Goal: Task Accomplishment & Management: Use online tool/utility

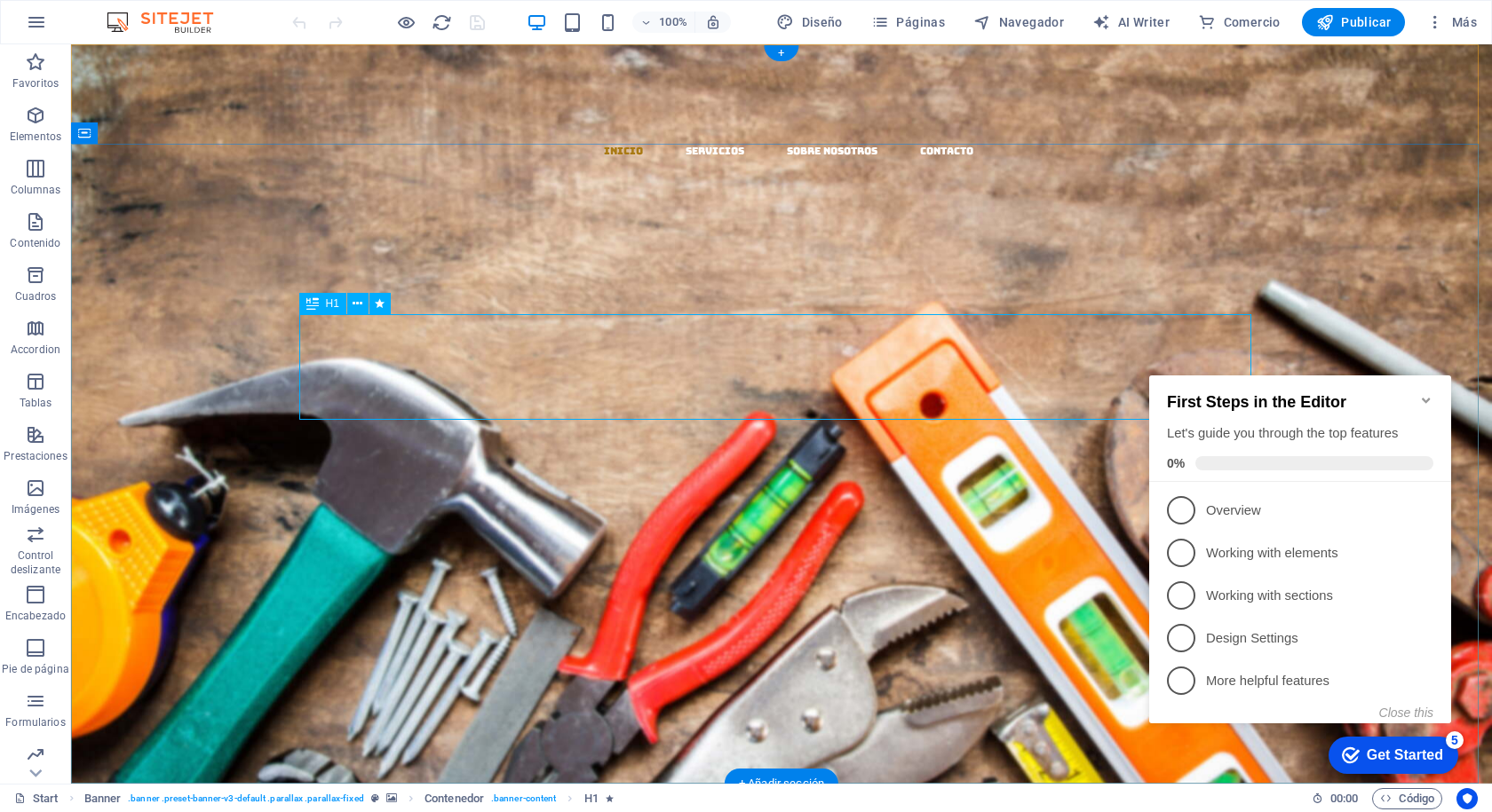
click at [814, 444] on div "​​​​​ EL MAZO" at bounding box center [782, 497] width 952 height 105
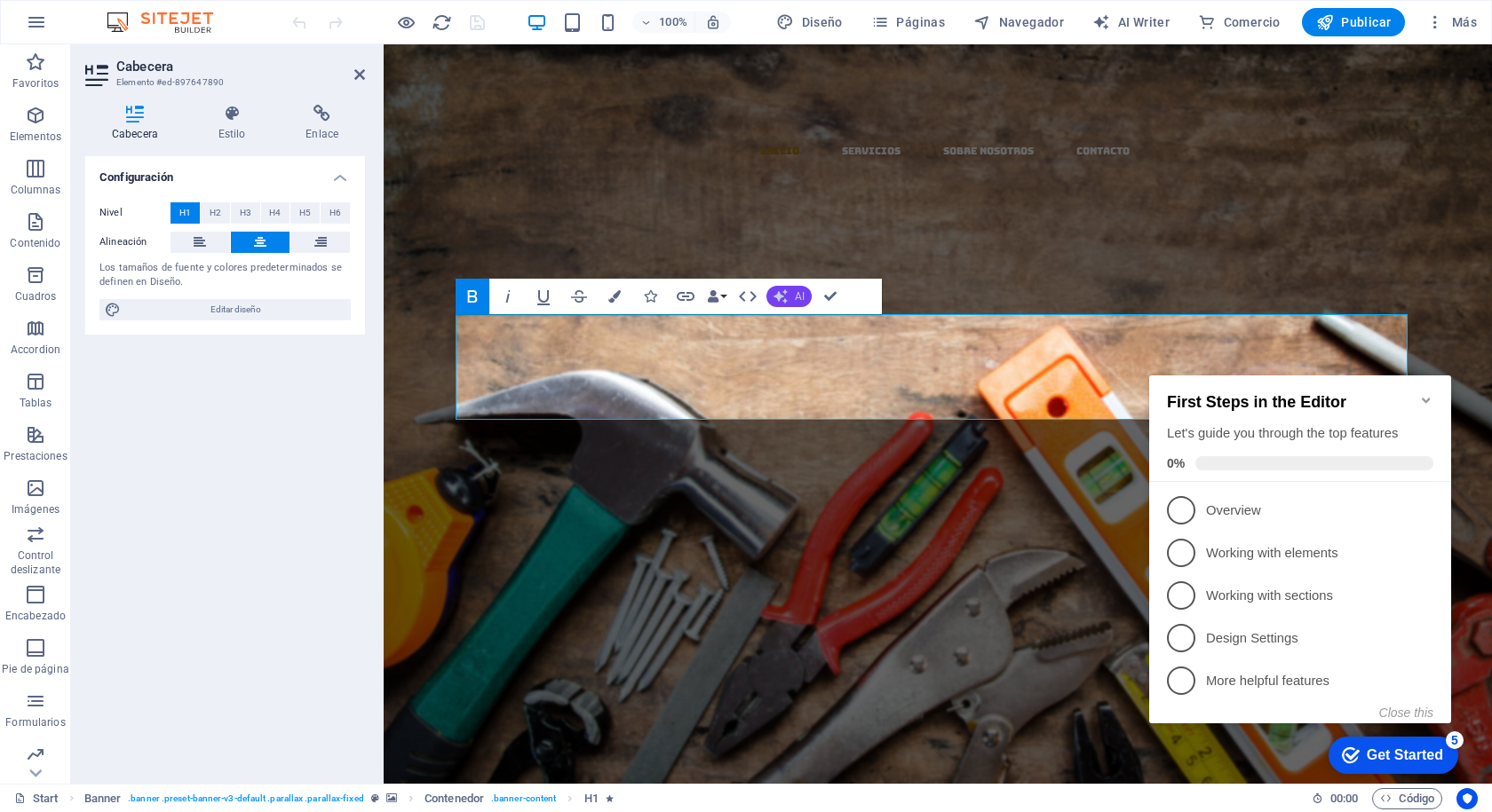
click at [778, 295] on icon "button" at bounding box center [780, 296] width 14 height 14
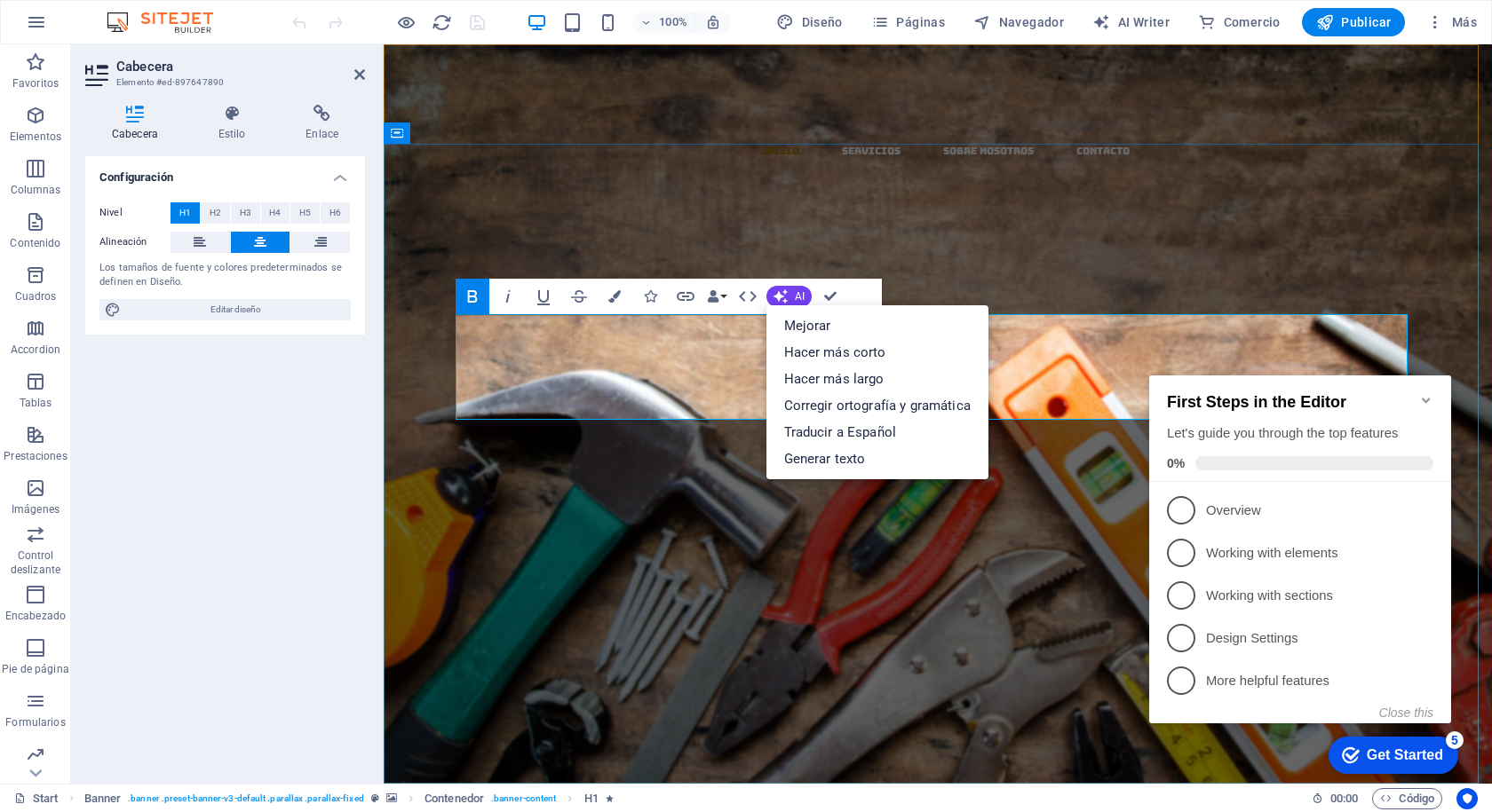
click at [651, 462] on h1 "EL MAZO" at bounding box center [937, 505] width 952 height 88
click at [470, 300] on icon "button" at bounding box center [472, 296] width 21 height 21
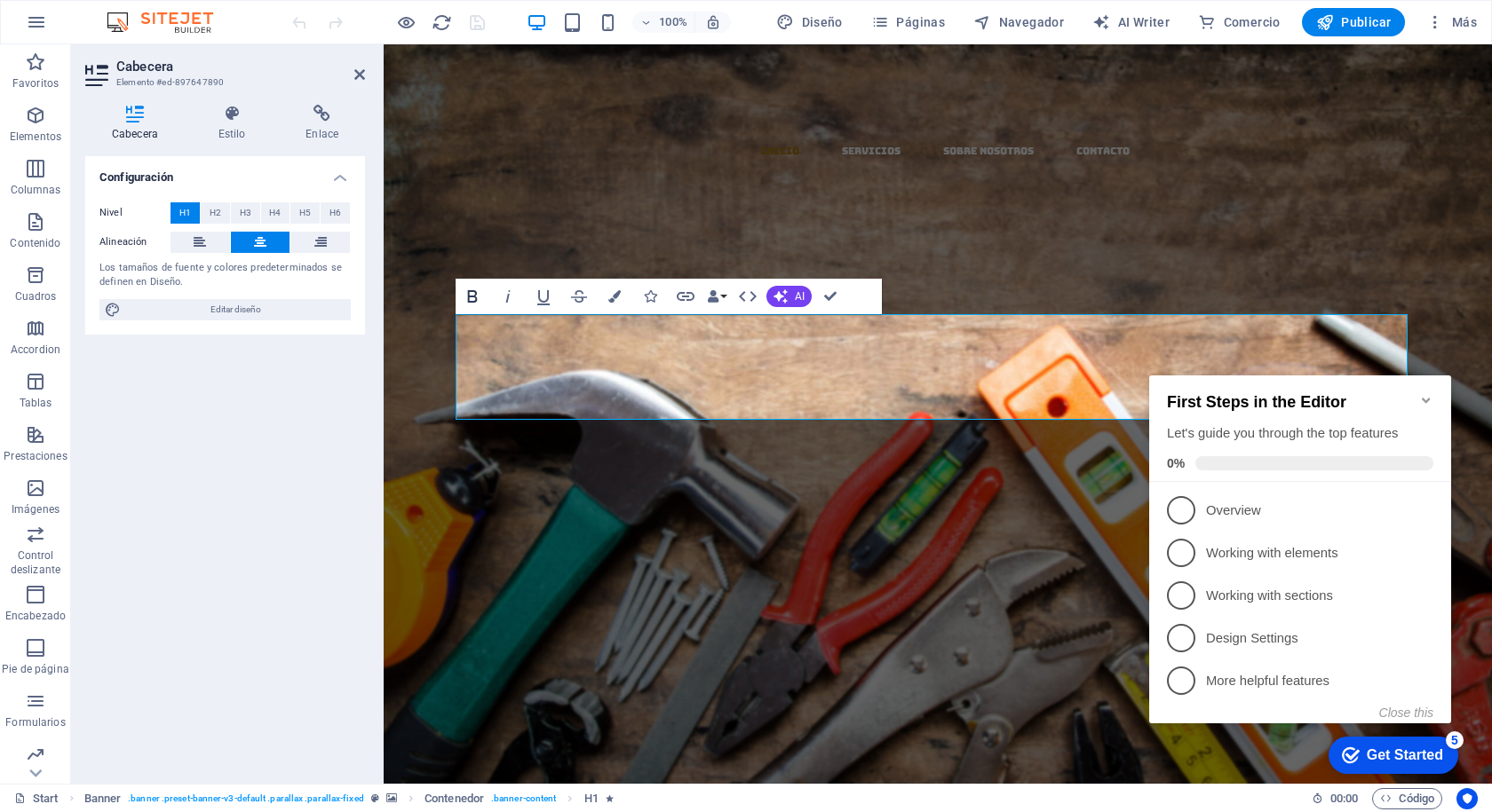
click at [470, 300] on icon "button" at bounding box center [472, 296] width 21 height 21
drag, startPoint x: 749, startPoint y: 372, endPoint x: 1114, endPoint y: 363, distance: 365.1
click at [1114, 462] on h1 "​ EL MAZO" at bounding box center [937, 505] width 952 height 88
click at [471, 296] on icon "button" at bounding box center [472, 296] width 9 height 12
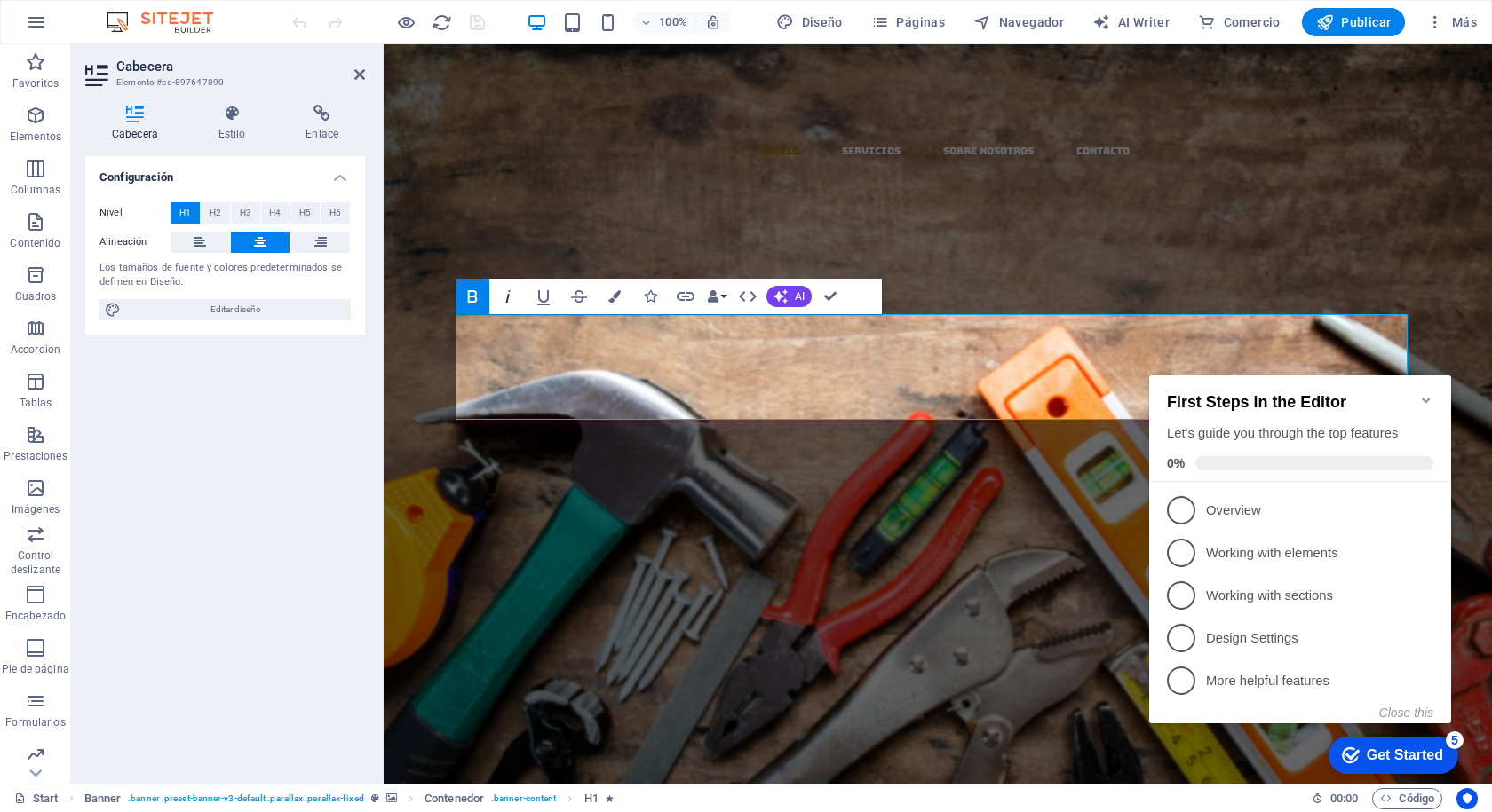
click at [504, 300] on icon "button" at bounding box center [508, 296] width 21 height 21
click at [498, 298] on icon "button" at bounding box center [508, 296] width 21 height 21
click at [467, 295] on icon "button" at bounding box center [472, 296] width 21 height 21
click at [1425, 398] on icon "Minimize checklist" at bounding box center [1426, 401] width 8 height 6
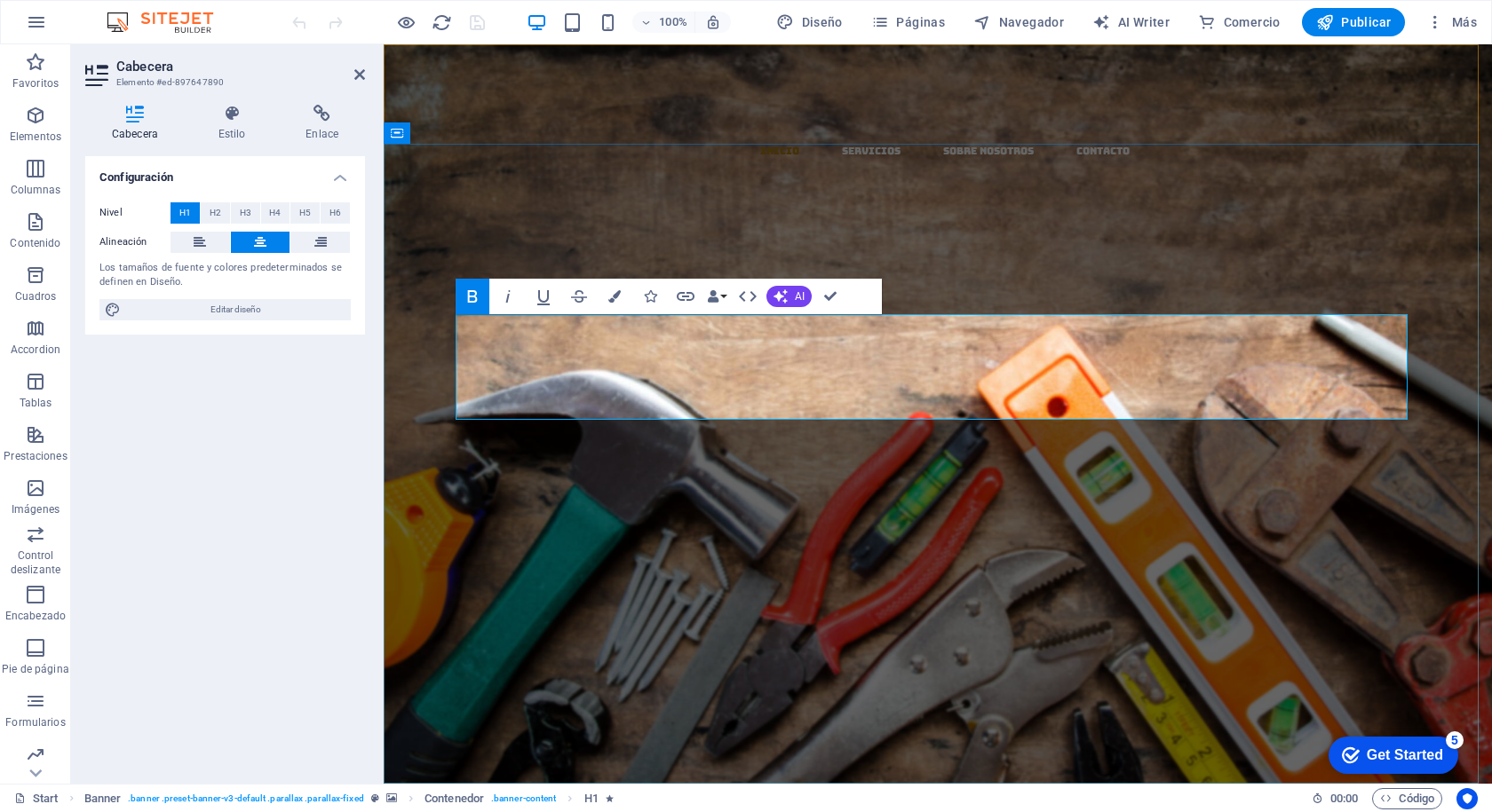
click at [1240, 462] on h1 "​ ​ EL MAZO ​" at bounding box center [937, 505] width 952 height 88
click at [717, 298] on icon "button" at bounding box center [712, 296] width 12 height 12
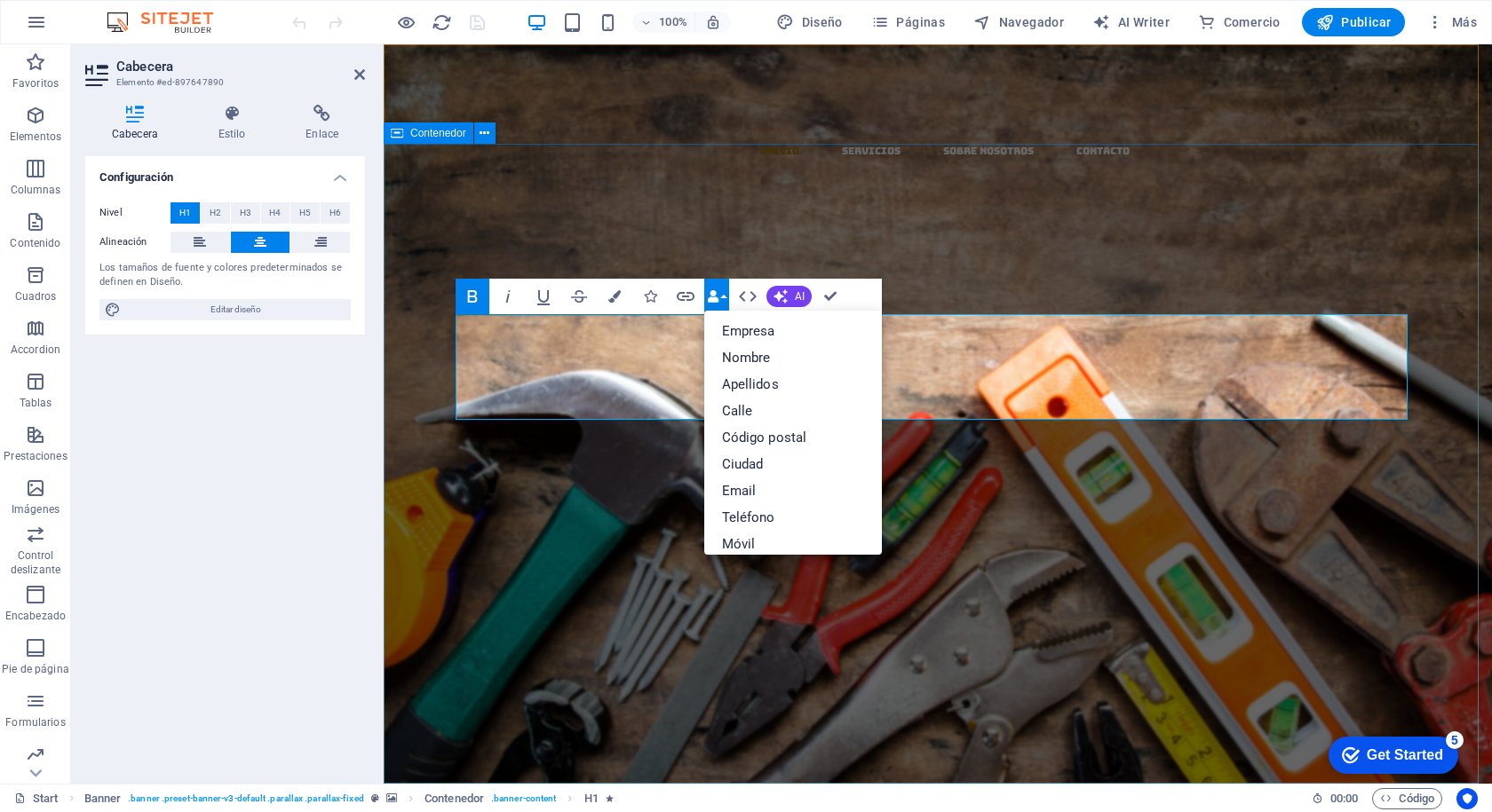
click at [748, 374] on div "​​​​​ ​ ​ EL MAZO ​ MATERIALES Y DISTRIBUCION Nuevo elemento de texto Llevamos …" at bounding box center [937, 619] width 1108 height 490
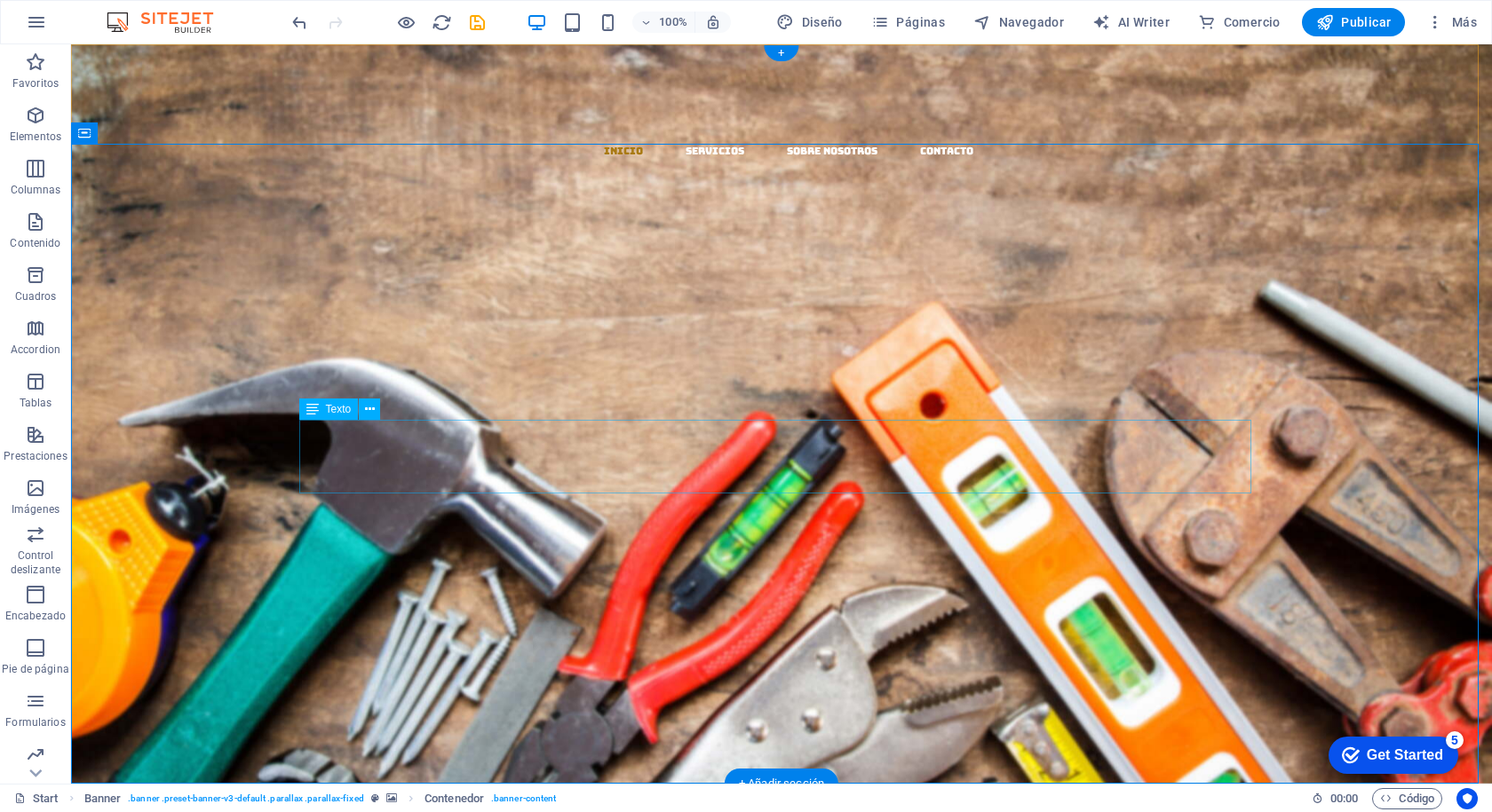
click at [693, 551] on div "MATERIALES Y DISTRIBUCION" at bounding box center [782, 588] width 952 height 74
click at [366, 408] on icon at bounding box center [369, 410] width 9 height 19
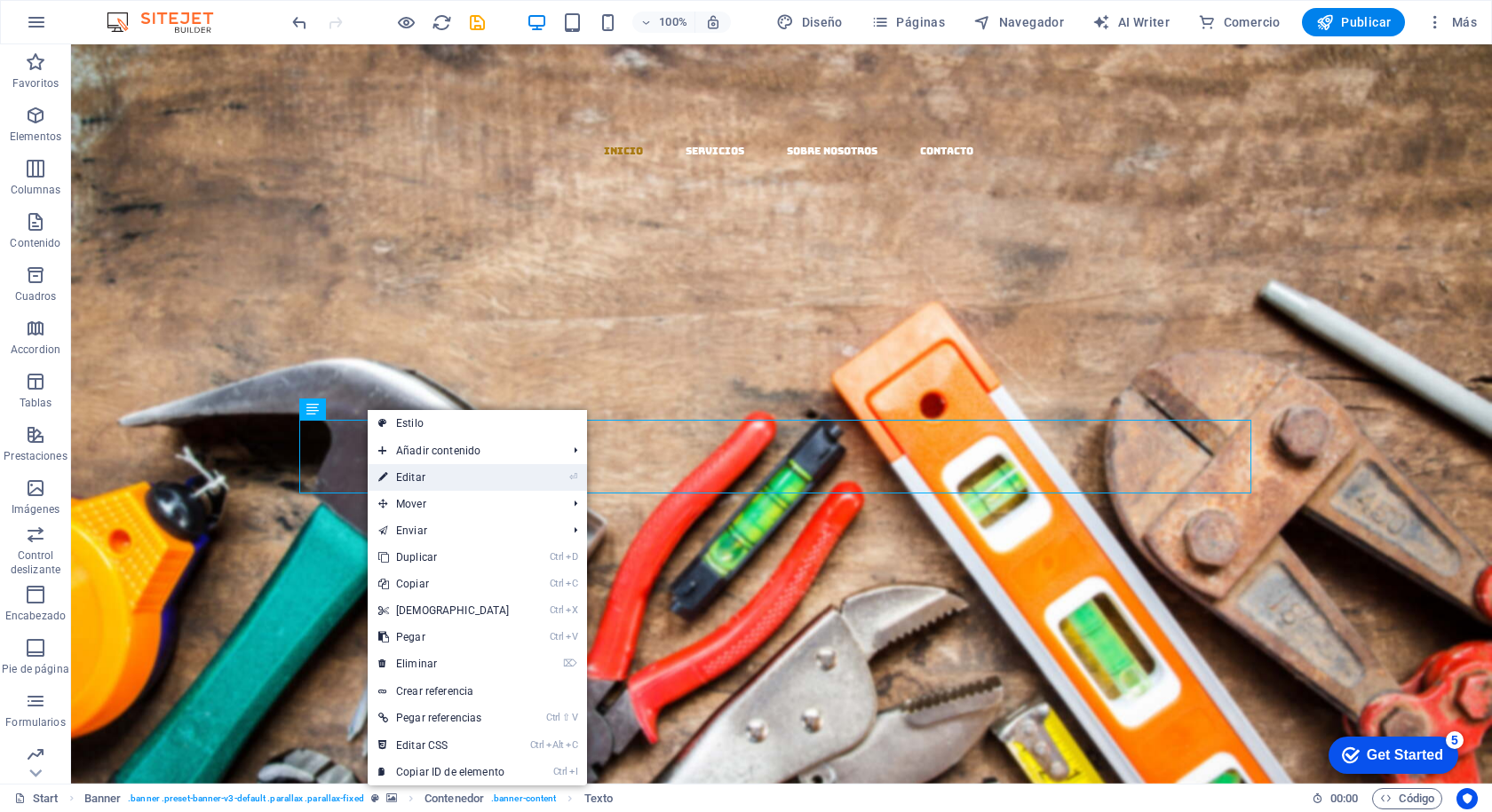
click at [424, 475] on link "⏎ Editar" at bounding box center [444, 478] width 153 height 27
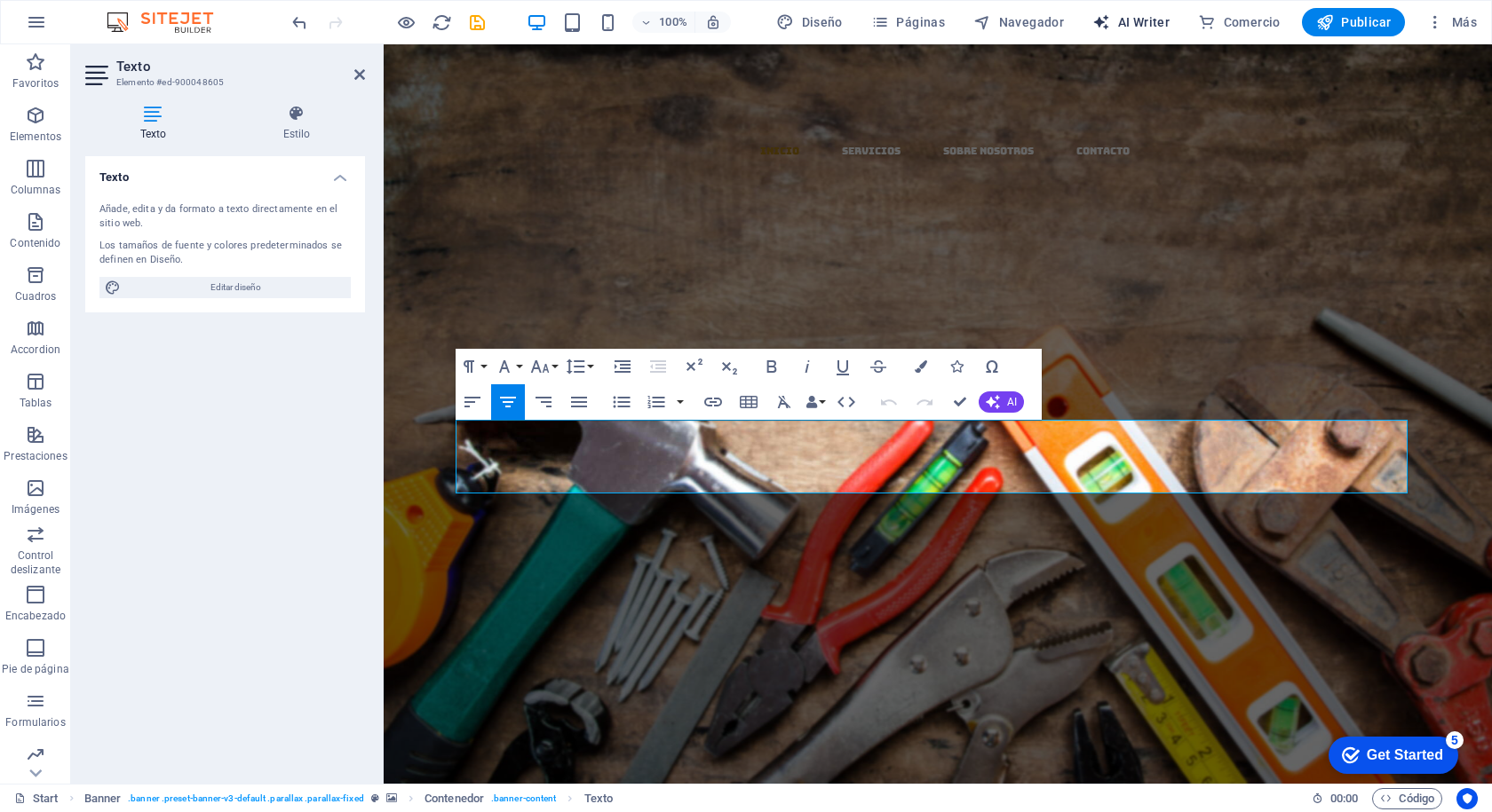
click at [1145, 19] on span "AI Writer" at bounding box center [1130, 22] width 77 height 18
select select "English"
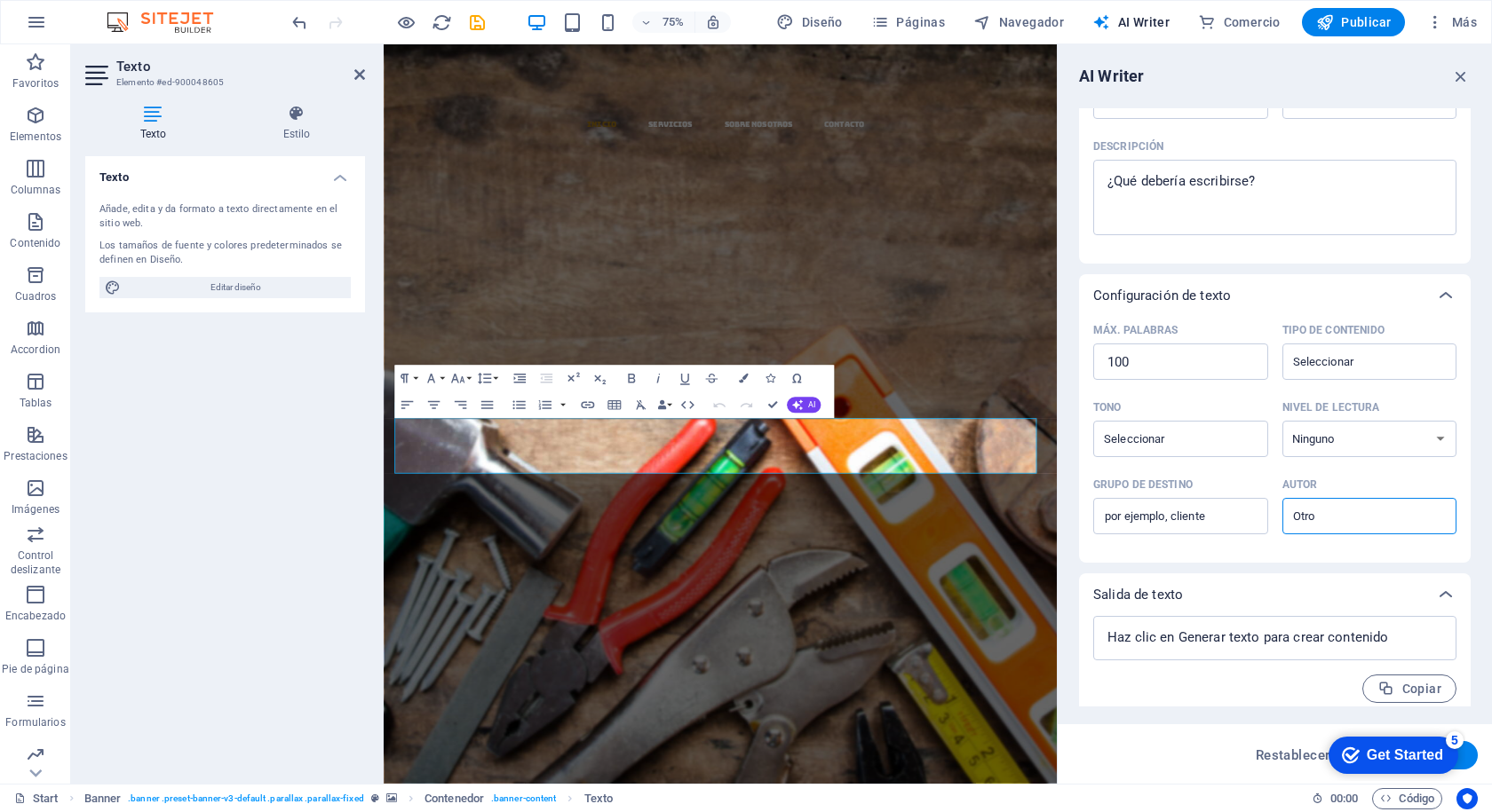
scroll to position [214, 0]
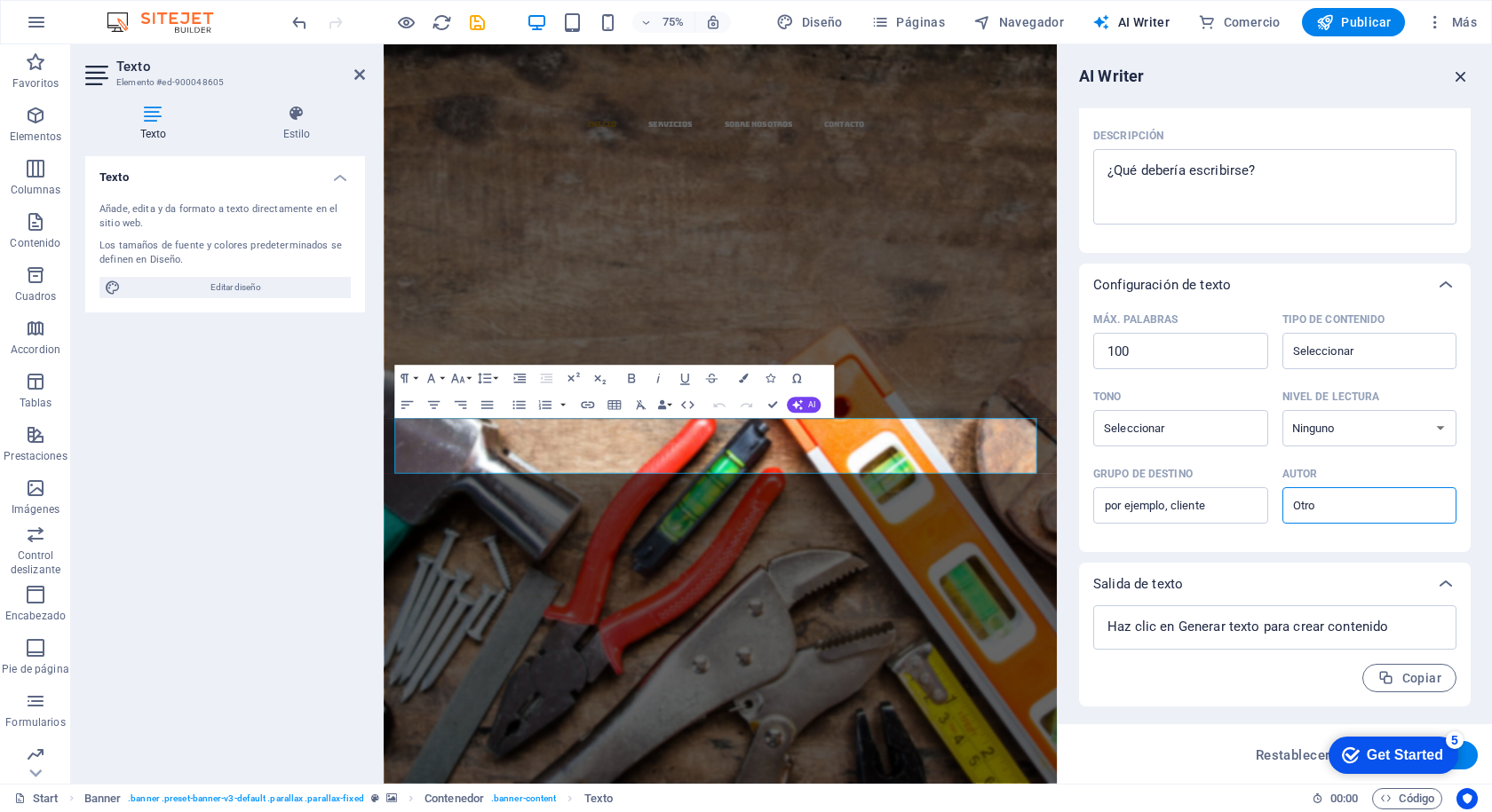
click at [1464, 72] on icon "button" at bounding box center [1461, 76] width 20 height 20
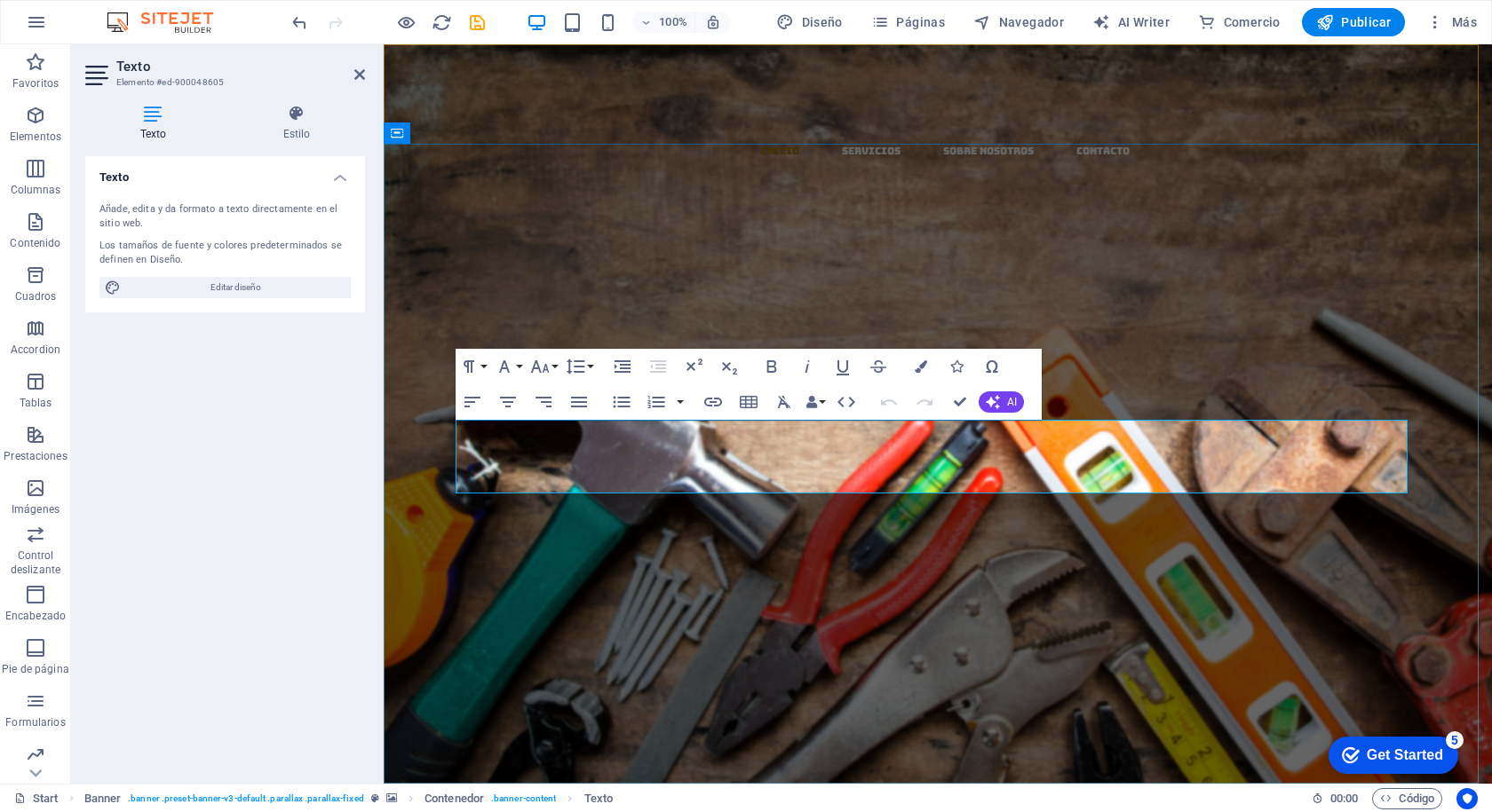
click at [718, 584] on span "MATERIALES Y DISTRIBUCION" at bounding box center [937, 602] width 474 height 36
click at [727, 584] on span "MATERIALES Y DISTRIBUCION" at bounding box center [937, 602] width 474 height 36
click at [1007, 405] on span "AI" at bounding box center [1011, 402] width 9 height 10
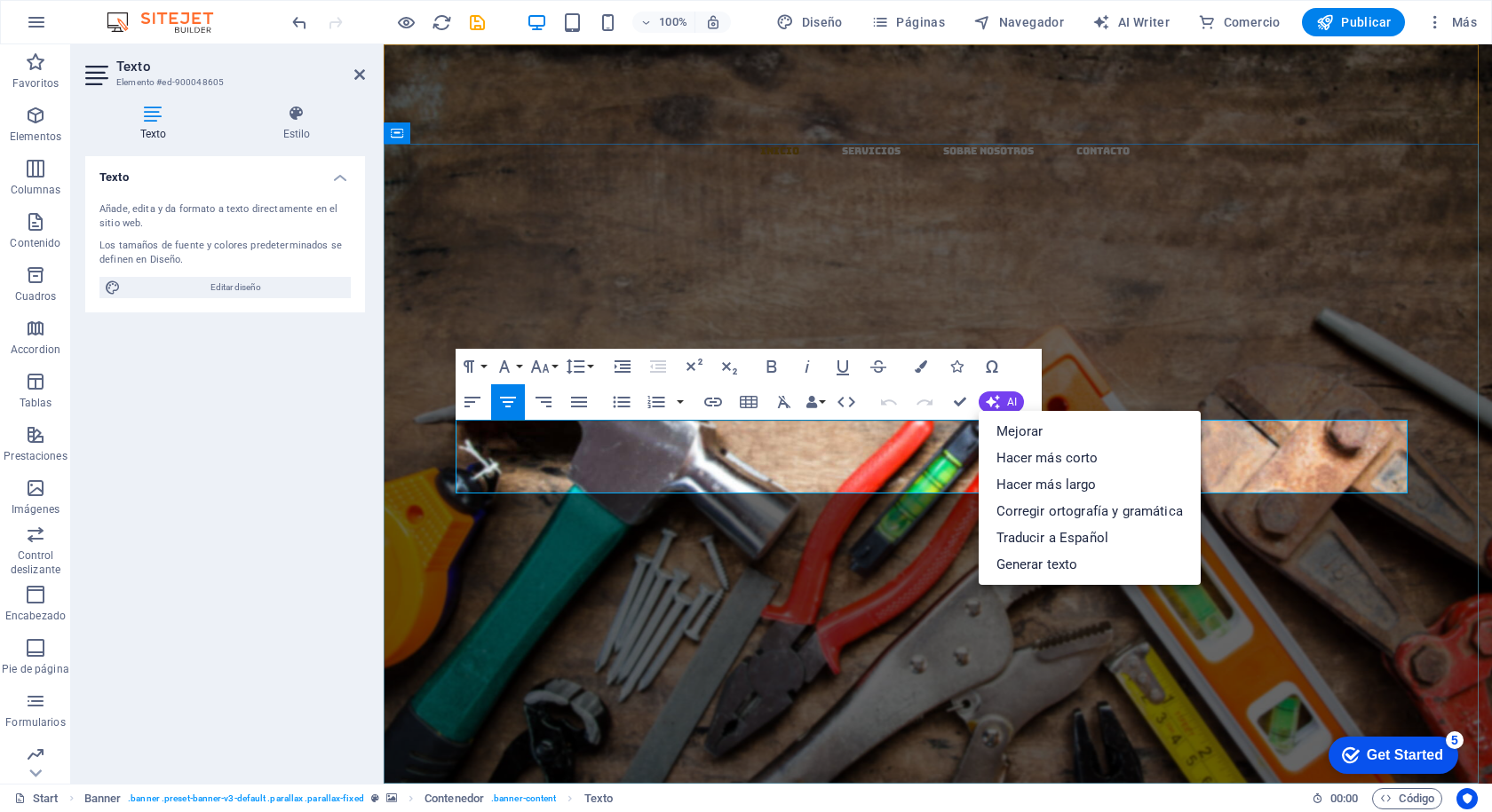
click at [796, 551] on h1 "MATERIALES Y DISTRIBUCION" at bounding box center [937, 588] width 952 height 74
click at [289, 122] on icon at bounding box center [296, 113] width 137 height 18
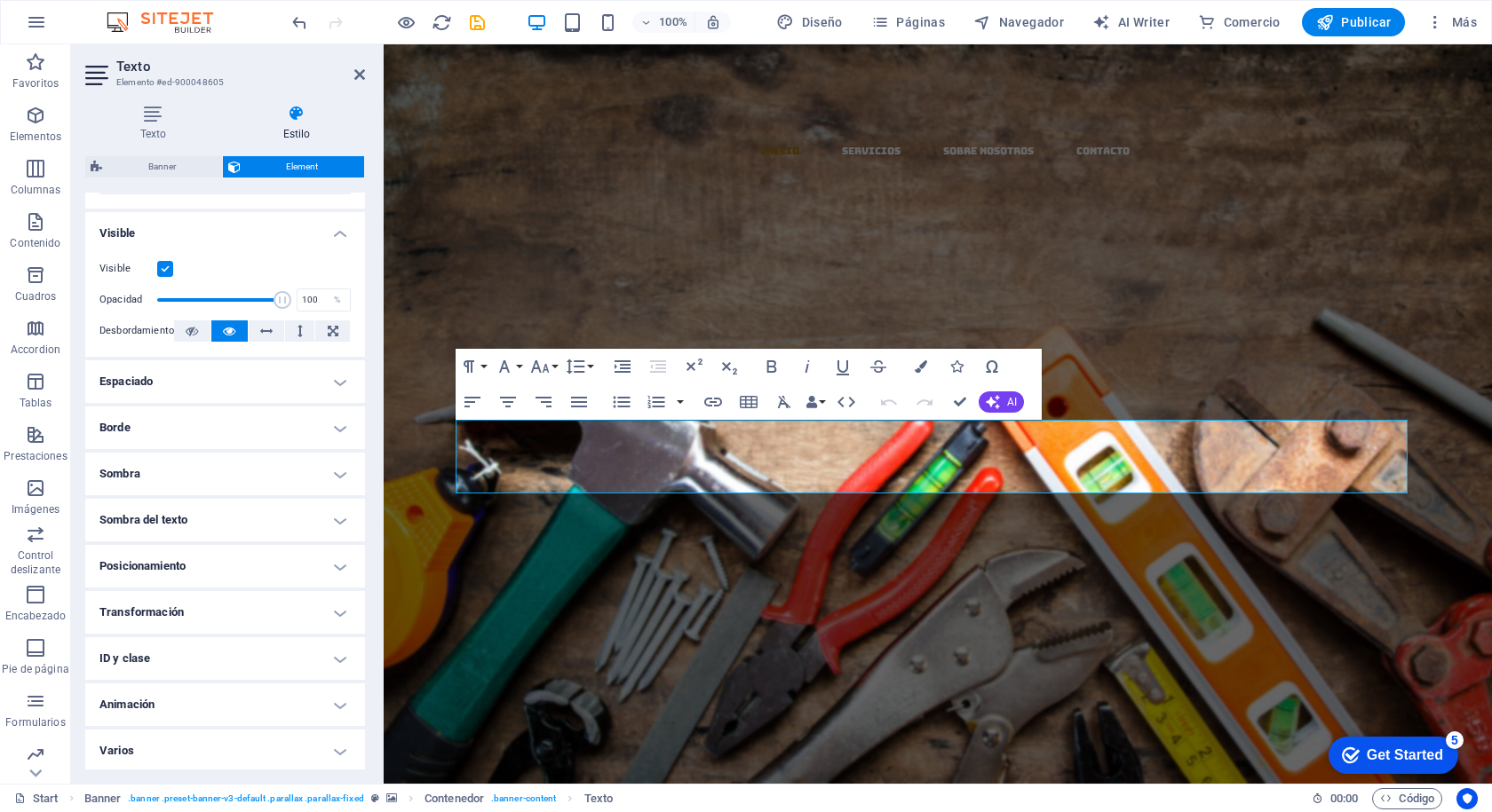
scroll to position [188, 0]
click at [255, 706] on h4 "Animación" at bounding box center [225, 702] width 279 height 43
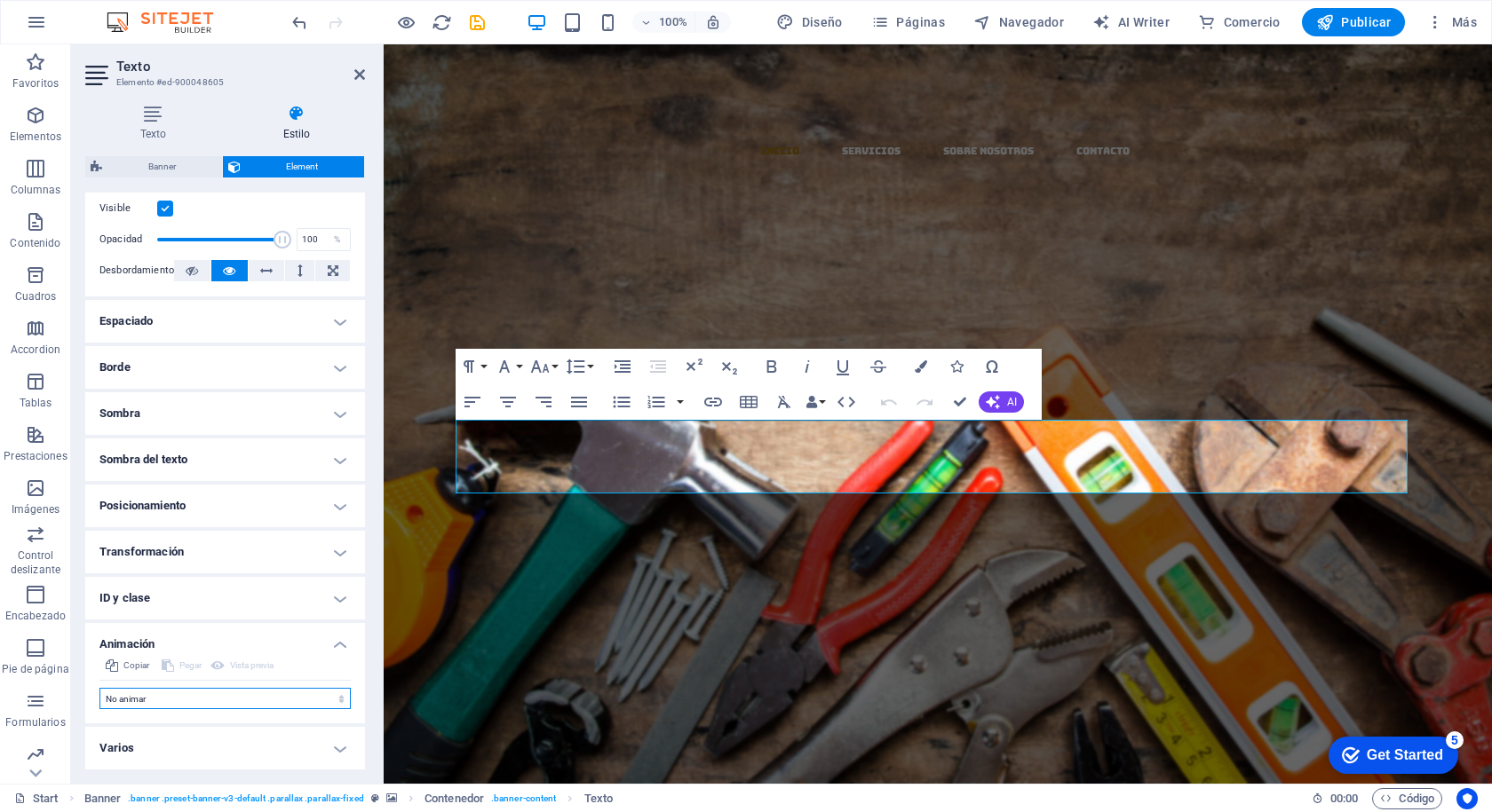
click at [244, 705] on select "No animar Mostrar / Ocultar Subir/bajar Acercar/alejar Deslizar de izquierda a …" at bounding box center [225, 699] width 252 height 21
click at [889, 374] on div "​​​​​ EL MAZO MATERIALES Y DISTRIBUCION Nuevo elemento de texto Llevamos los ma…" at bounding box center [937, 619] width 1108 height 490
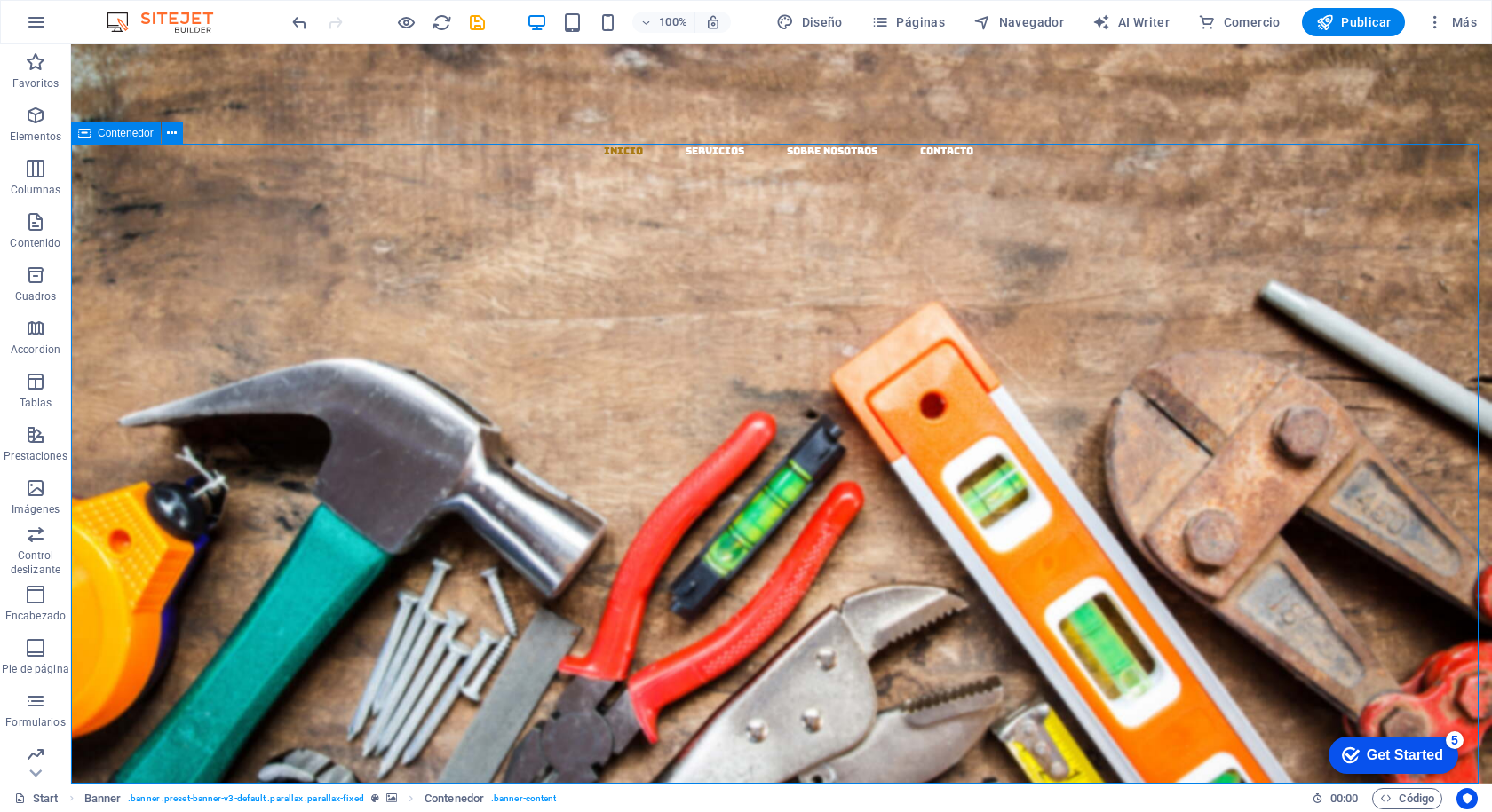
click at [1027, 374] on div "​​​​​ EL MAZO MATERIALES Y DISTRIBUCION Nuevo elemento de texto Llevamos los ma…" at bounding box center [782, 619] width 1421 height 490
click at [776, 444] on div "​​​​​ EL MAZO" at bounding box center [782, 497] width 952 height 105
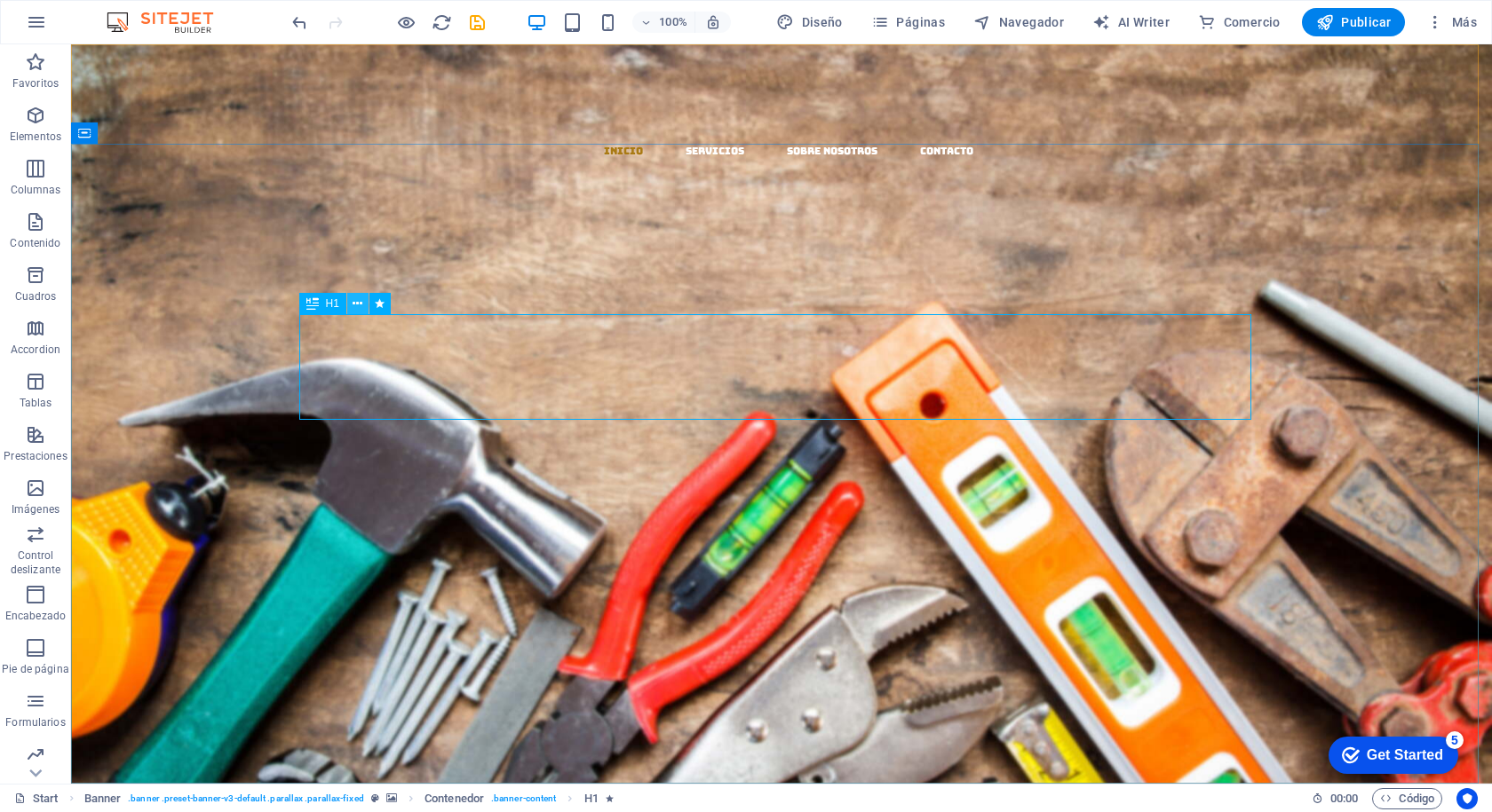
click at [355, 301] on icon at bounding box center [357, 304] width 9 height 19
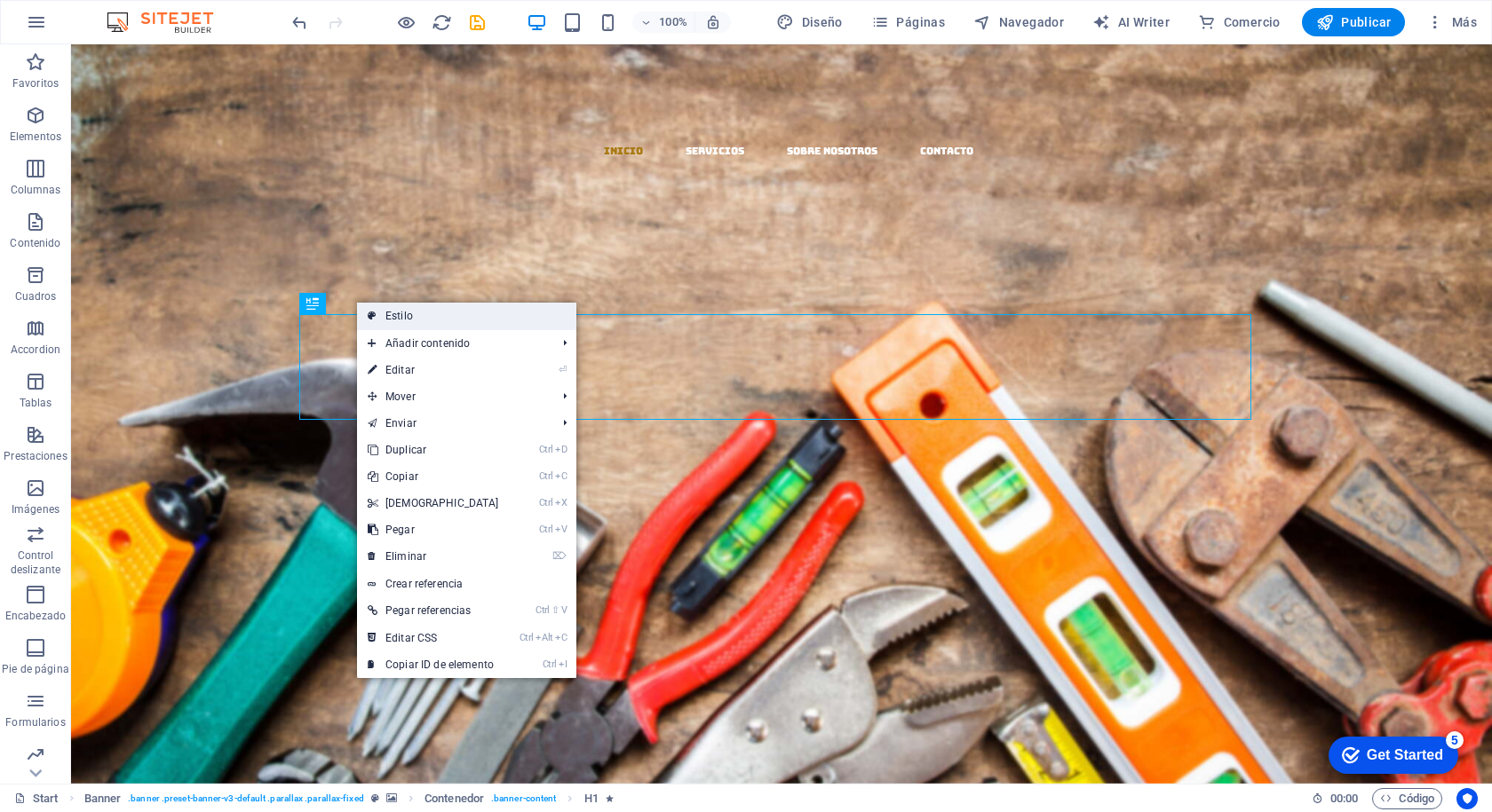
click at [410, 320] on link "Estilo" at bounding box center [466, 316] width 219 height 27
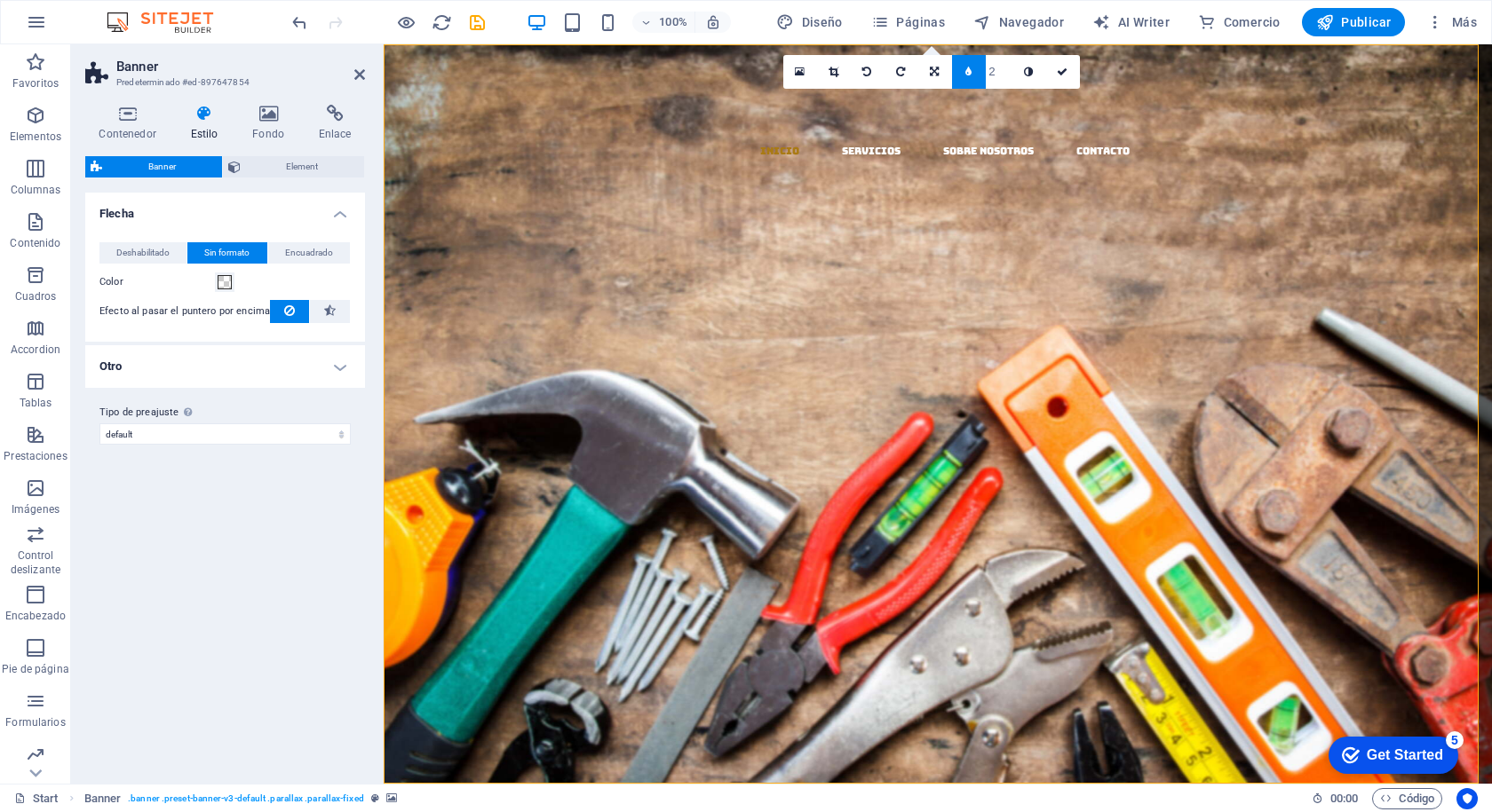
click at [339, 365] on h4 "Otro" at bounding box center [225, 367] width 279 height 43
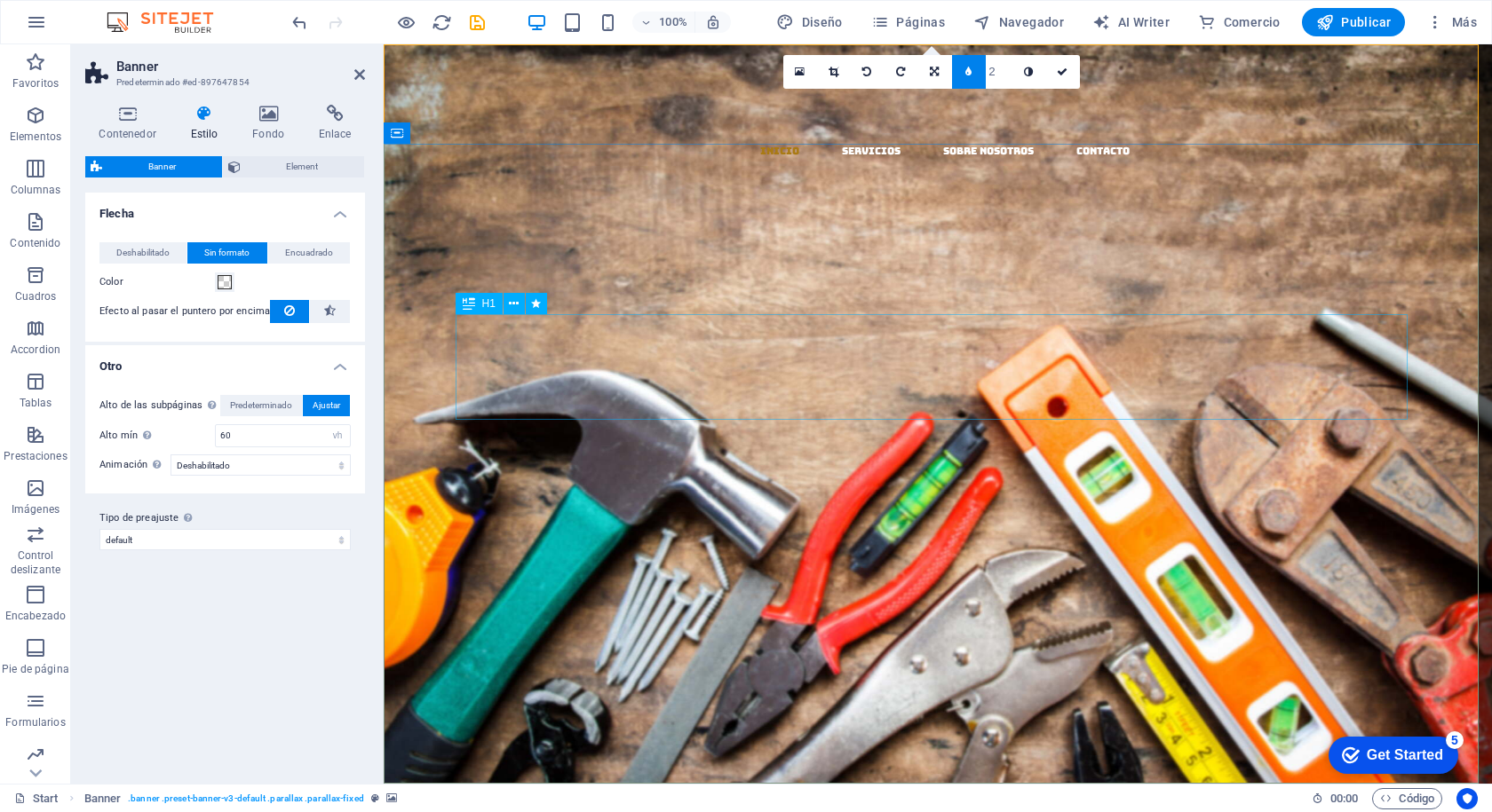
click at [809, 444] on div "​​​​​ EL MAZO" at bounding box center [937, 497] width 952 height 105
click at [276, 117] on icon at bounding box center [268, 113] width 60 height 18
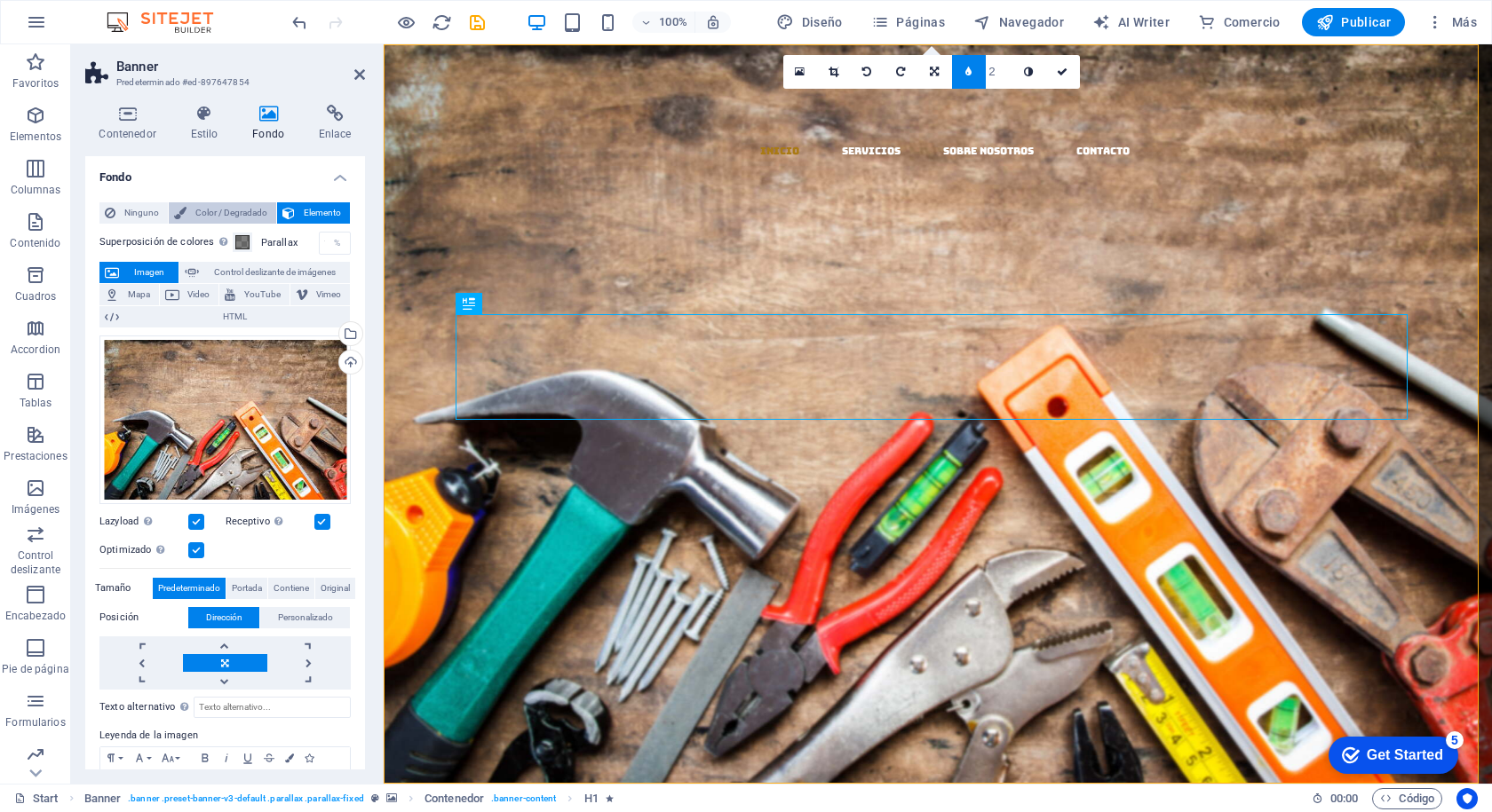
click at [217, 212] on span "Color / Degradado" at bounding box center [231, 213] width 79 height 21
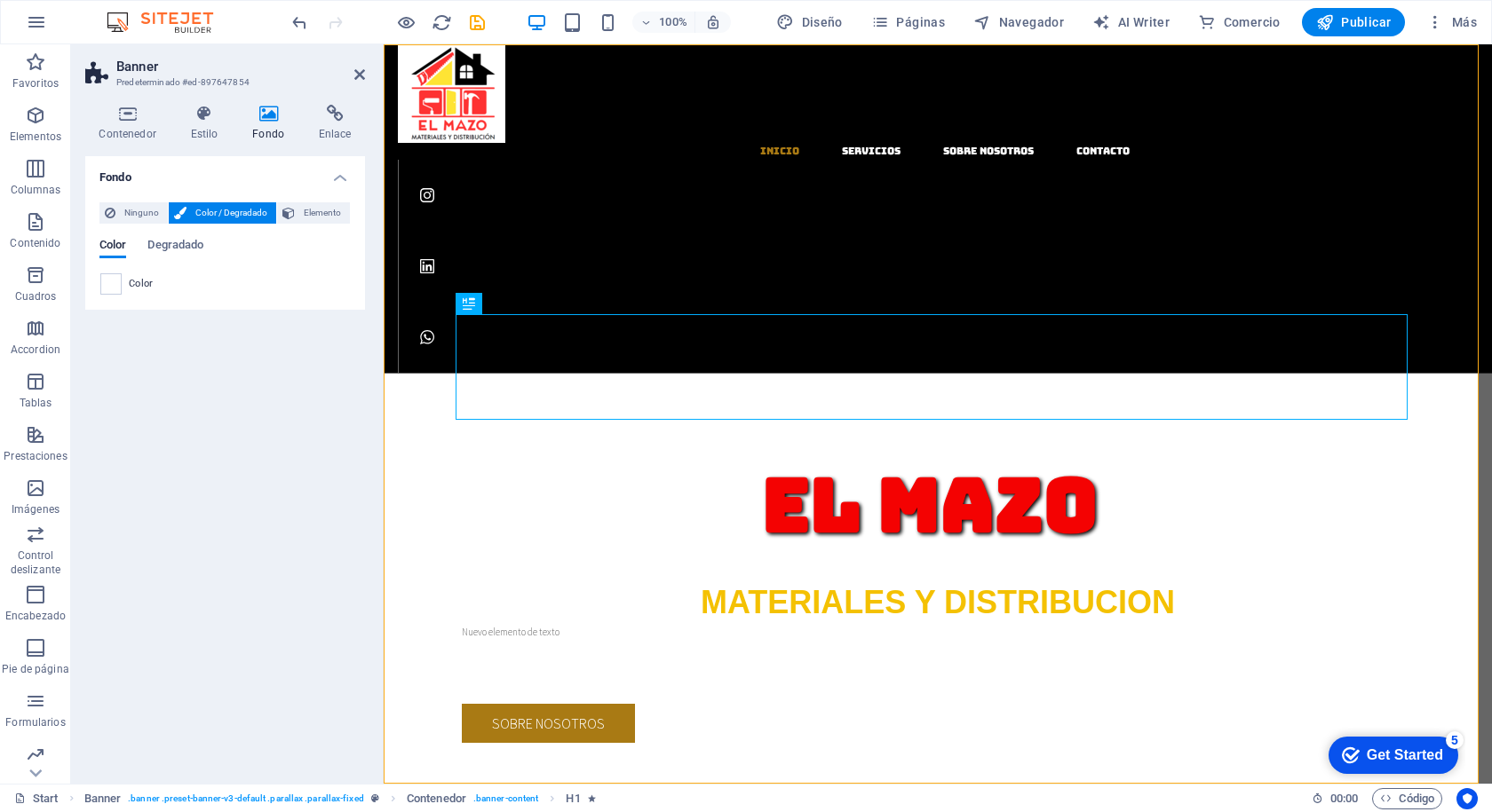
click at [250, 211] on span "Color / Degradado" at bounding box center [231, 213] width 79 height 21
click at [318, 206] on span "Elemento" at bounding box center [322, 213] width 45 height 21
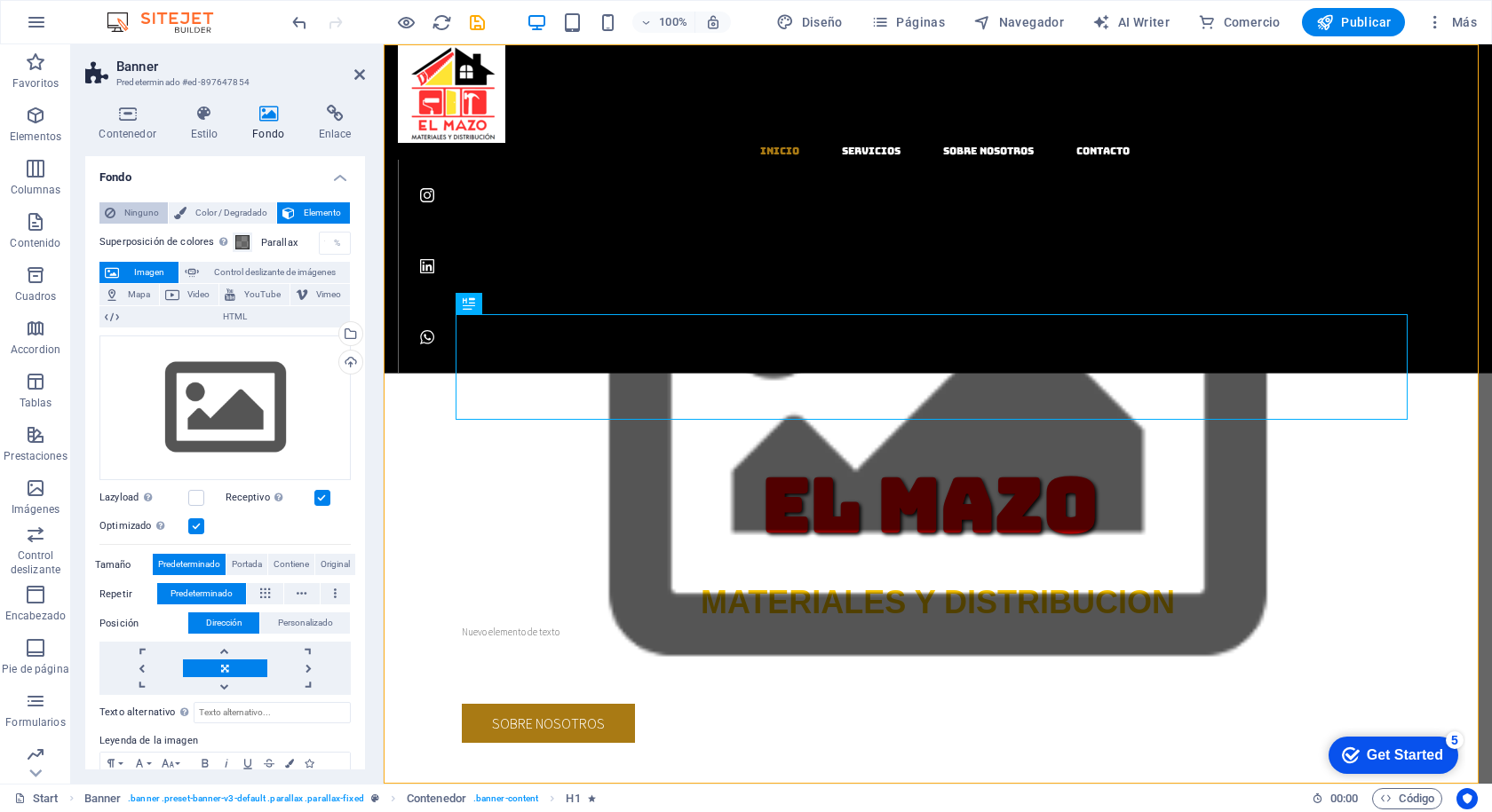
click at [132, 214] on span "Ninguno" at bounding box center [142, 213] width 42 height 21
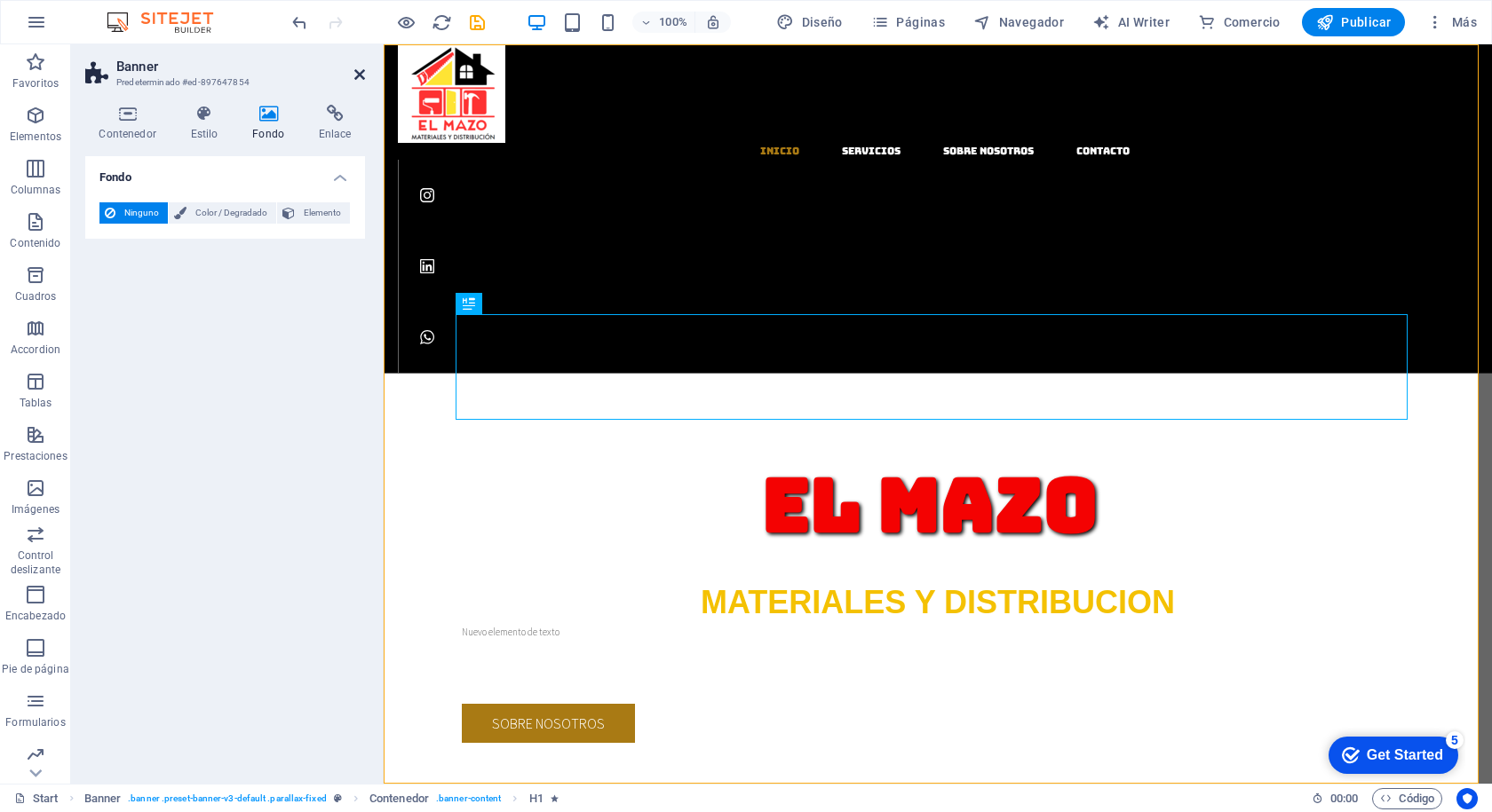
click at [362, 78] on icon at bounding box center [359, 74] width 10 height 14
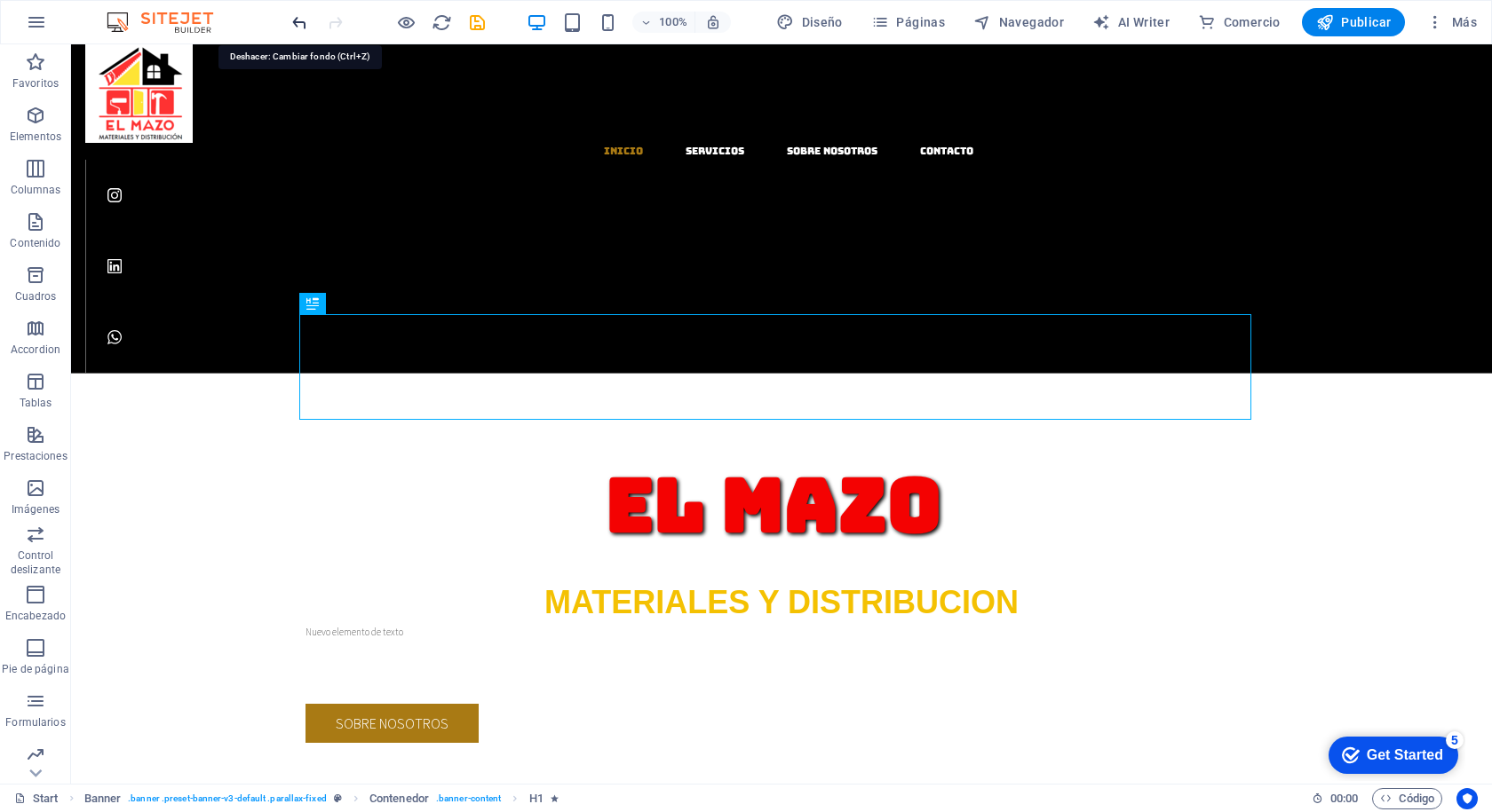
click at [306, 24] on icon "undo" at bounding box center [300, 23] width 21 height 21
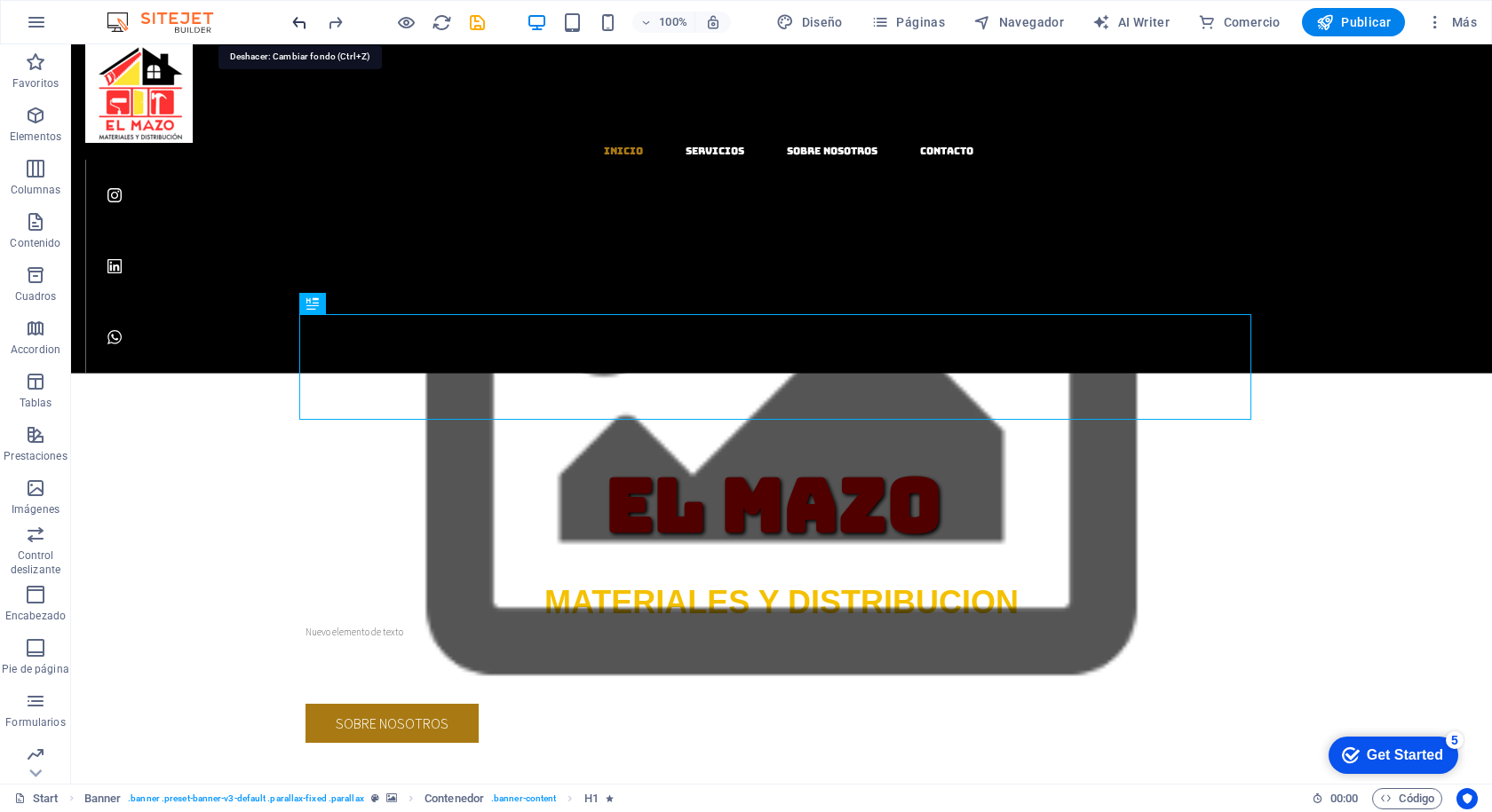
click at [304, 24] on icon "undo" at bounding box center [300, 23] width 21 height 21
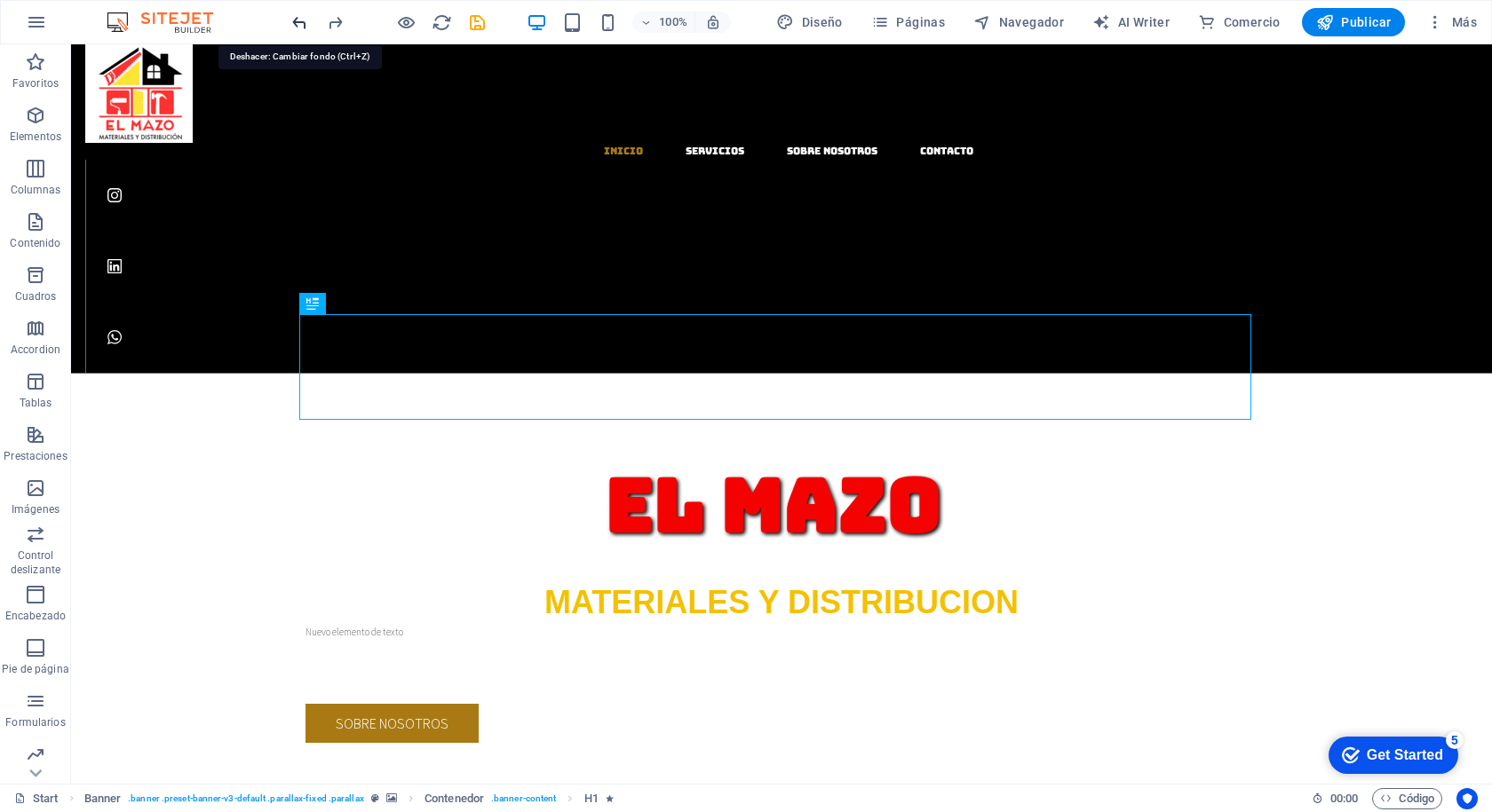
click at [304, 24] on icon "undo" at bounding box center [300, 23] width 21 height 21
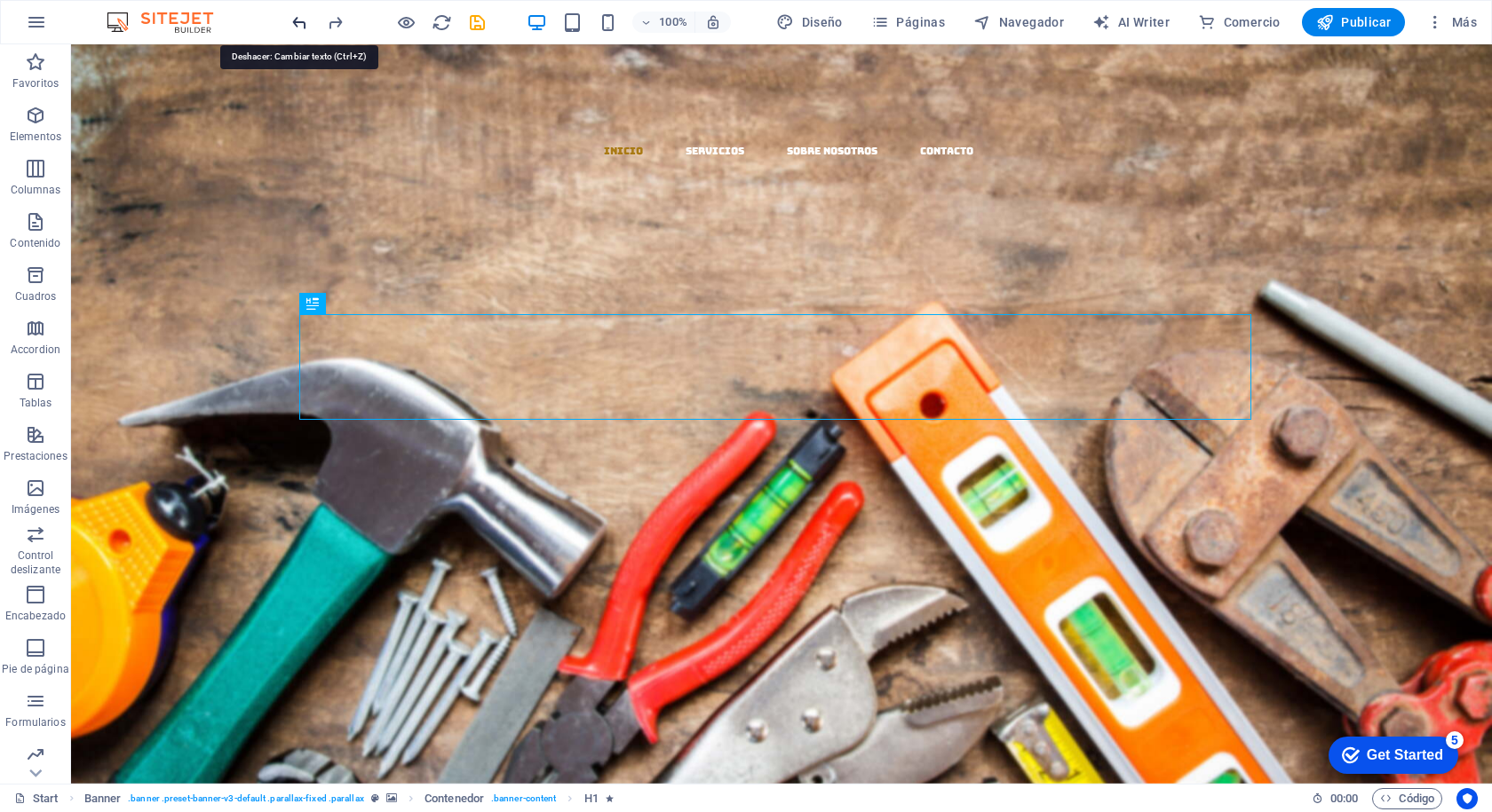
click at [302, 22] on icon "undo" at bounding box center [300, 23] width 21 height 21
click at [301, 22] on icon "undo" at bounding box center [300, 23] width 21 height 21
click at [301, 22] on div at bounding box center [387, 22] width 198 height 28
click at [302, 22] on div at bounding box center [387, 22] width 198 height 28
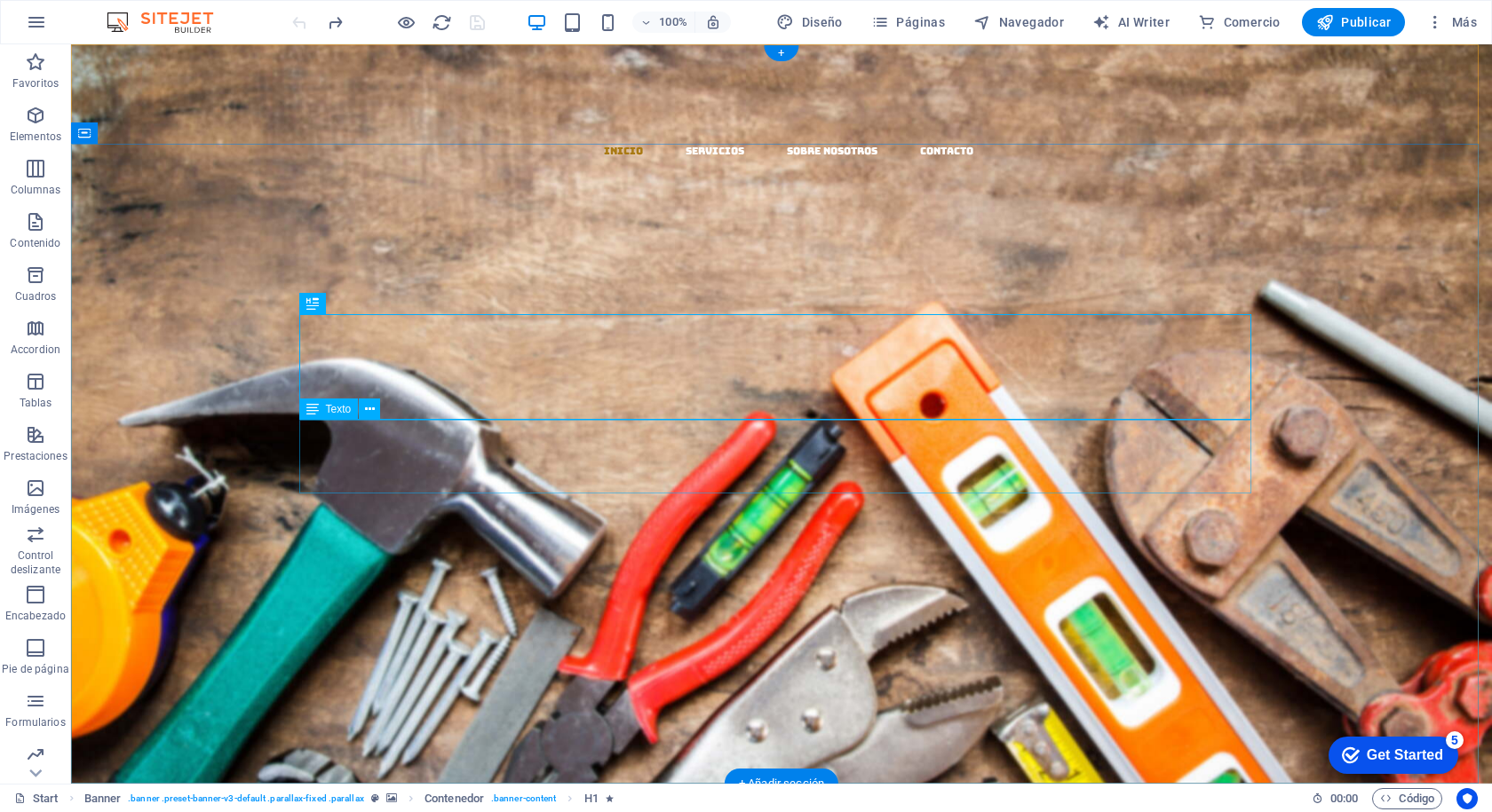
click at [841, 551] on div "MATERIALES Y DISTRIBUCION" at bounding box center [782, 588] width 952 height 74
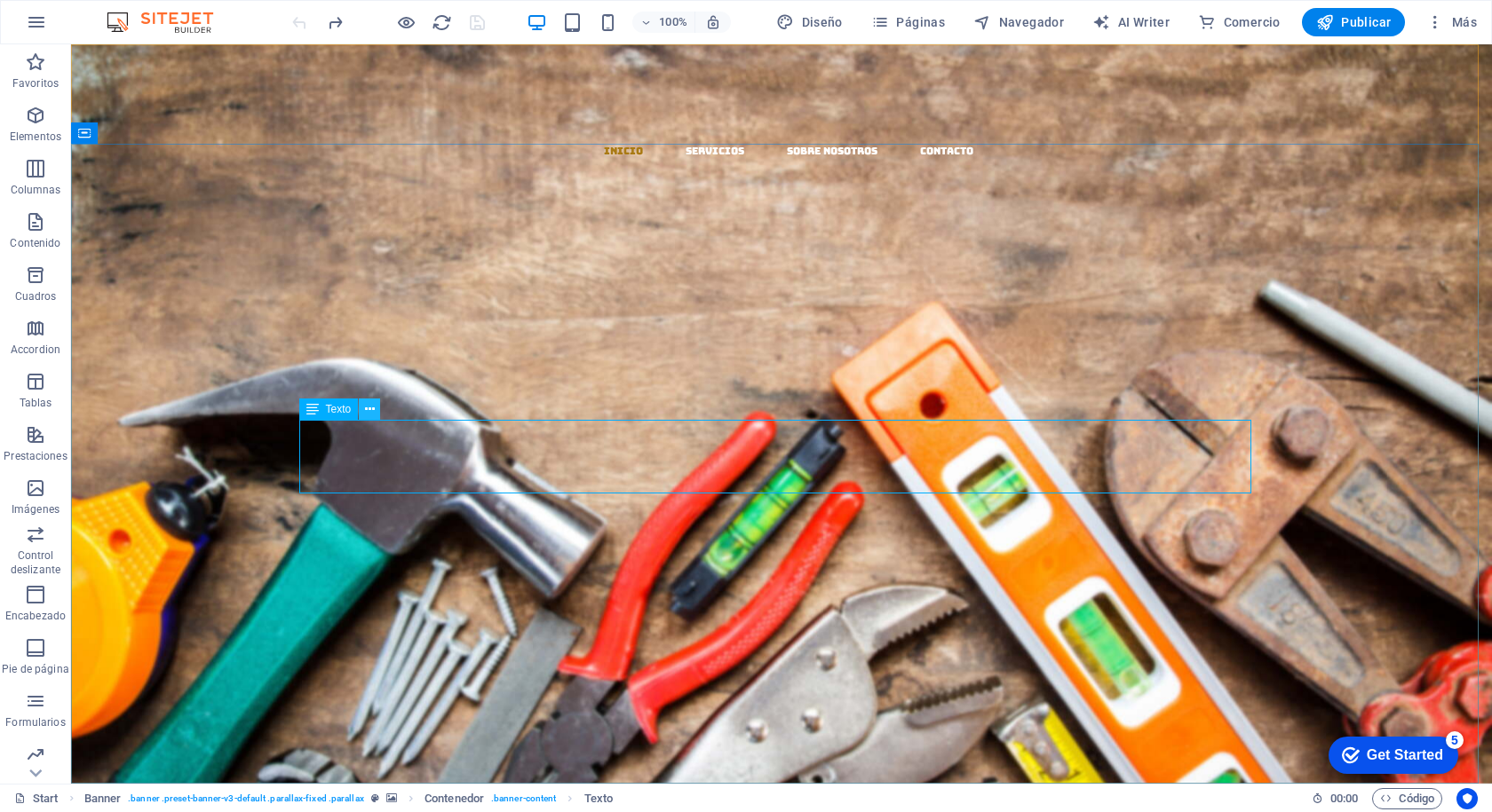
click at [372, 409] on icon at bounding box center [369, 410] width 9 height 19
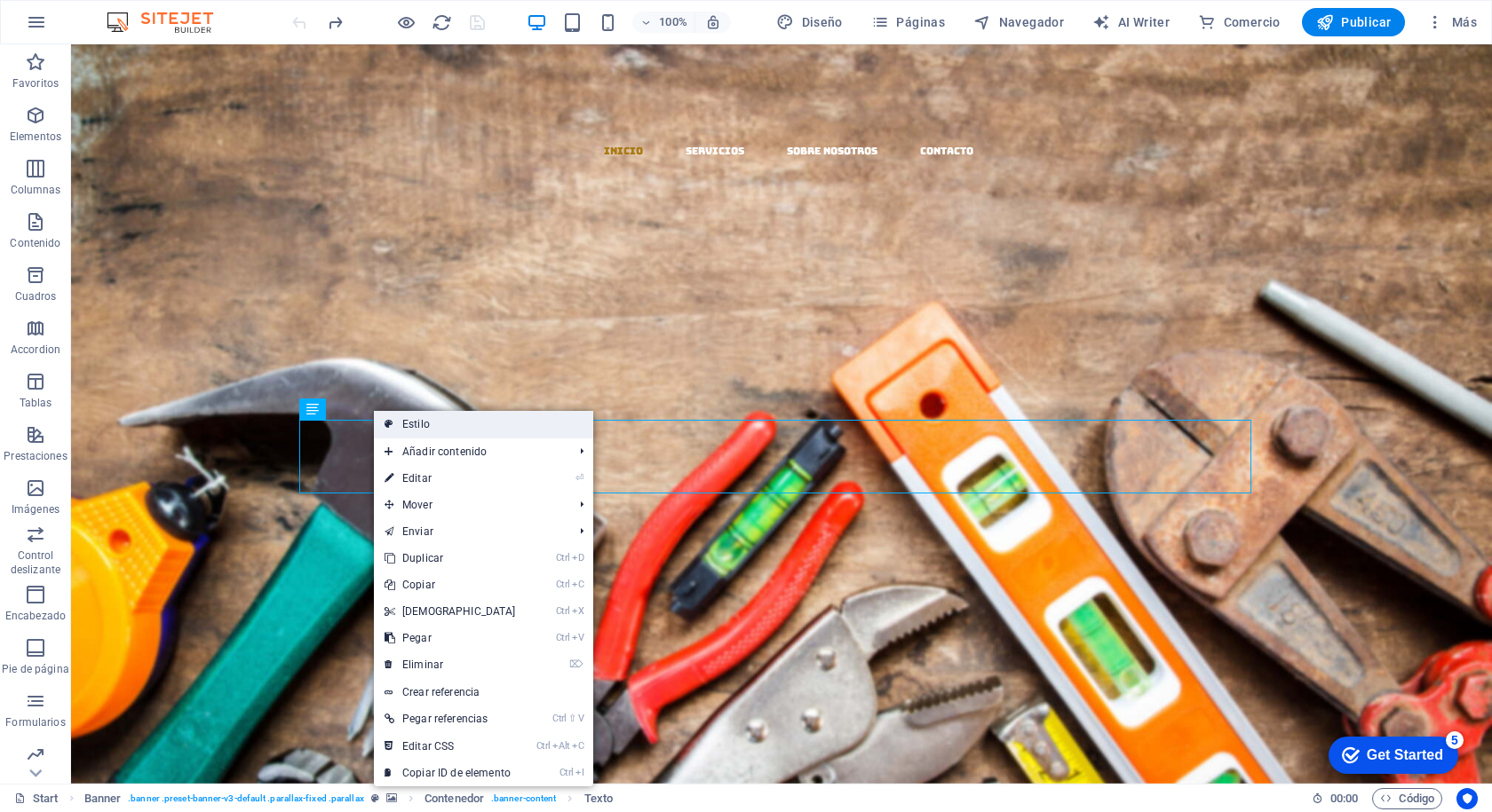
click at [465, 428] on link "Estilo" at bounding box center [483, 425] width 219 height 27
select select "vh"
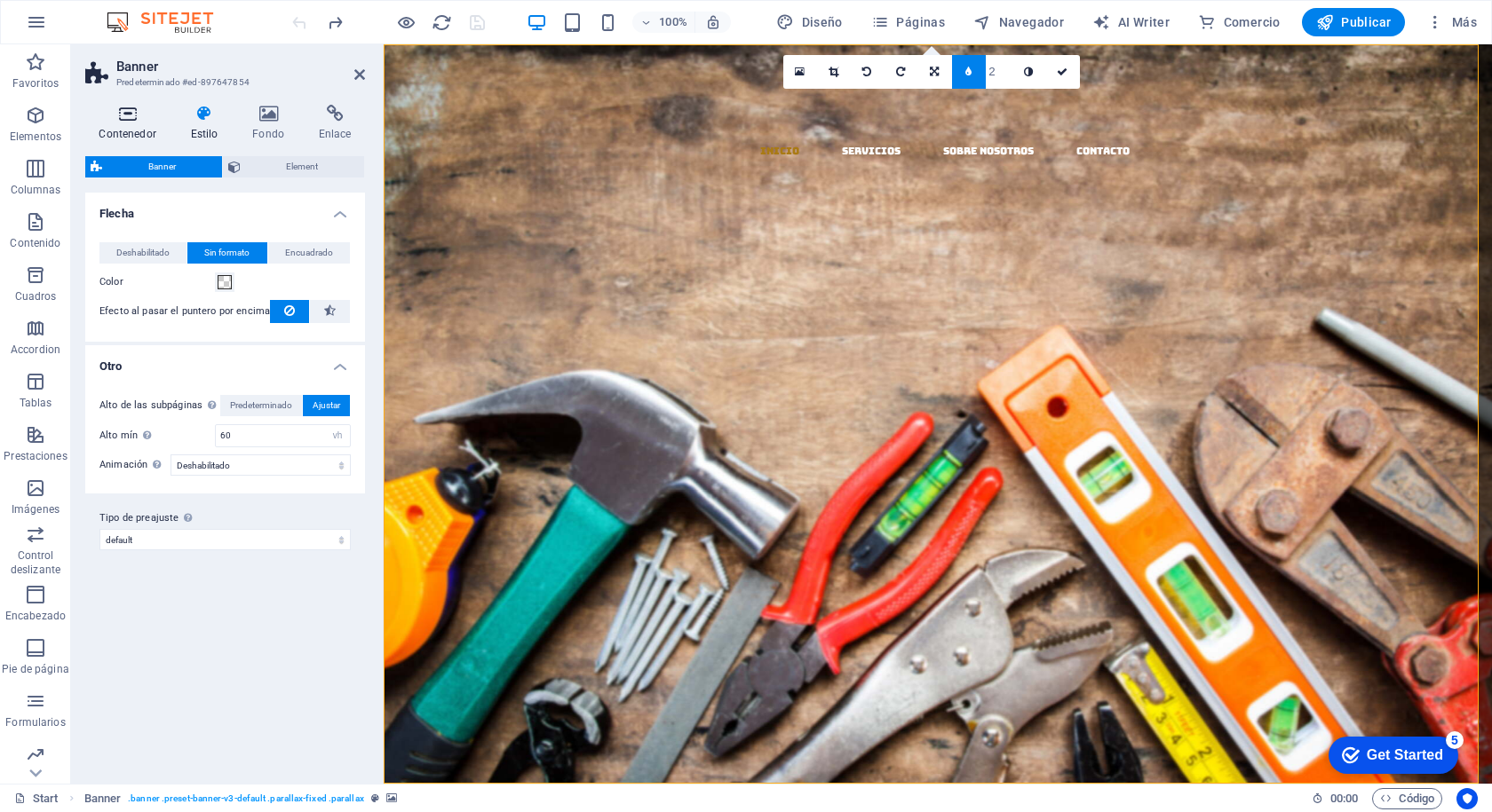
click at [126, 113] on icon at bounding box center [127, 113] width 85 height 18
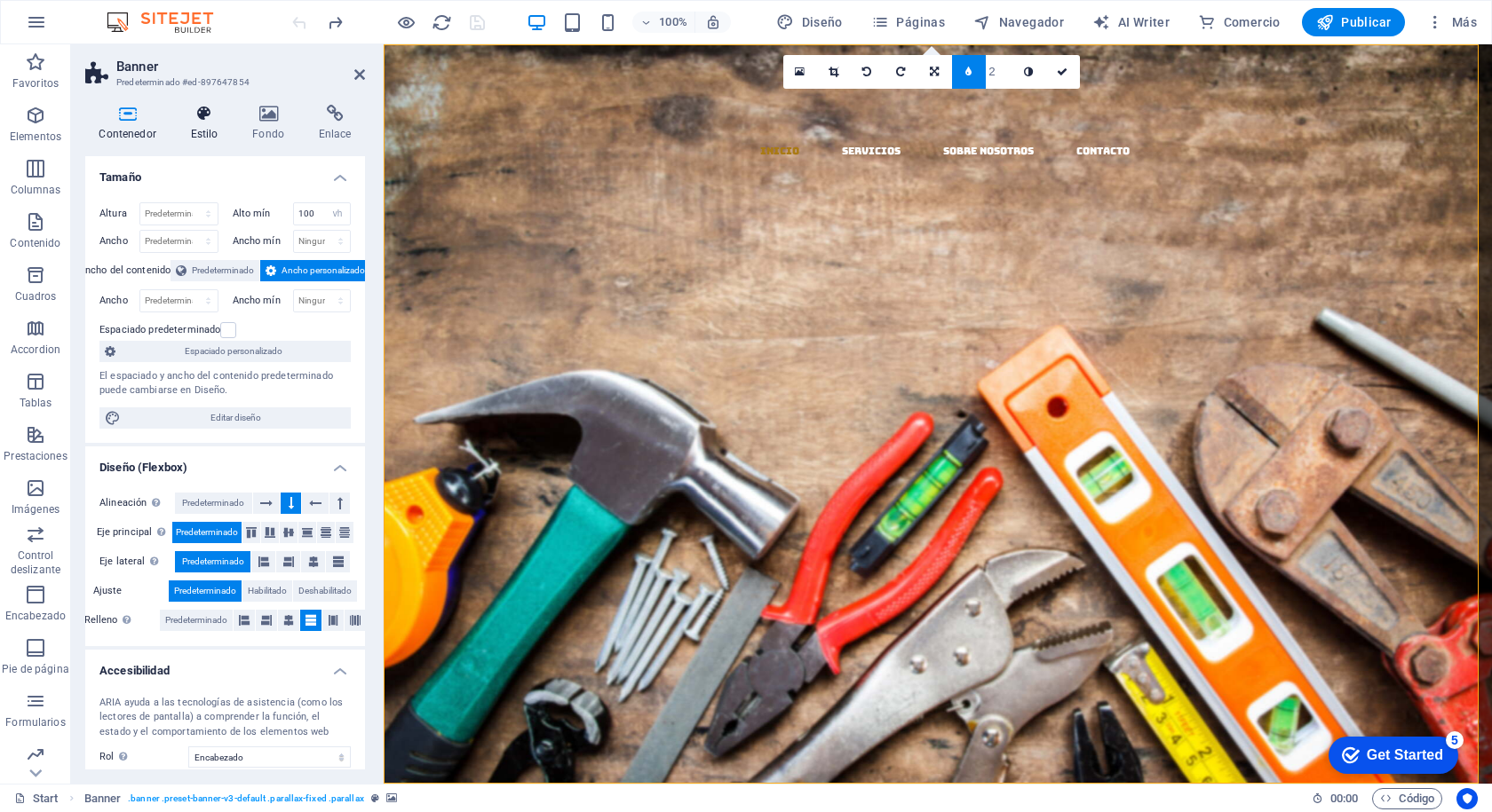
click at [199, 131] on h4 "Estilo" at bounding box center [207, 123] width 62 height 37
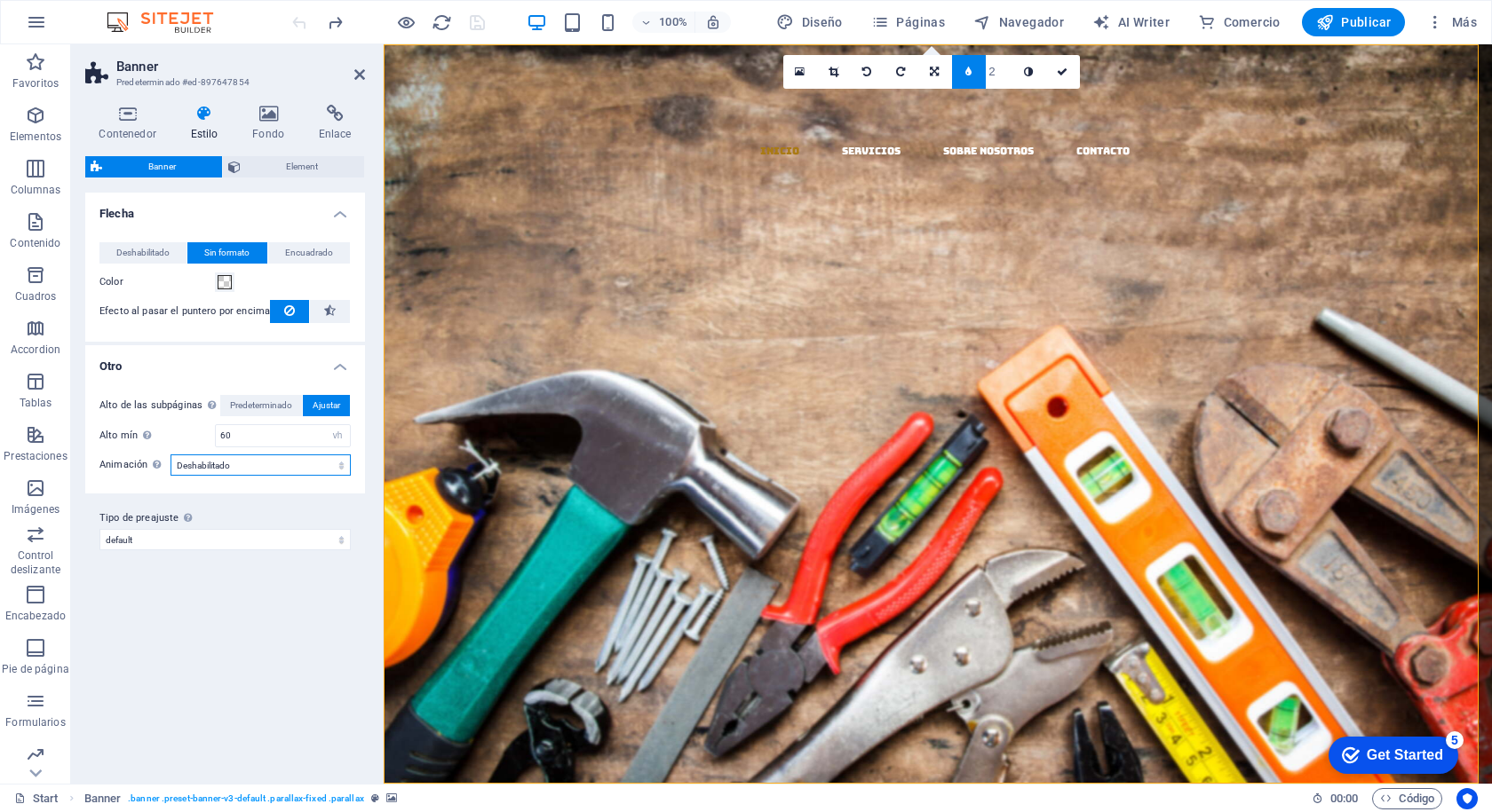
click at [228, 468] on select "Deshabilitado Acercar y alejar Deslizar: de izquierda a derecha Deslizar: de ar…" at bounding box center [260, 465] width 180 height 21
click at [169, 378] on div "Alto de las subpáginas Sobrescribe el alto mín. del banner solo para las subpág…" at bounding box center [225, 435] width 287 height 116
click at [300, 256] on span "Encuadrado" at bounding box center [309, 253] width 47 height 21
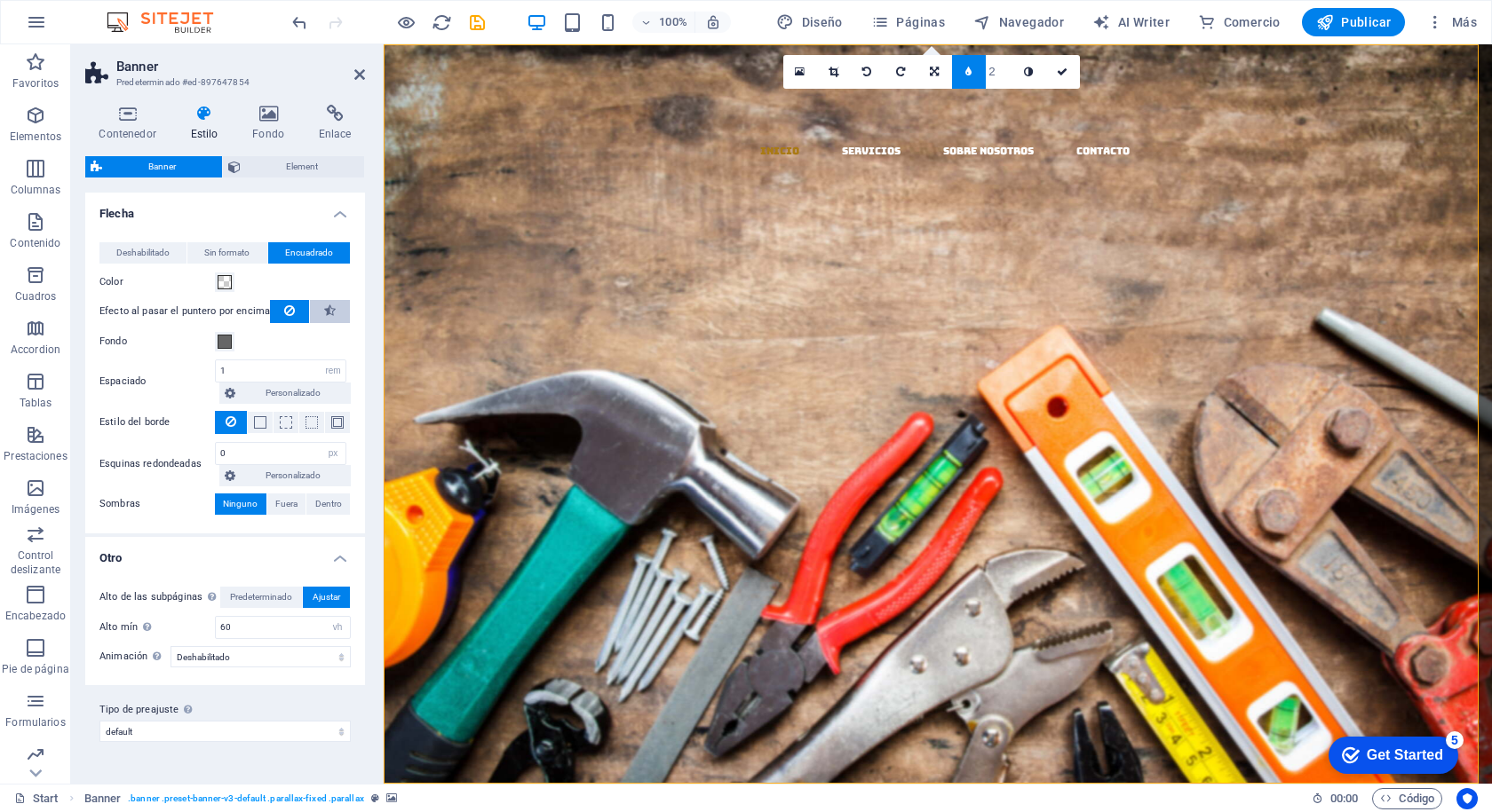
click at [331, 314] on icon at bounding box center [330, 311] width 11 height 21
click at [285, 311] on icon at bounding box center [289, 311] width 10 height 21
click at [131, 251] on span "Deshabilitado" at bounding box center [142, 253] width 53 height 21
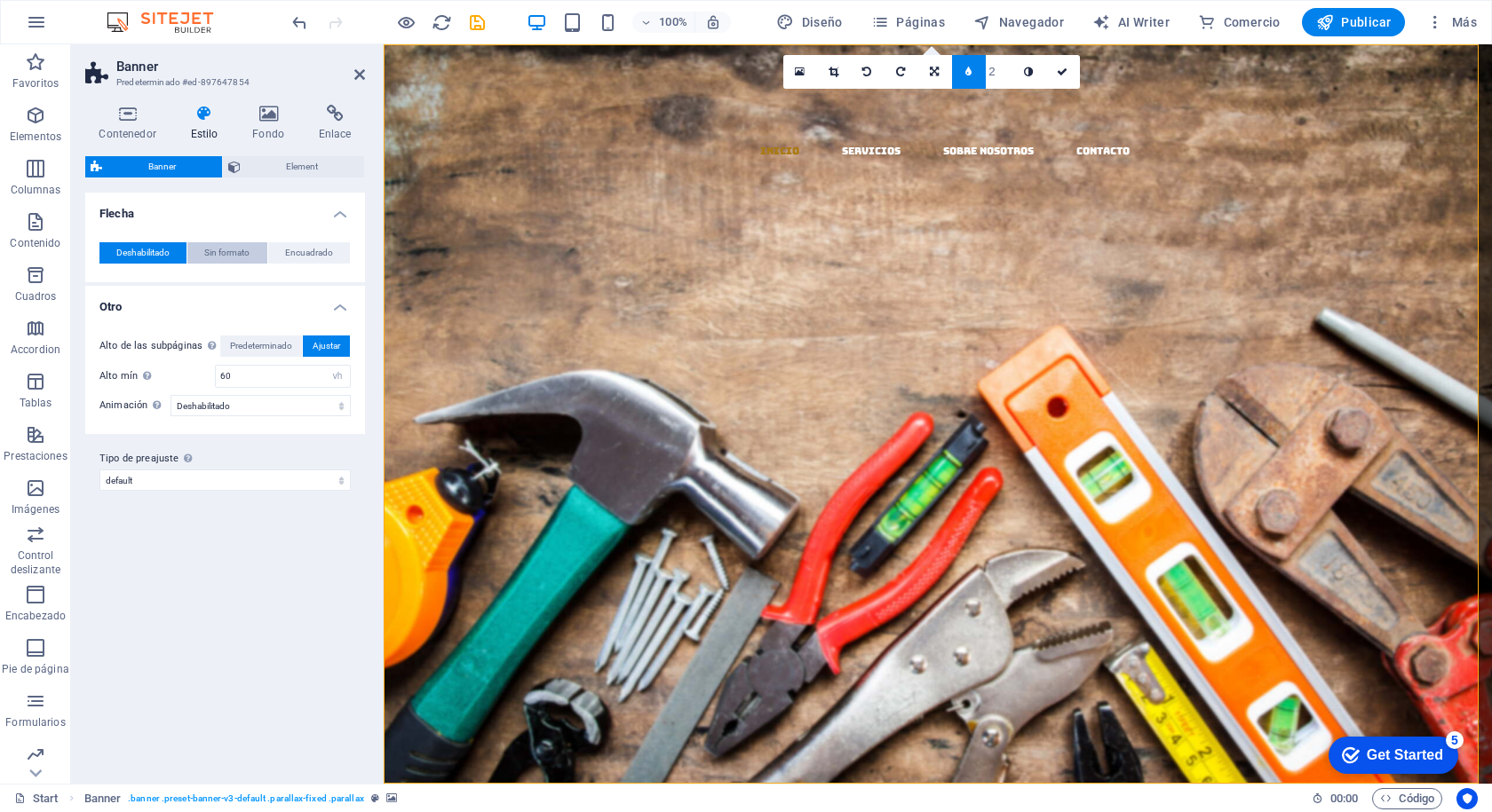
click at [218, 247] on span "Sin formato" at bounding box center [227, 253] width 46 height 21
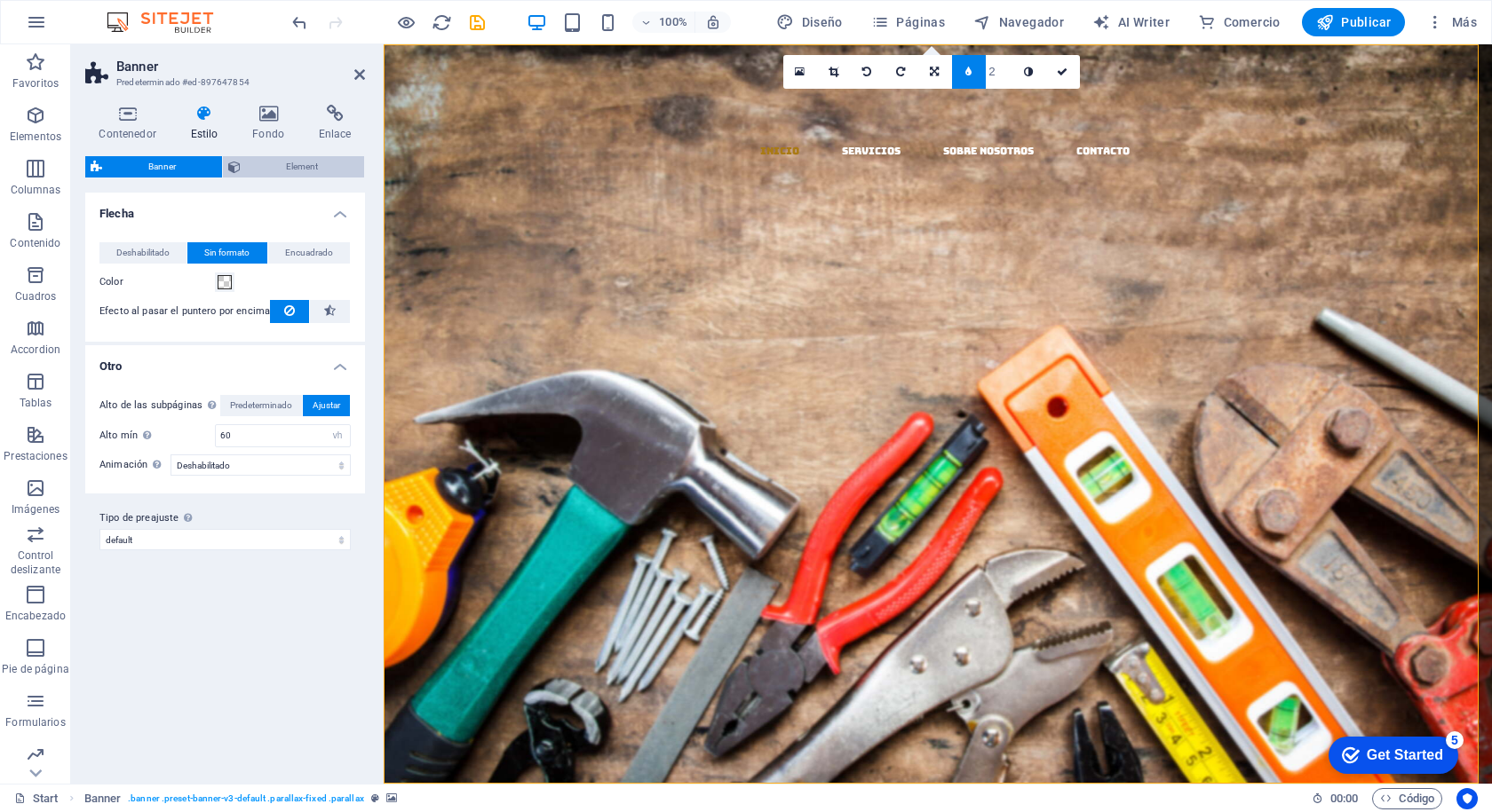
click at [308, 171] on span "Element" at bounding box center [303, 167] width 114 height 21
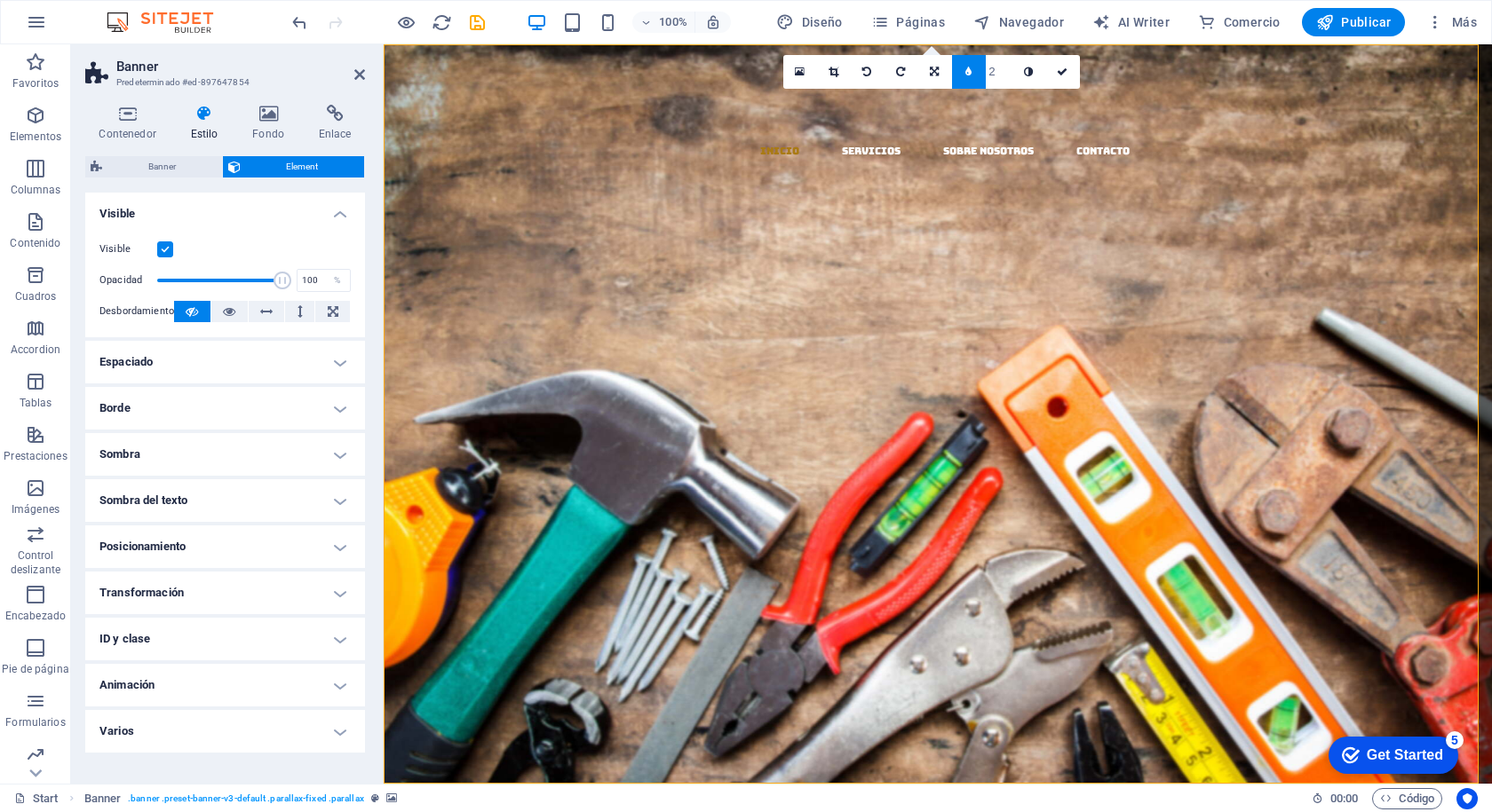
click at [225, 684] on h4 "Animación" at bounding box center [225, 685] width 279 height 43
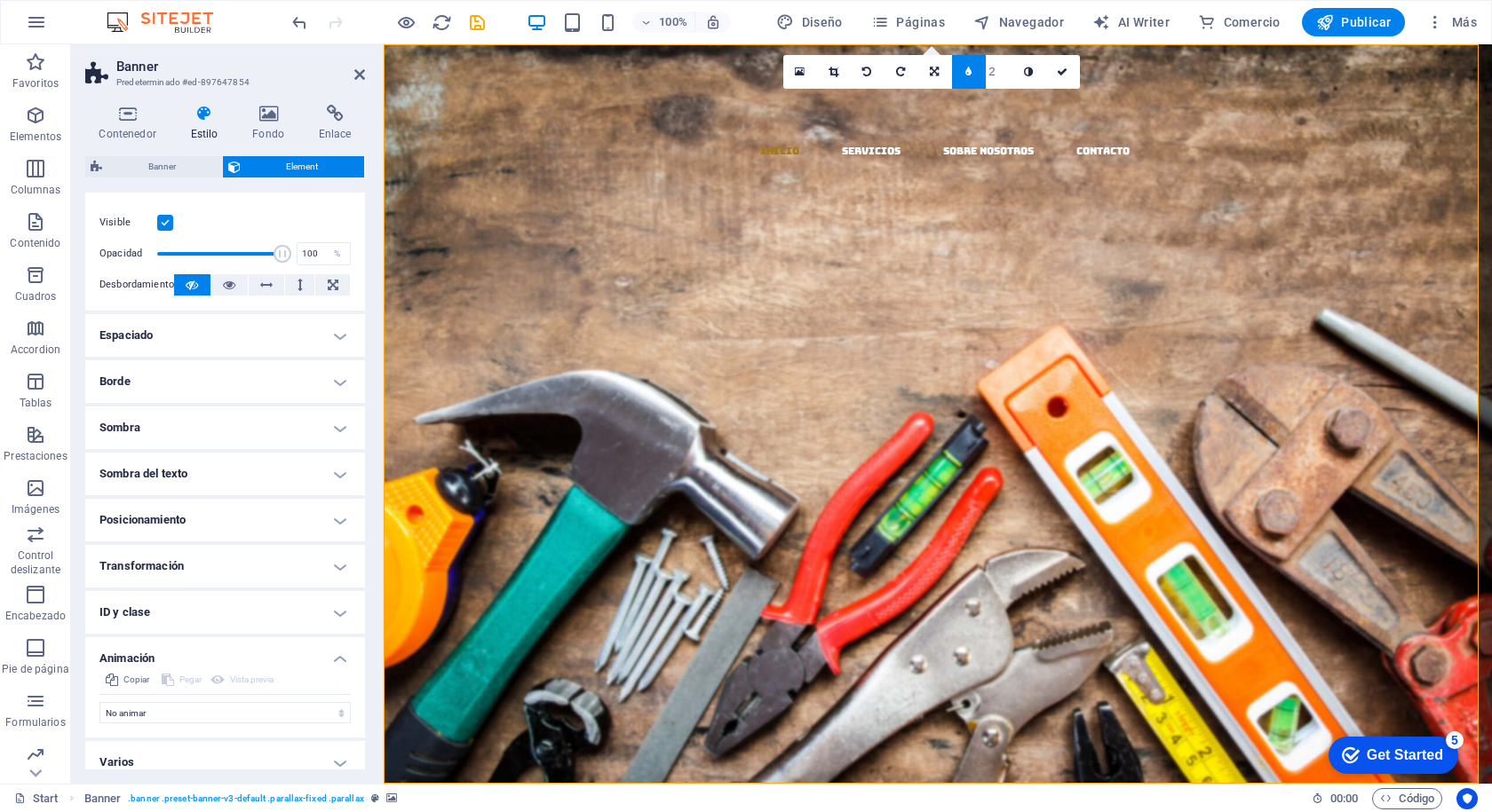
scroll to position [41, 0]
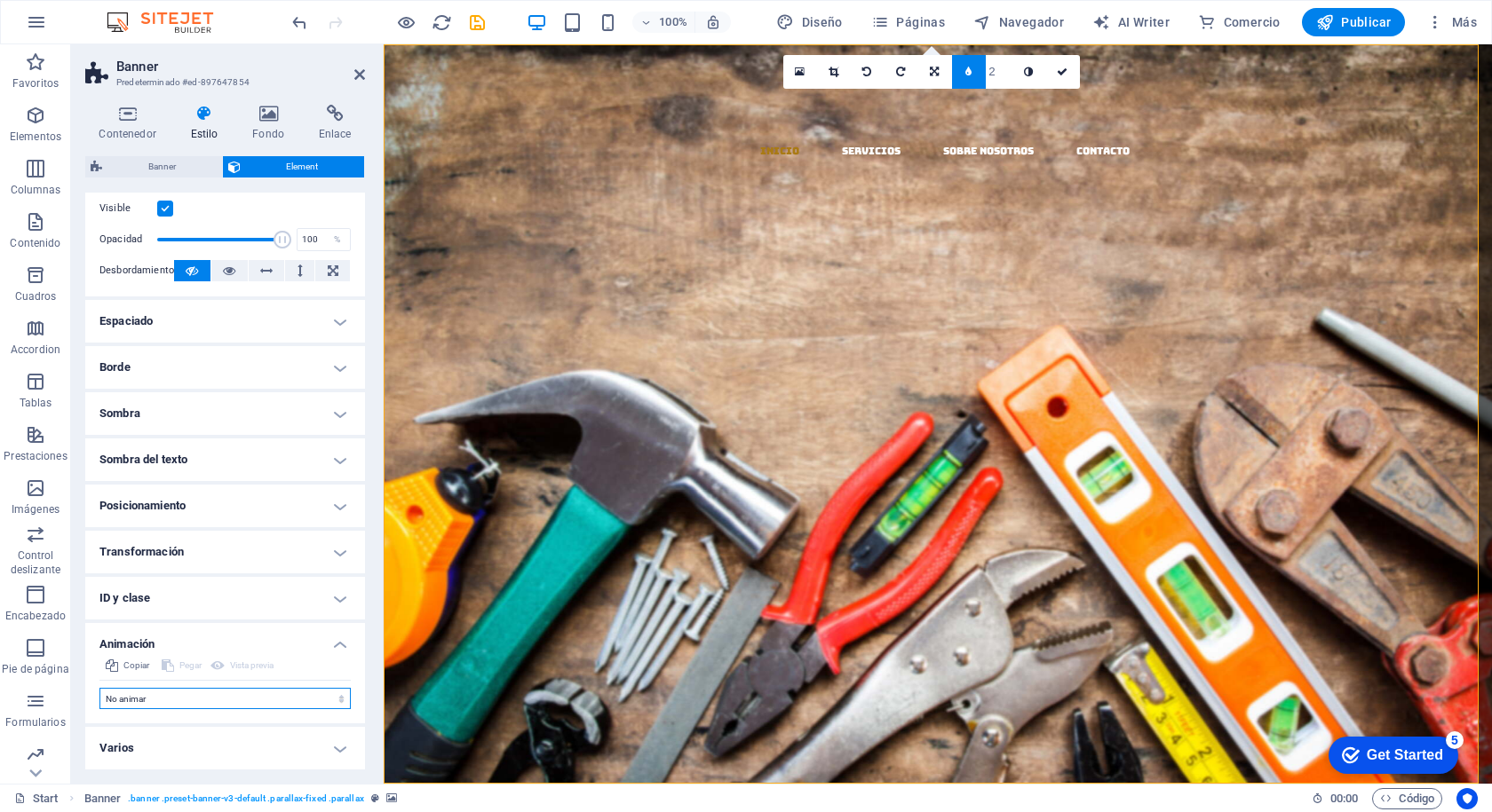
click at [236, 692] on select "No animar Mostrar / Ocultar Subir/bajar Acercar/alejar Deslizar de izquierda a …" at bounding box center [225, 699] width 252 height 21
select select "pulse"
click at [100, 689] on select "No animar Mostrar / Ocultar Subir/bajar Acercar/alejar Deslizar de izquierda a …" at bounding box center [225, 699] width 252 height 21
select select "scroll"
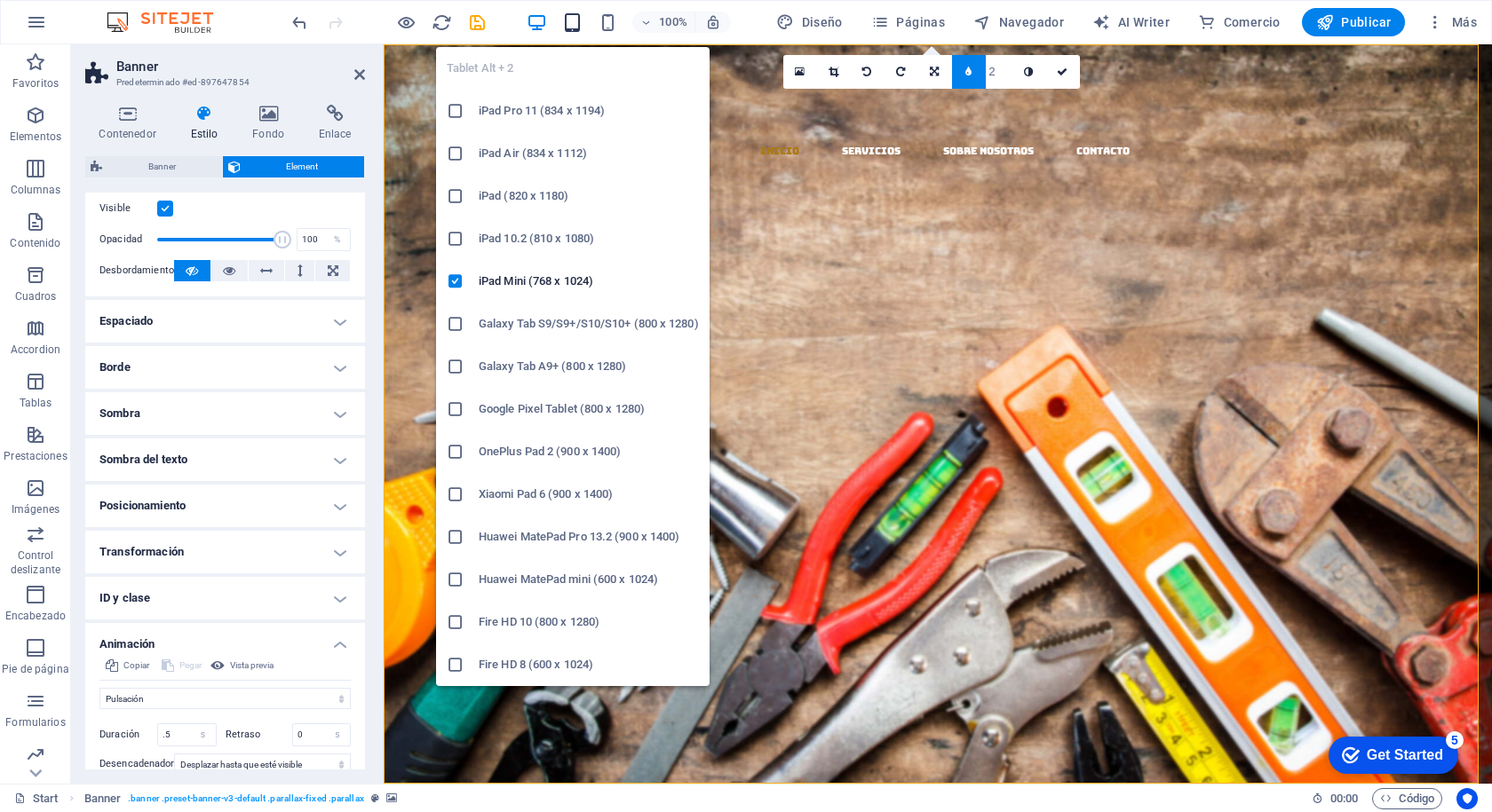
click at [580, 23] on icon "button" at bounding box center [573, 23] width 21 height 21
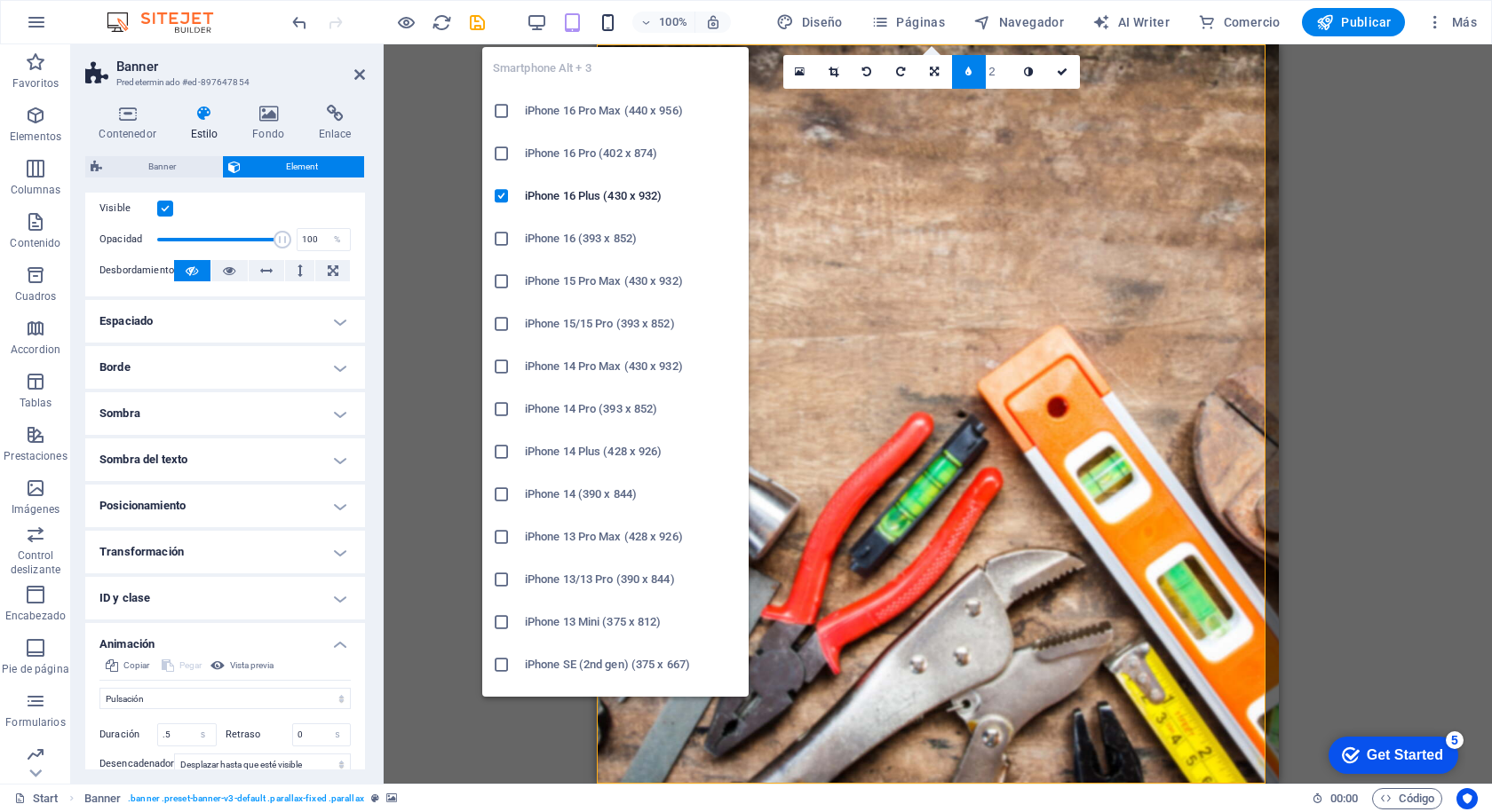
click at [610, 21] on icon "button" at bounding box center [608, 23] width 21 height 21
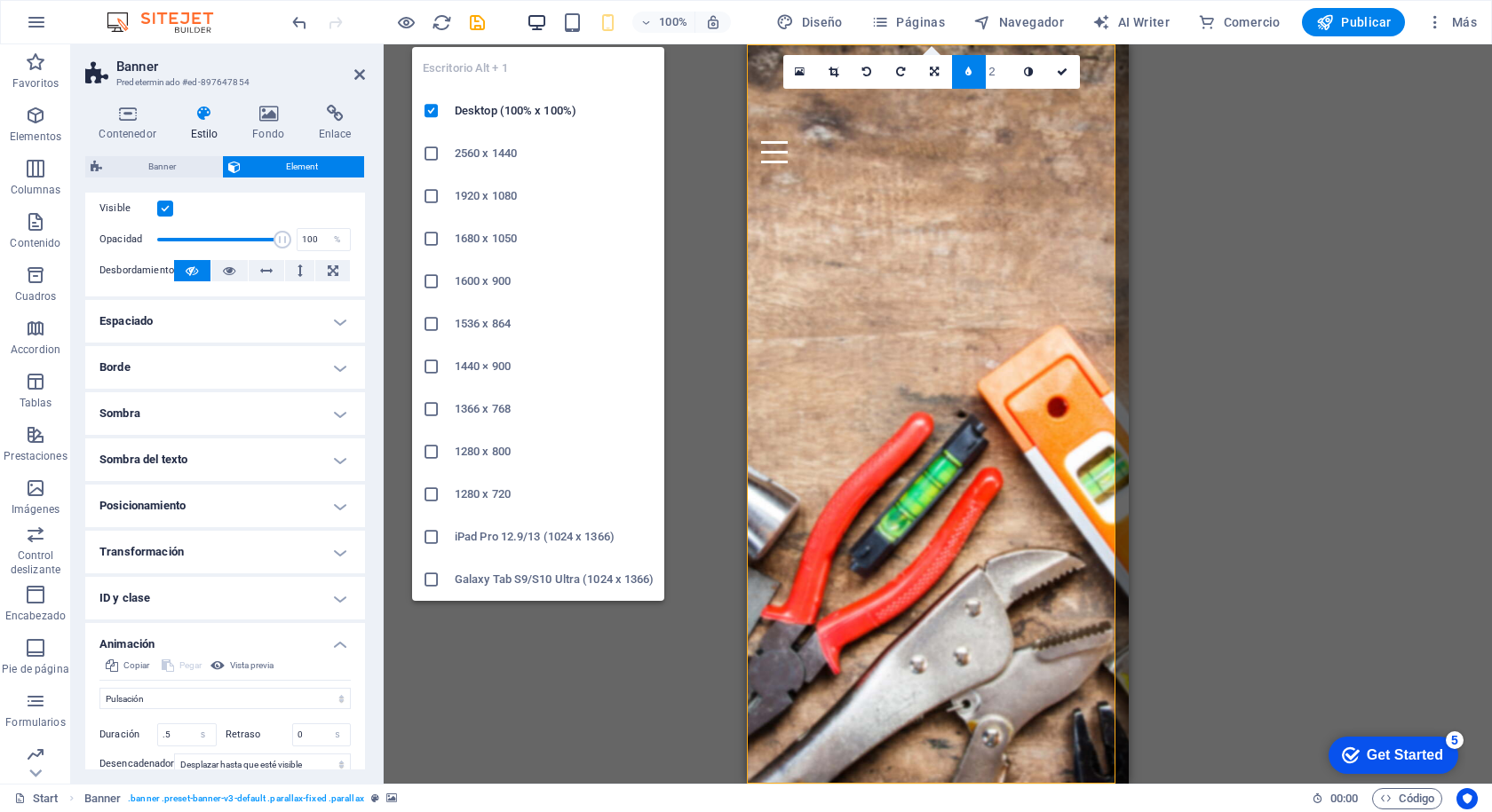
click at [546, 21] on icon "button" at bounding box center [537, 23] width 21 height 21
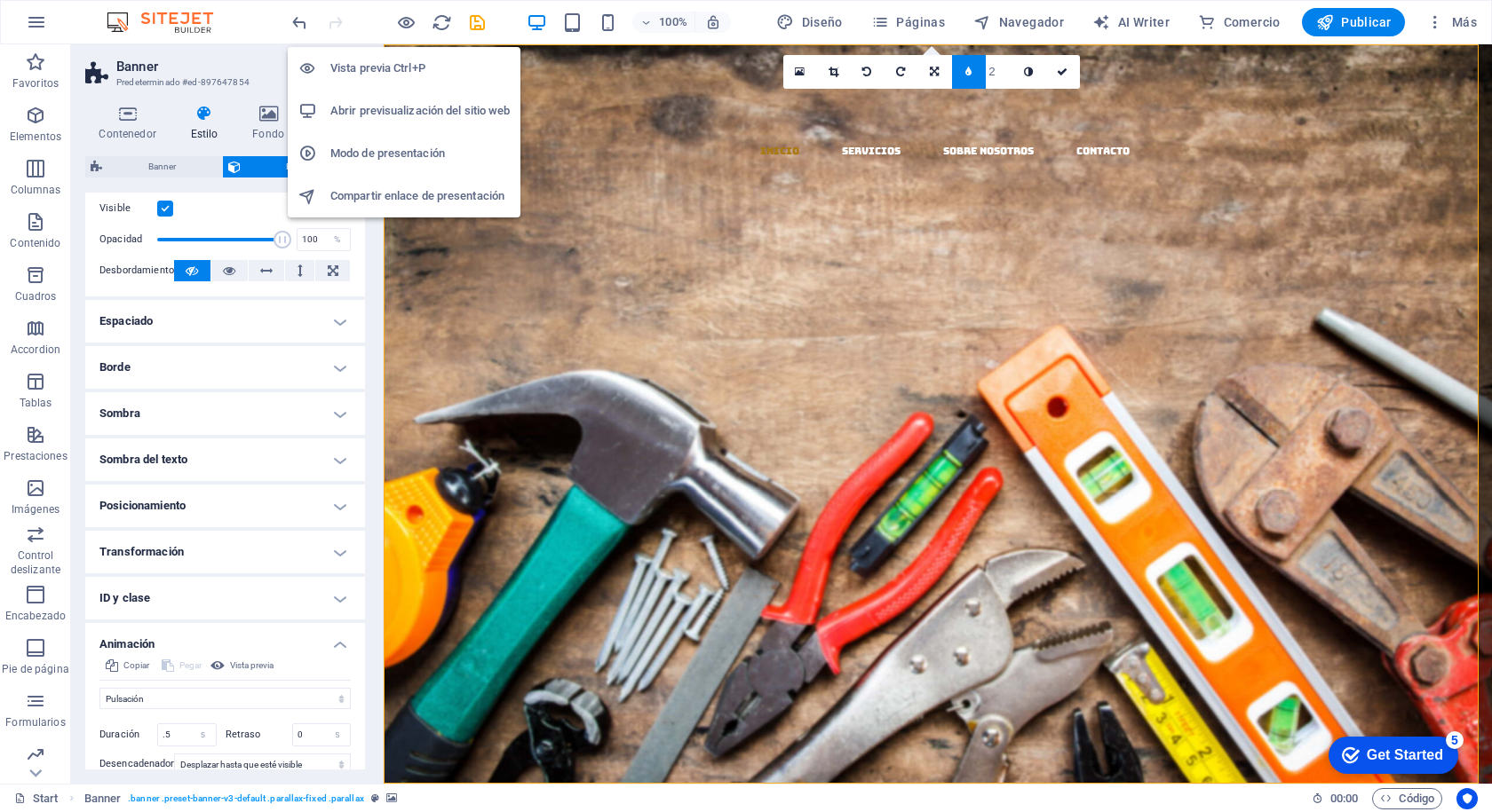
click at [402, 66] on h6 "Vista previa Ctrl+P" at bounding box center [420, 68] width 179 height 21
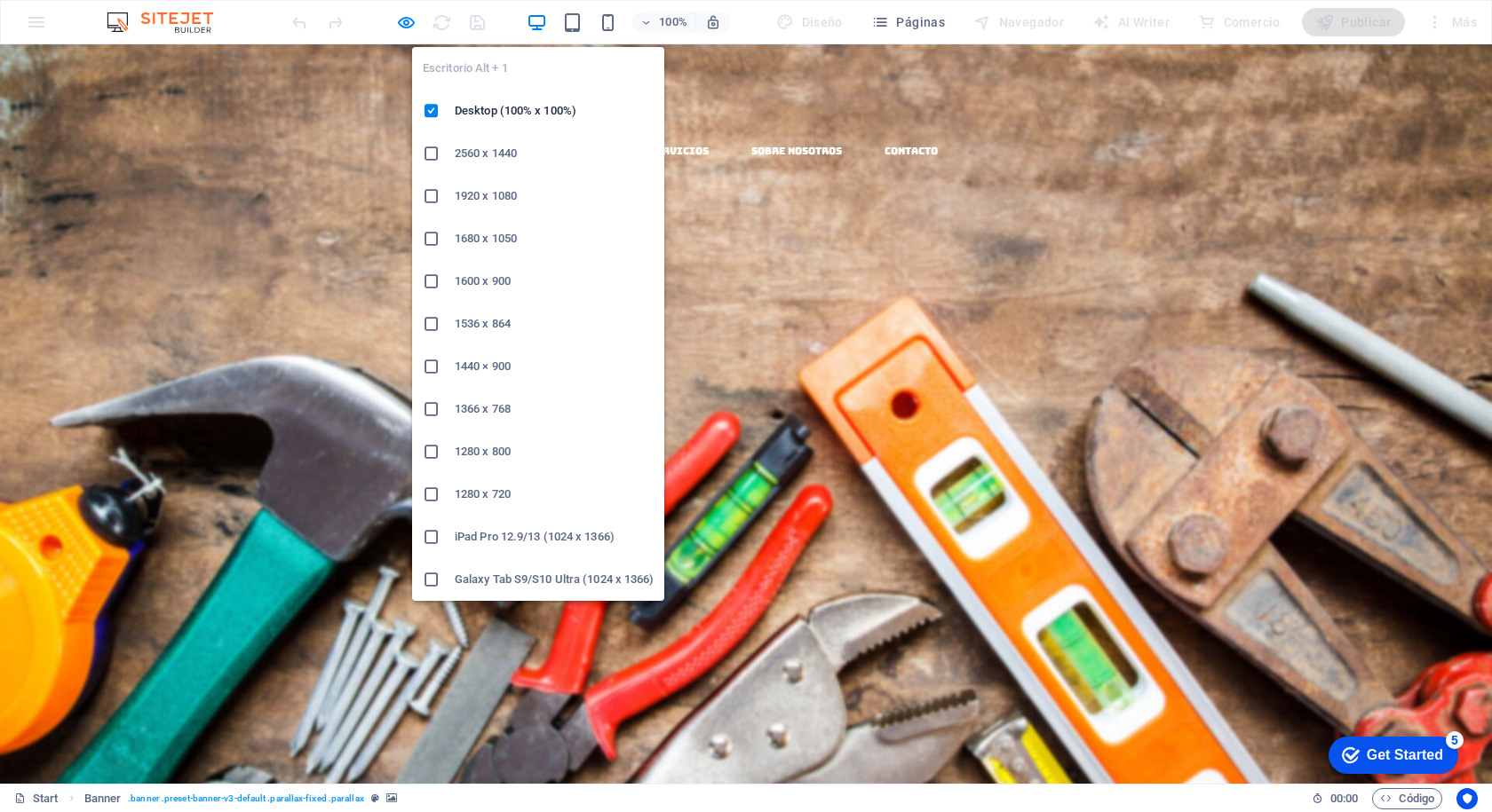
click at [538, 18] on icon "button" at bounding box center [537, 23] width 21 height 21
click at [540, 21] on icon "button" at bounding box center [537, 23] width 21 height 21
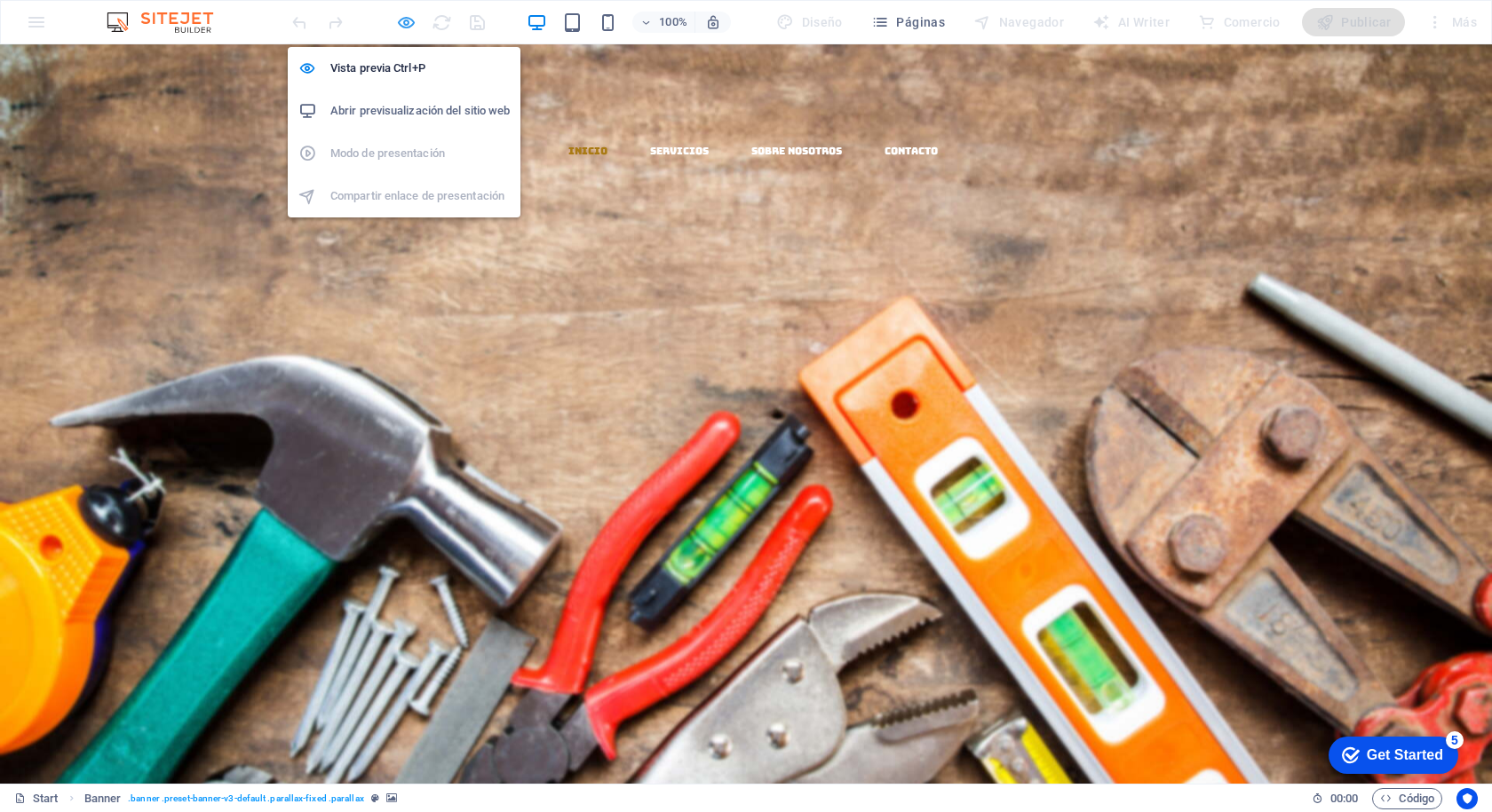
click at [402, 21] on icon "button" at bounding box center [406, 23] width 21 height 21
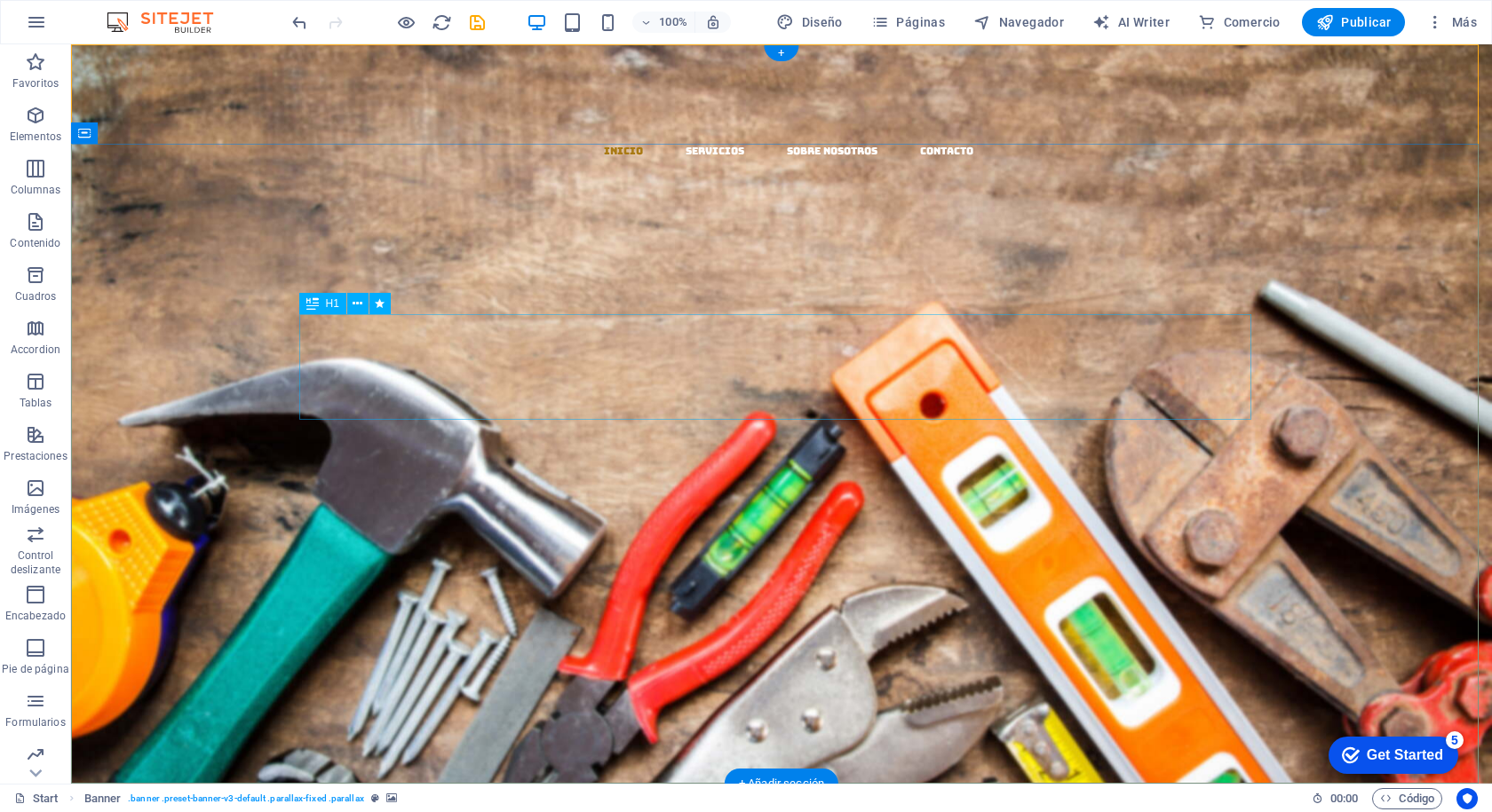
click at [651, 444] on div "​​​​​ EL MAZO" at bounding box center [782, 497] width 952 height 105
click at [606, 551] on div "MATERIALES Y DISTRIBUCION" at bounding box center [782, 588] width 952 height 74
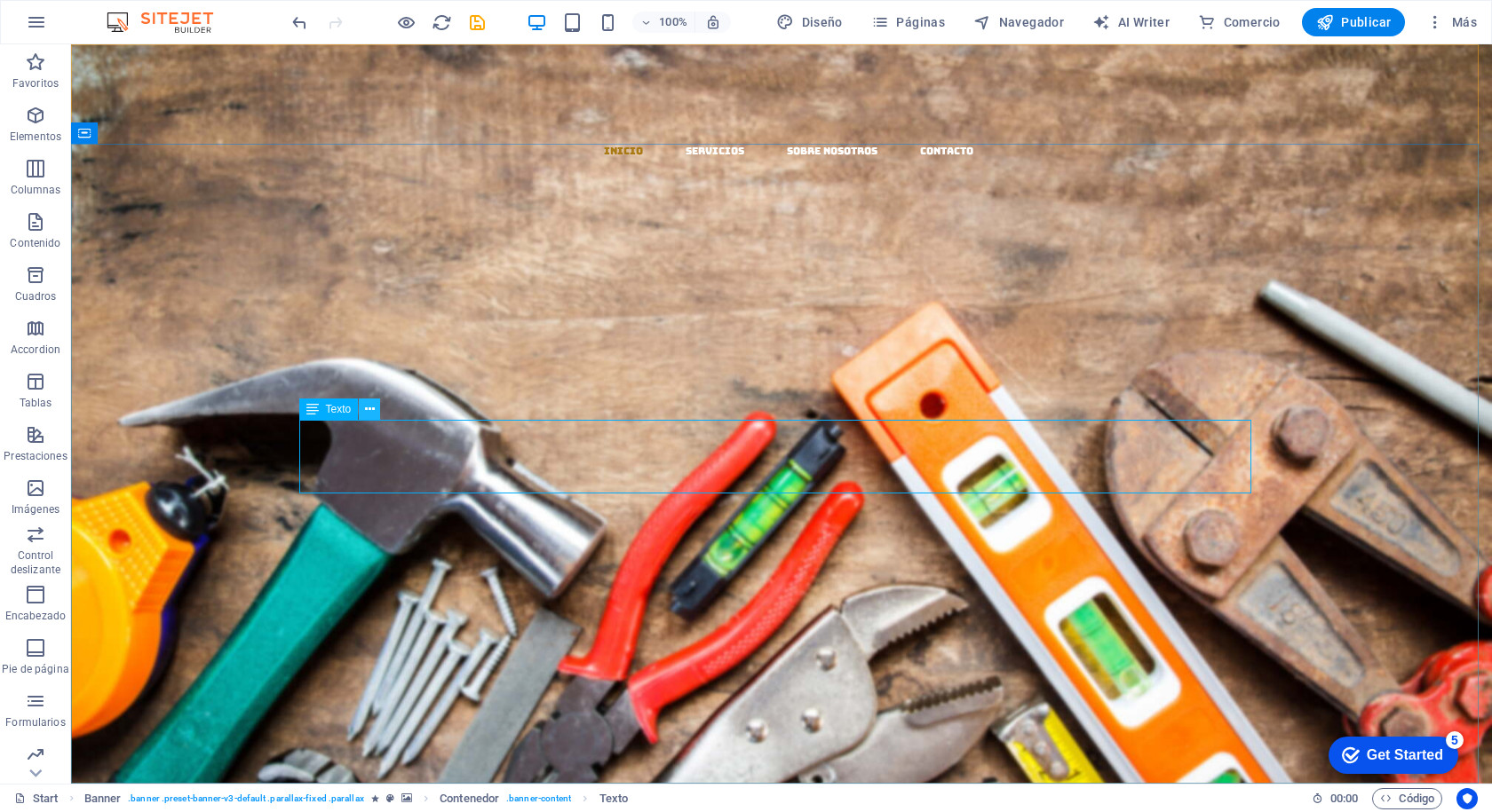
click at [366, 409] on icon at bounding box center [369, 410] width 9 height 19
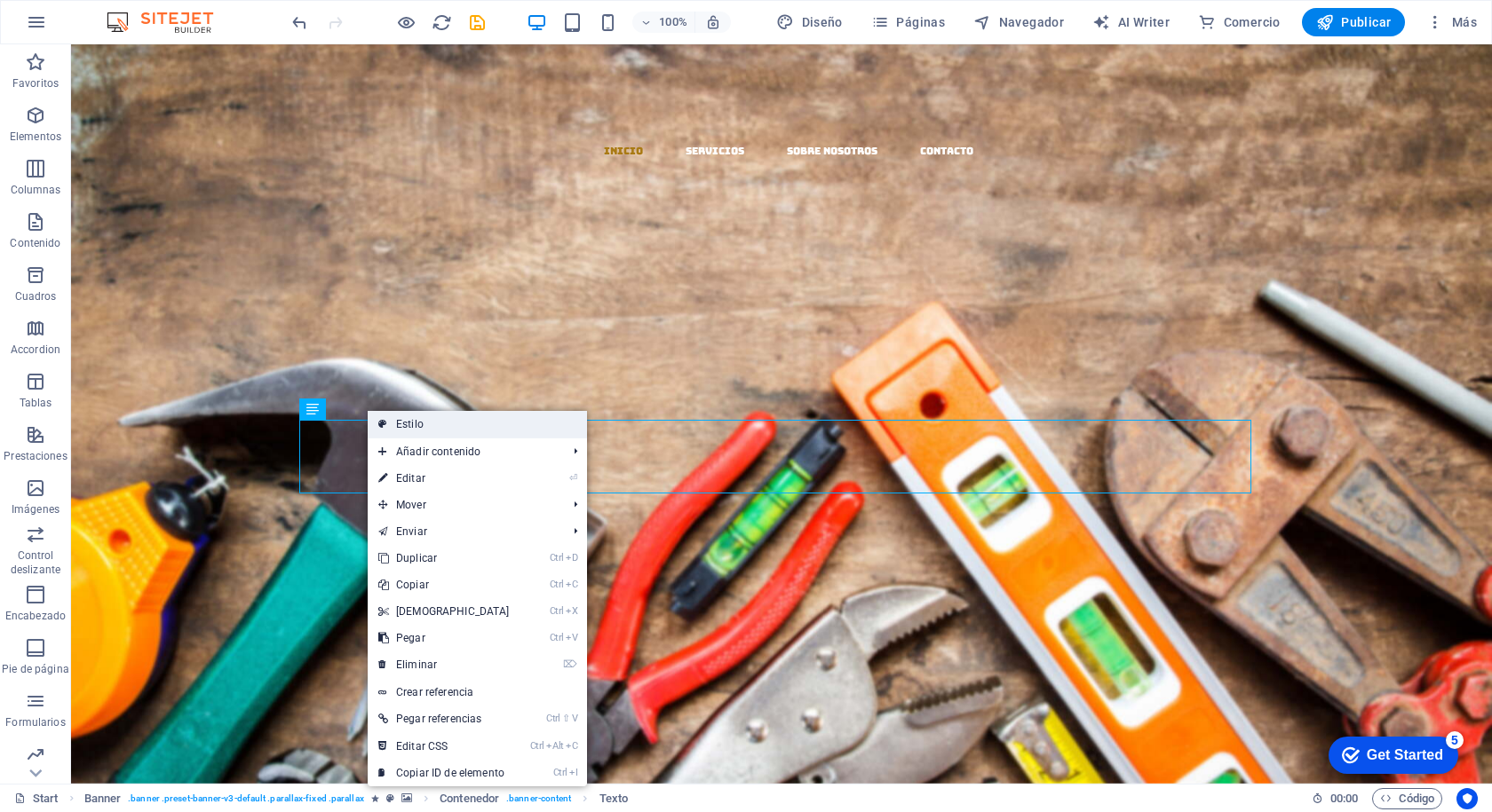
click at [415, 428] on link "Estilo" at bounding box center [477, 425] width 219 height 27
select select "vh"
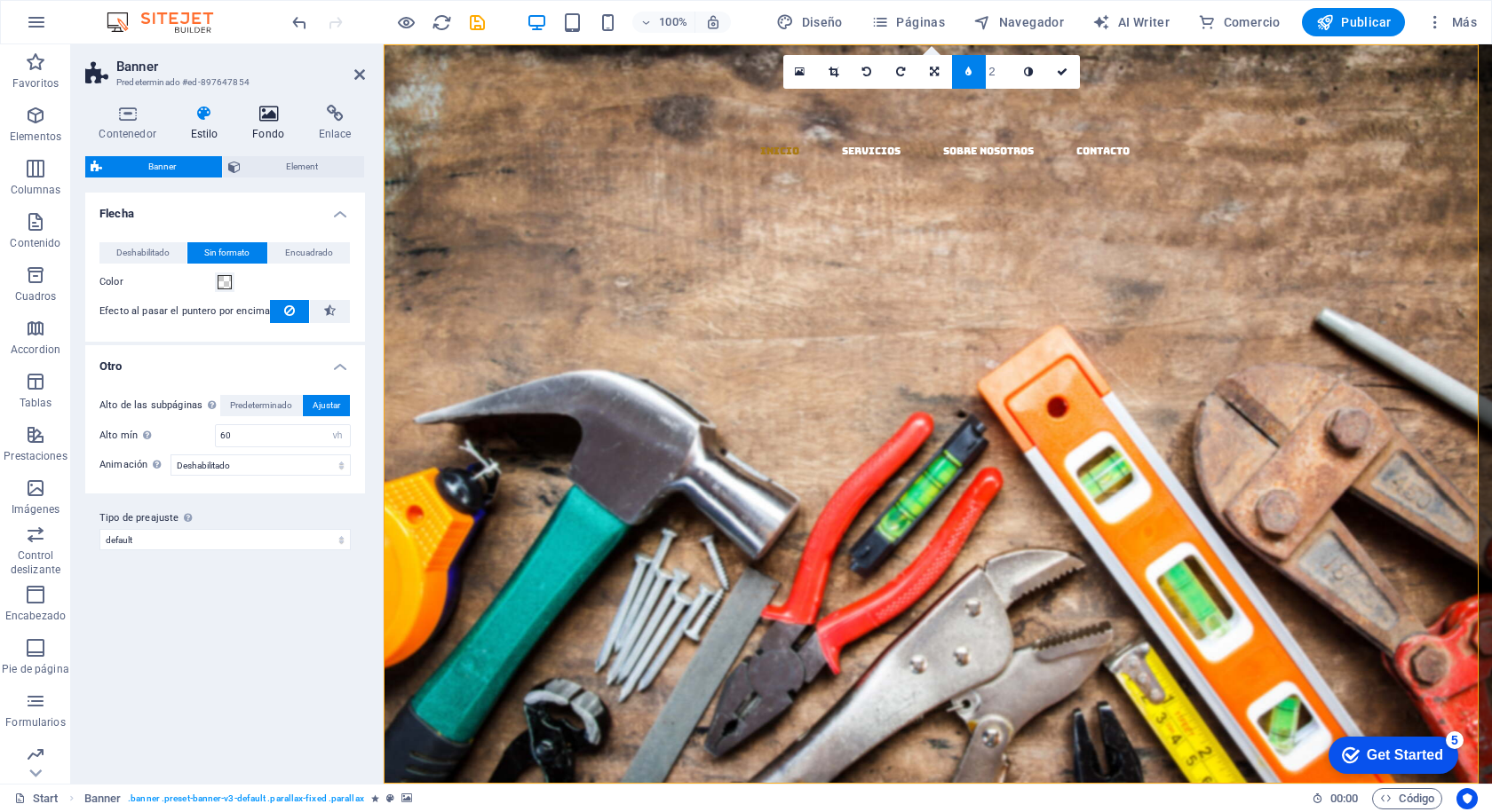
click at [270, 120] on icon at bounding box center [268, 113] width 60 height 18
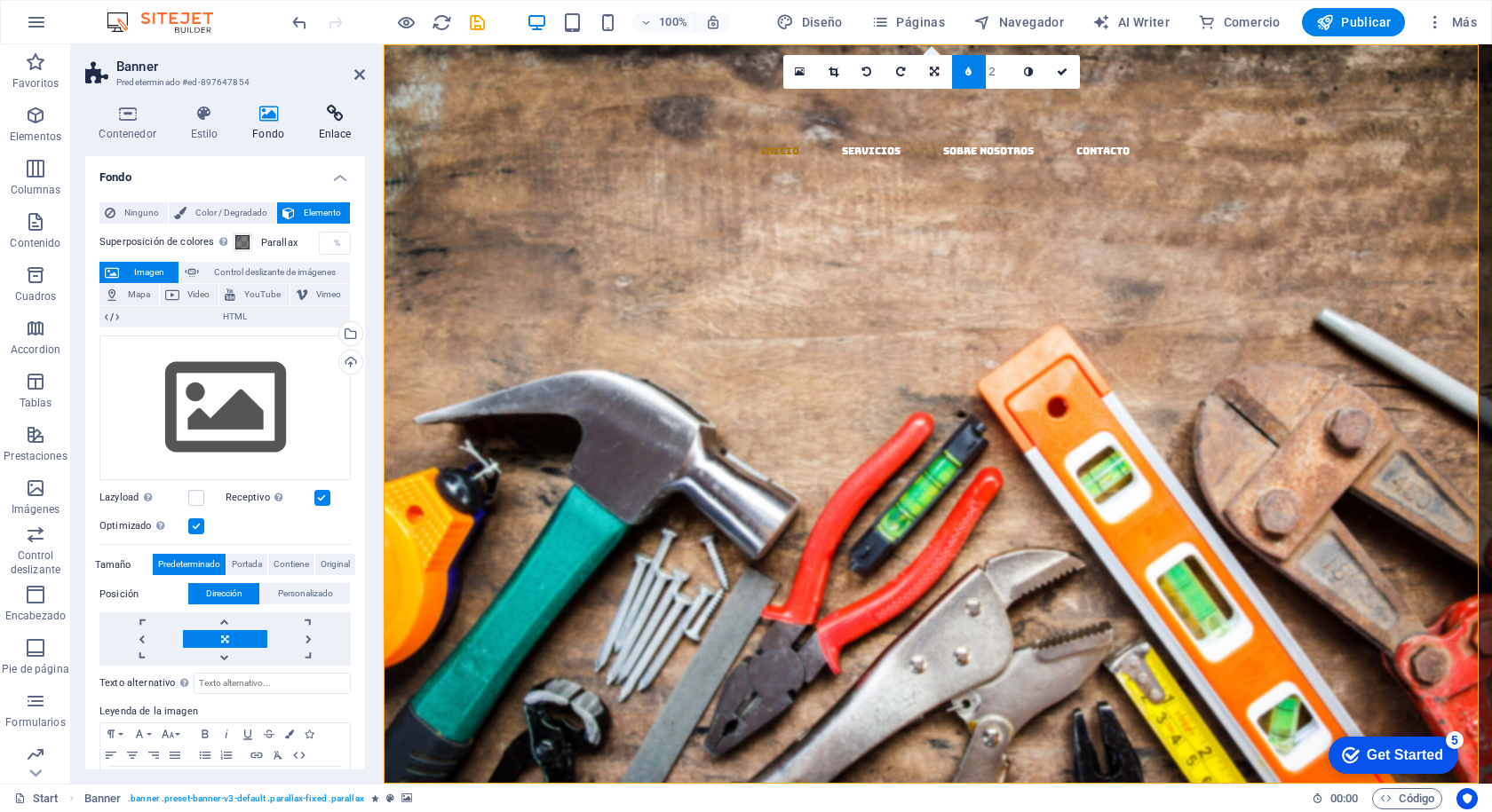
click at [342, 119] on icon at bounding box center [335, 113] width 61 height 18
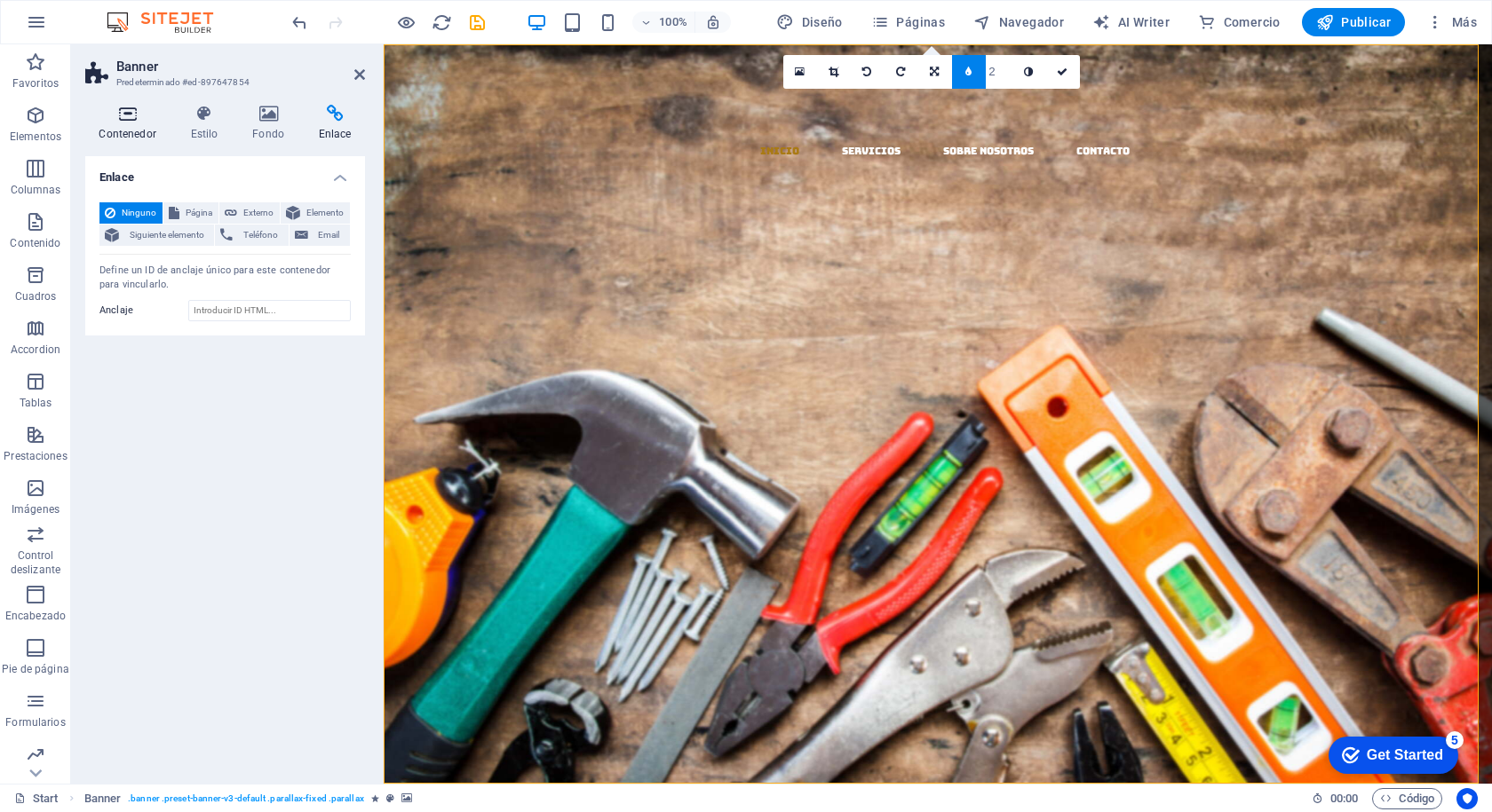
click at [127, 115] on icon at bounding box center [127, 113] width 85 height 18
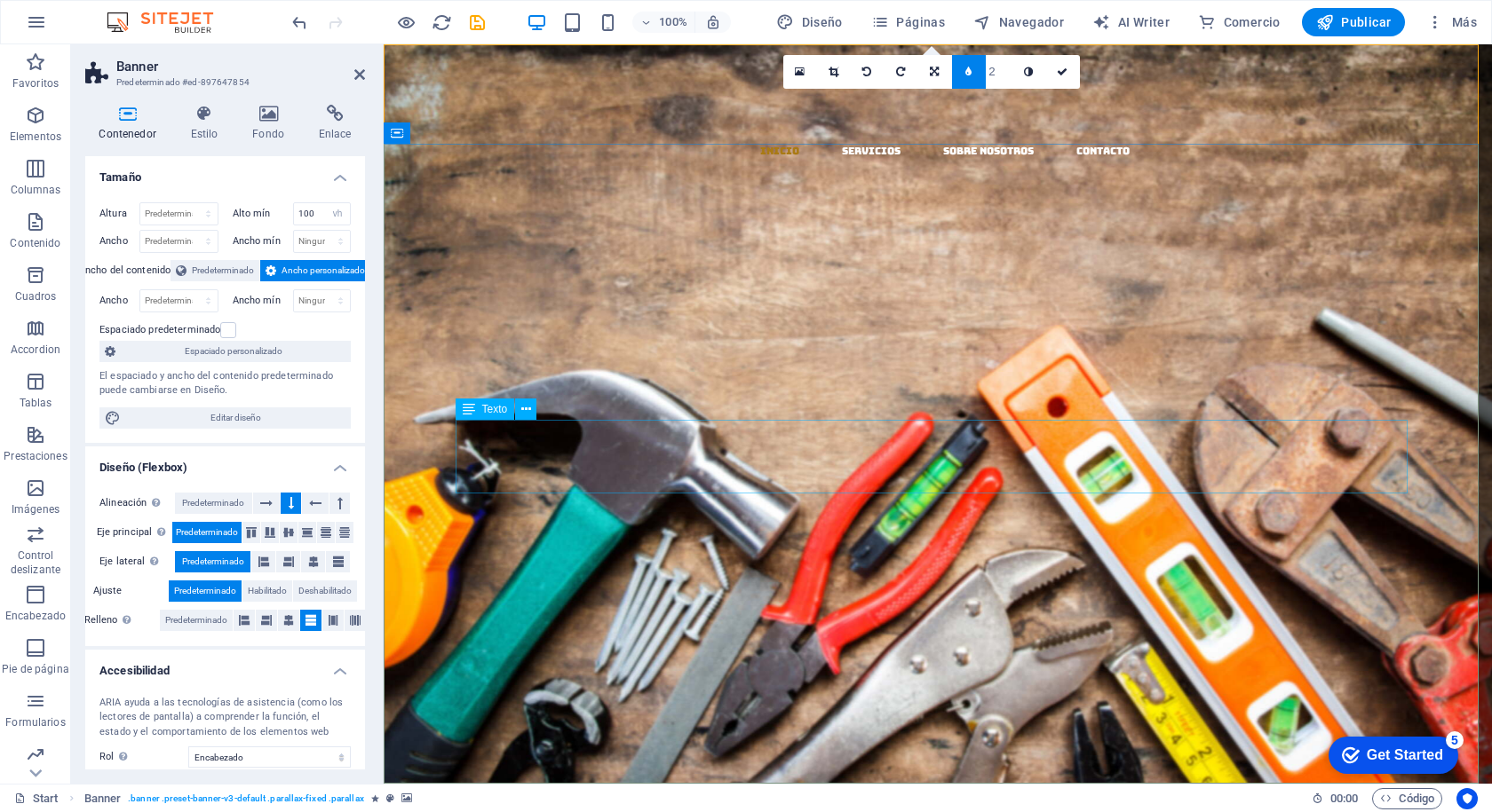
click at [820, 551] on div "MATERIALES Y DISTRIBUCION" at bounding box center [937, 588] width 952 height 74
click at [513, 551] on div "MATERIALES Y DISTRIBUCION" at bounding box center [937, 588] width 952 height 74
click at [524, 409] on icon at bounding box center [526, 410] width 9 height 19
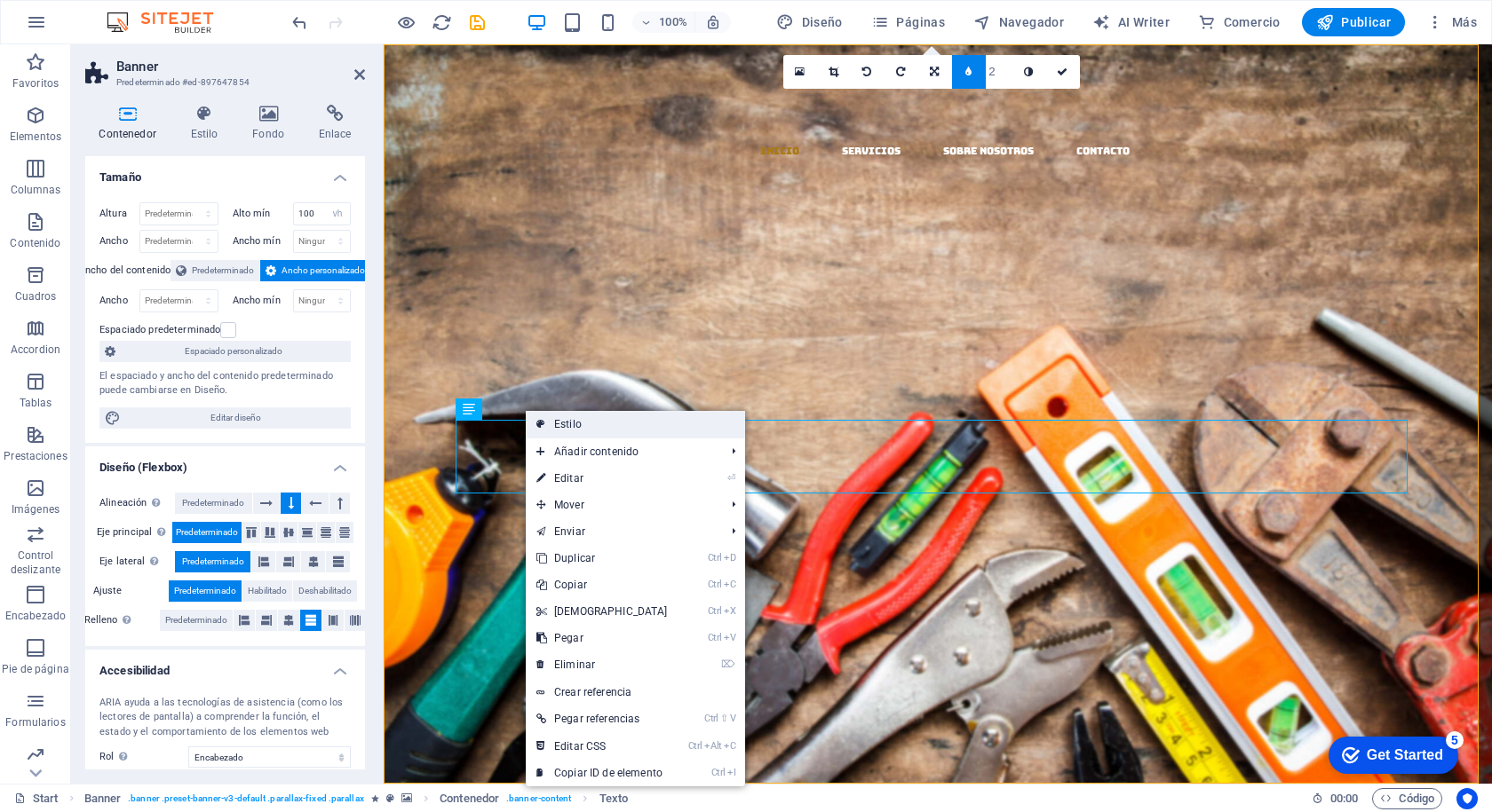
click at [557, 423] on link "Estilo" at bounding box center [634, 425] width 219 height 27
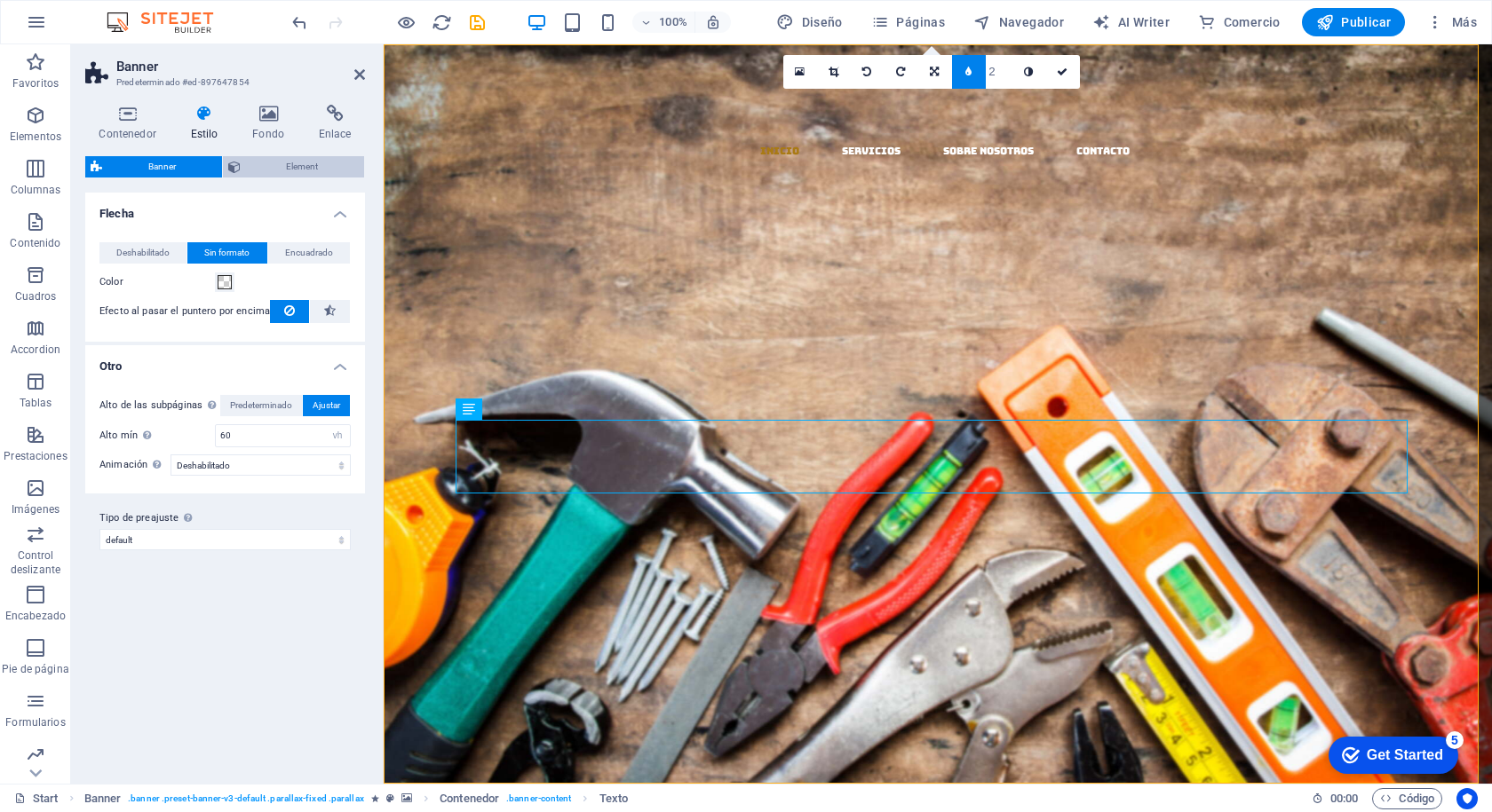
click at [283, 165] on span "Element" at bounding box center [303, 167] width 114 height 21
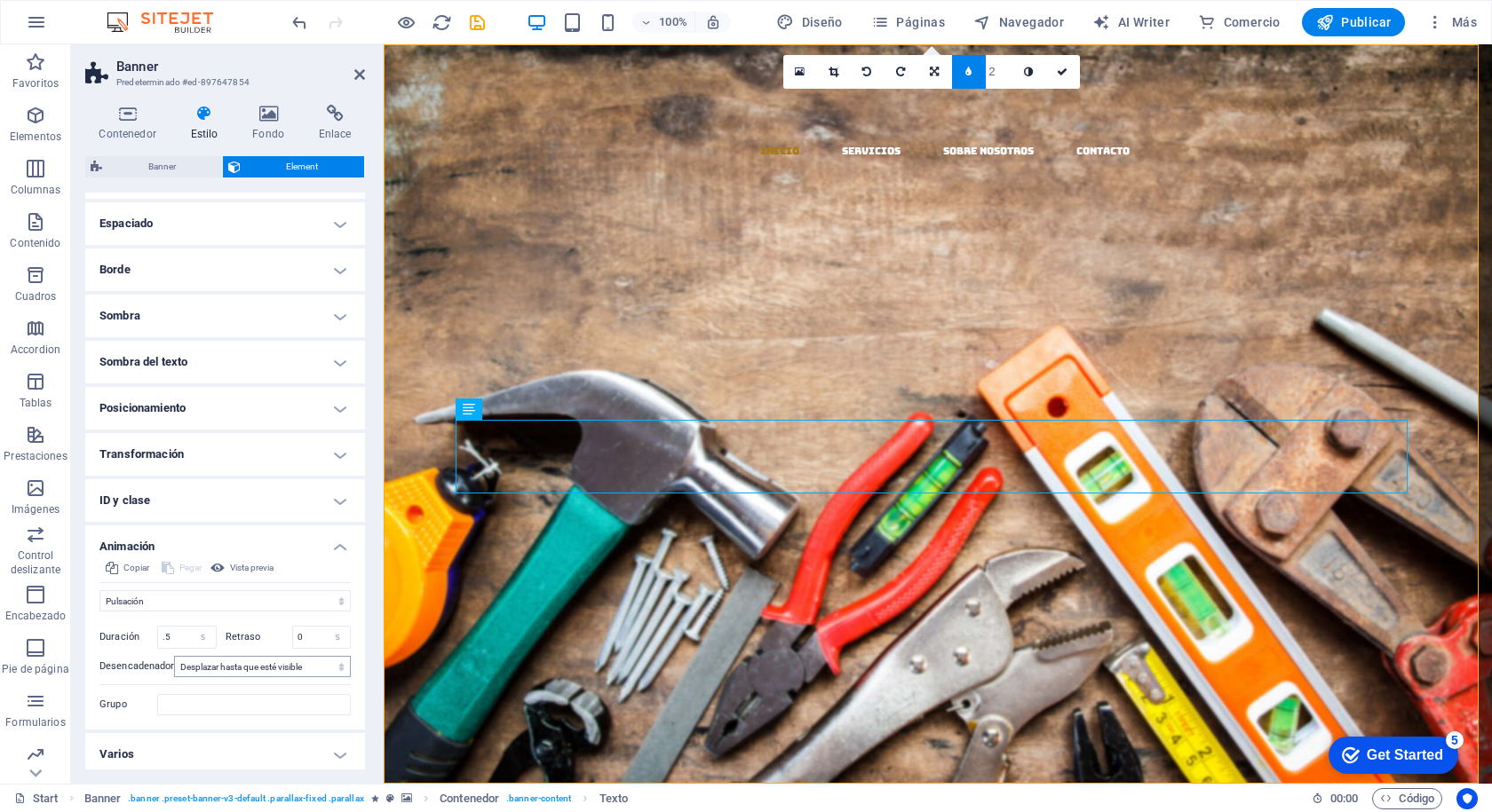
scroll to position [144, 0]
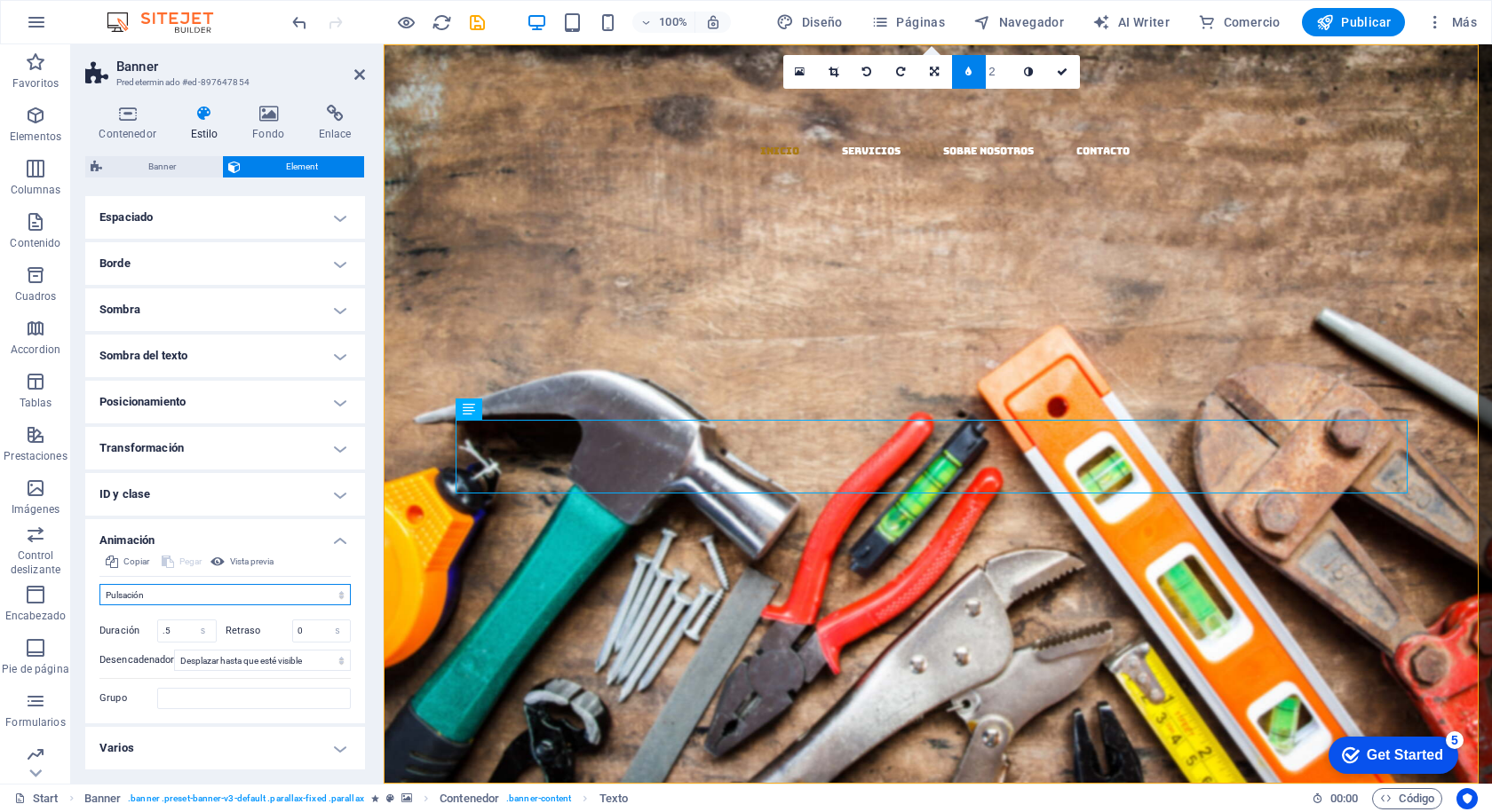
click at [217, 594] on select "No animar Mostrar / Ocultar Subir/bajar Acercar/alejar Deslizar de izquierda a …" at bounding box center [225, 595] width 252 height 21
select select "none"
click at [100, 606] on select "No animar Mostrar / Ocultar Subir/bajar Acercar/alejar Deslizar de izquierda a …" at bounding box center [225, 595] width 252 height 21
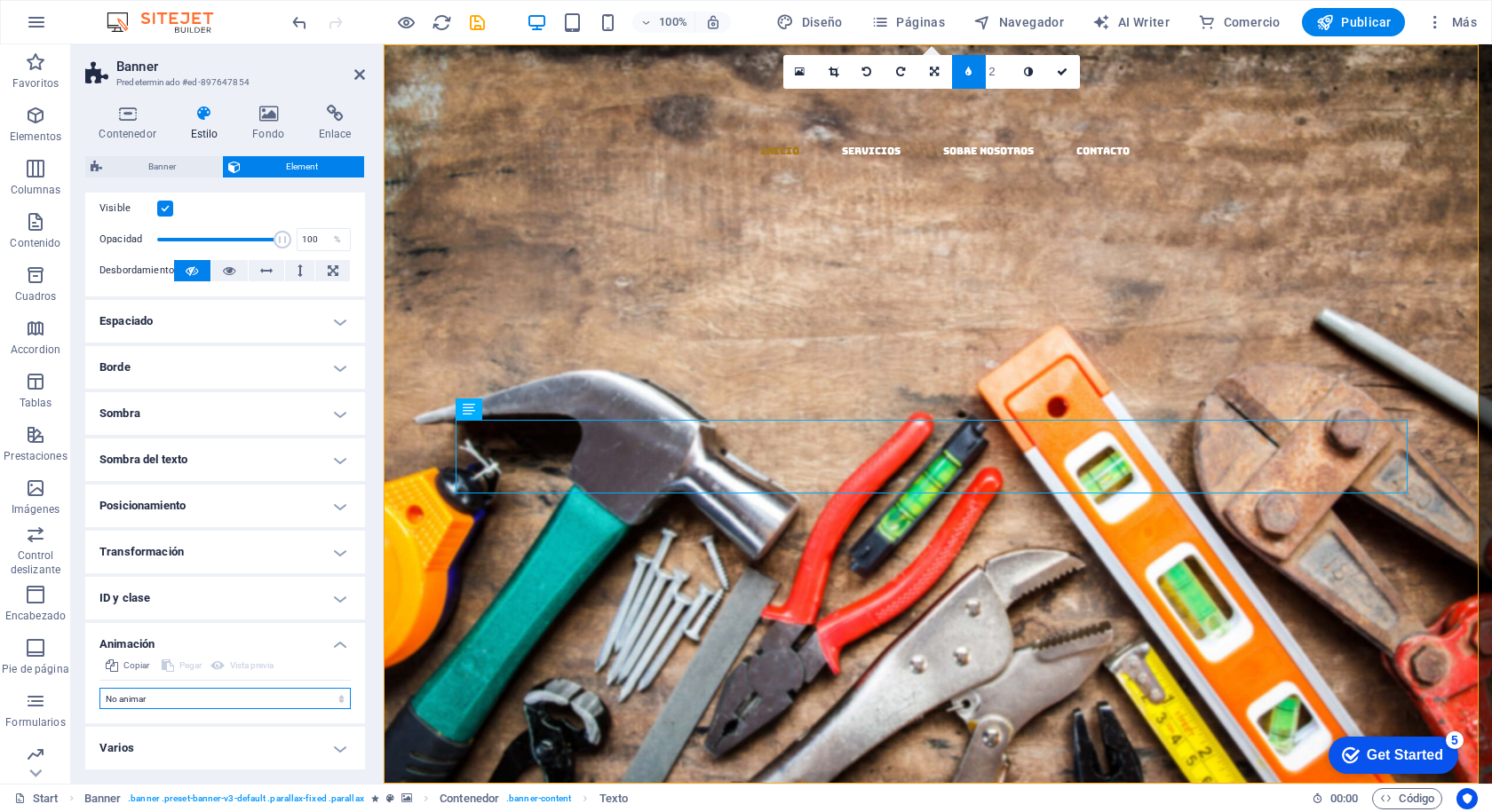
scroll to position [41, 0]
click at [201, 119] on icon at bounding box center [204, 113] width 55 height 18
click at [660, 551] on div "MATERIALES Y DISTRIBUCION" at bounding box center [937, 588] width 952 height 74
click at [692, 444] on div "​​​​​ EL MAZO" at bounding box center [937, 497] width 952 height 105
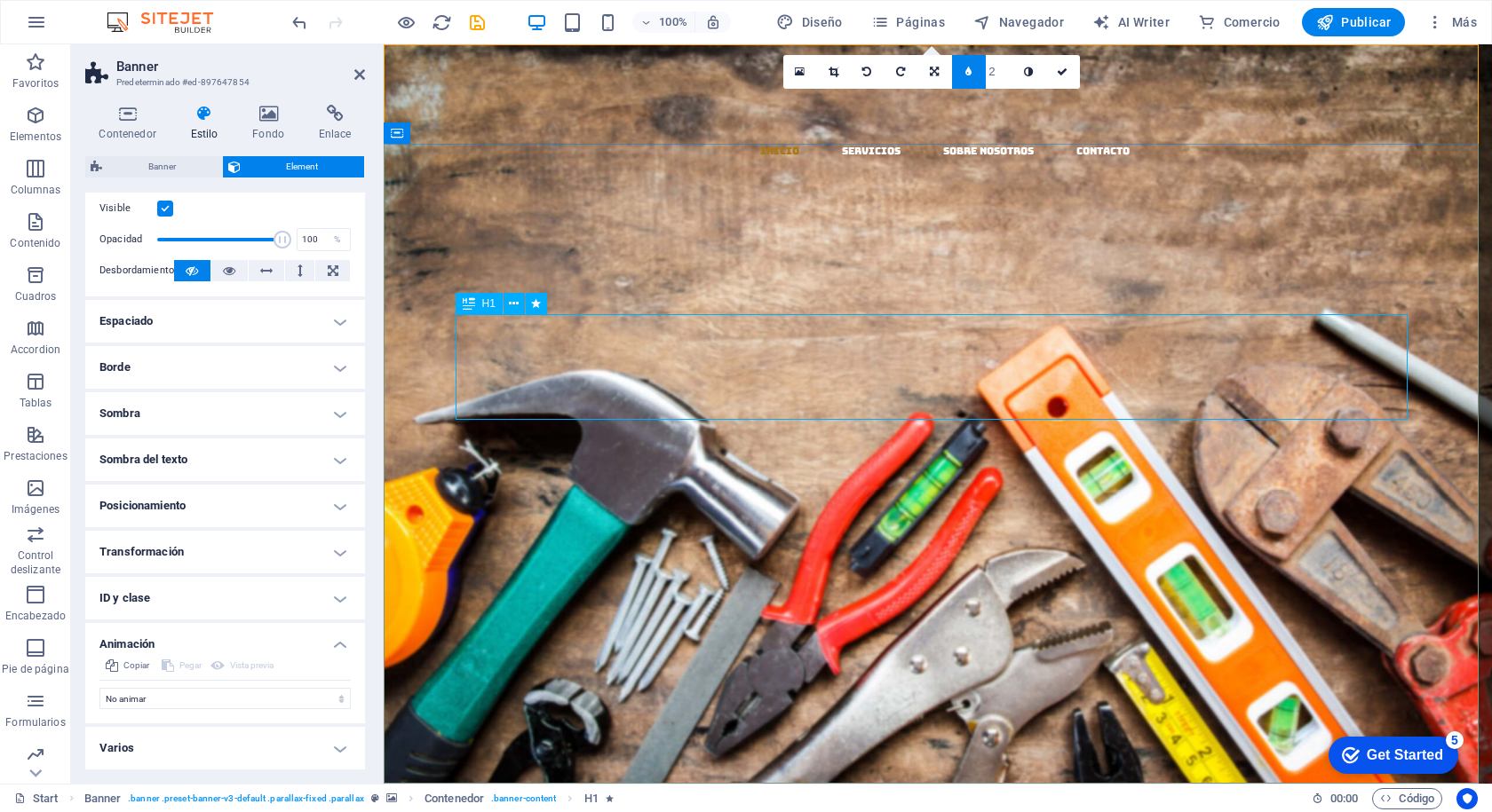
click at [468, 304] on icon at bounding box center [468, 304] width 12 height 21
click at [474, 303] on icon at bounding box center [468, 304] width 12 height 21
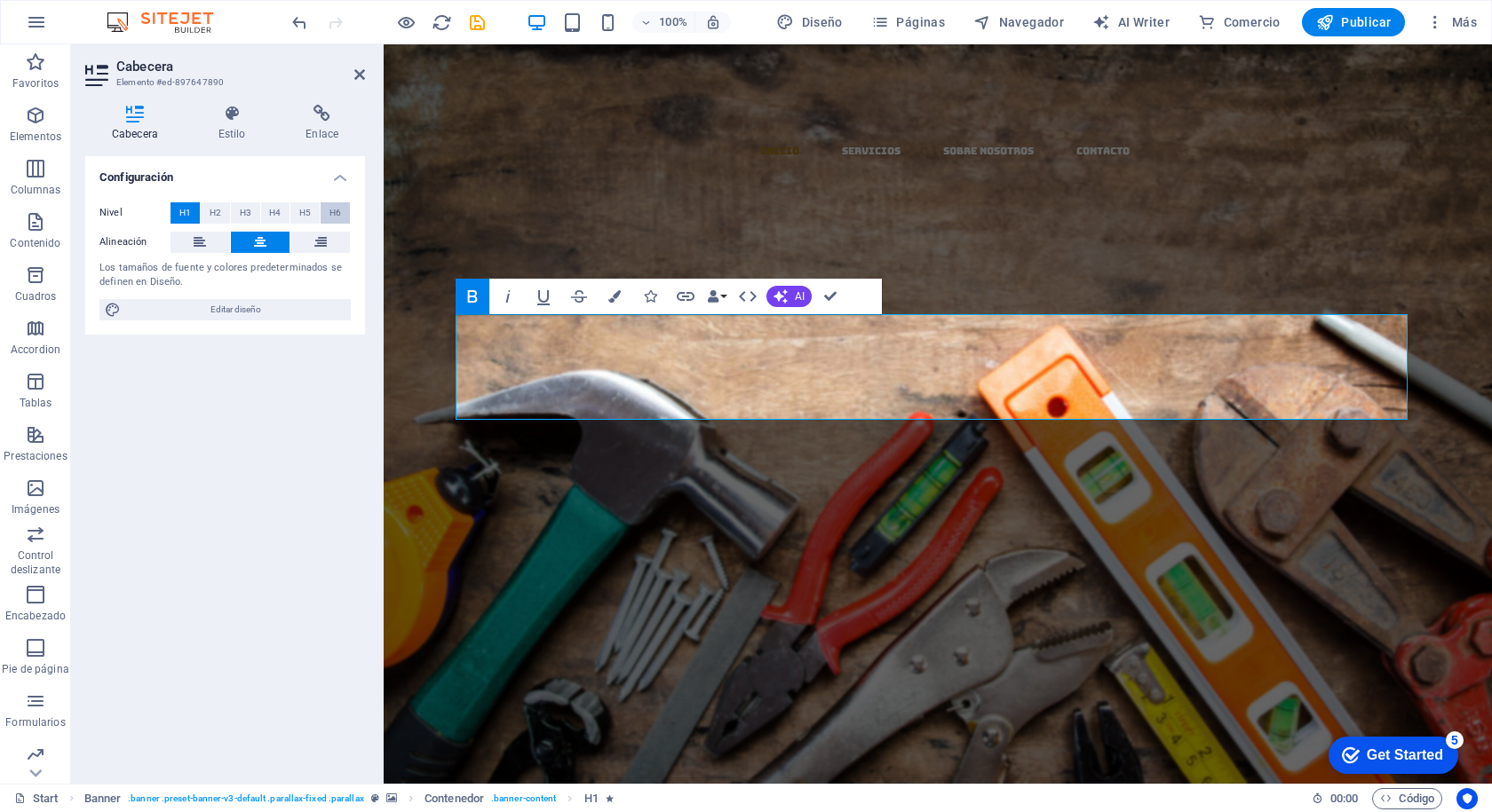
click at [337, 214] on span "H6" at bounding box center [335, 213] width 11 height 21
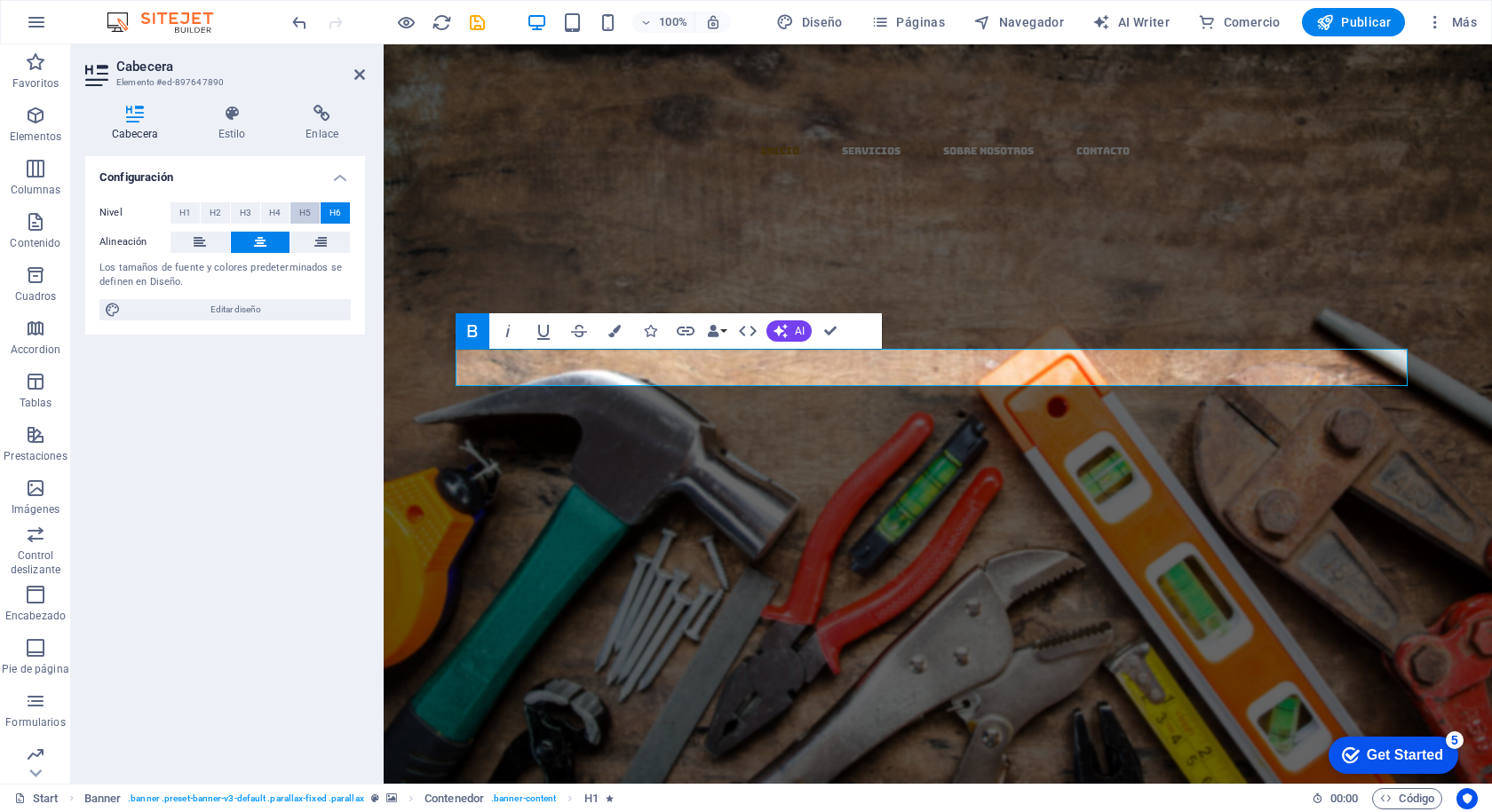
click at [297, 207] on button "H5" at bounding box center [305, 213] width 29 height 21
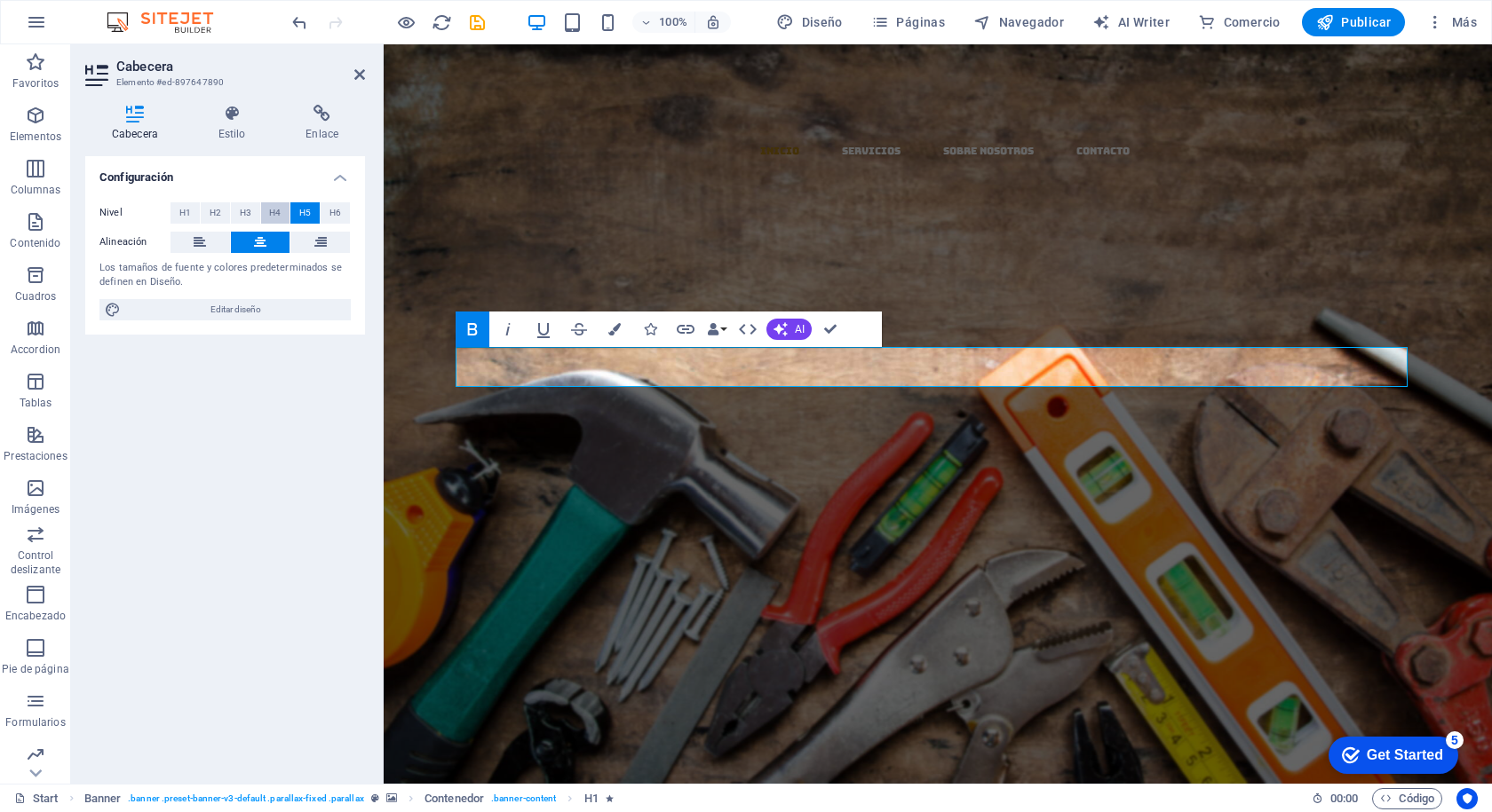
click at [276, 213] on span "H4" at bounding box center [274, 213] width 11 height 21
click at [247, 213] on span "H3" at bounding box center [245, 213] width 11 height 21
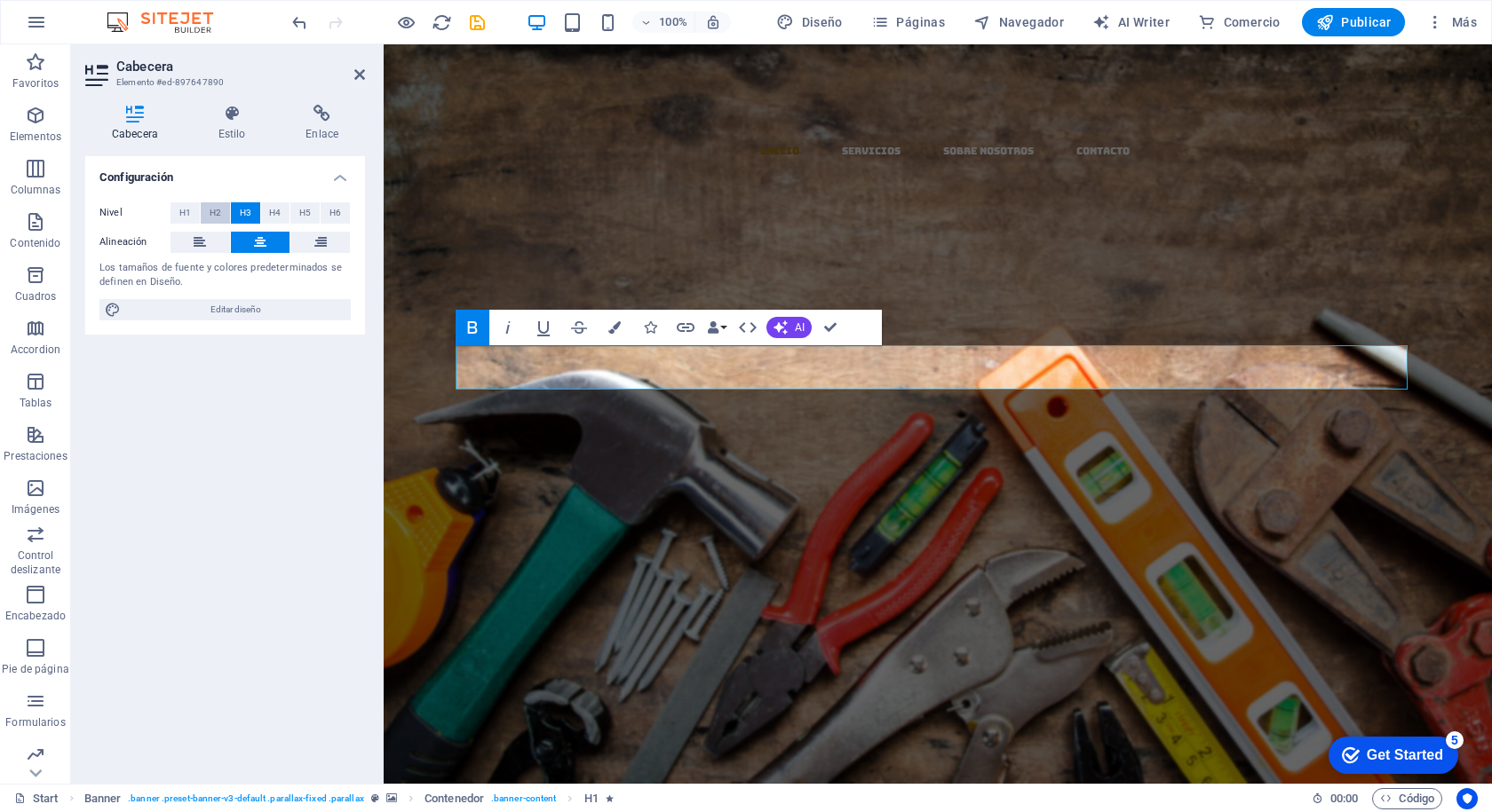
click at [214, 215] on span "H2" at bounding box center [216, 213] width 11 height 21
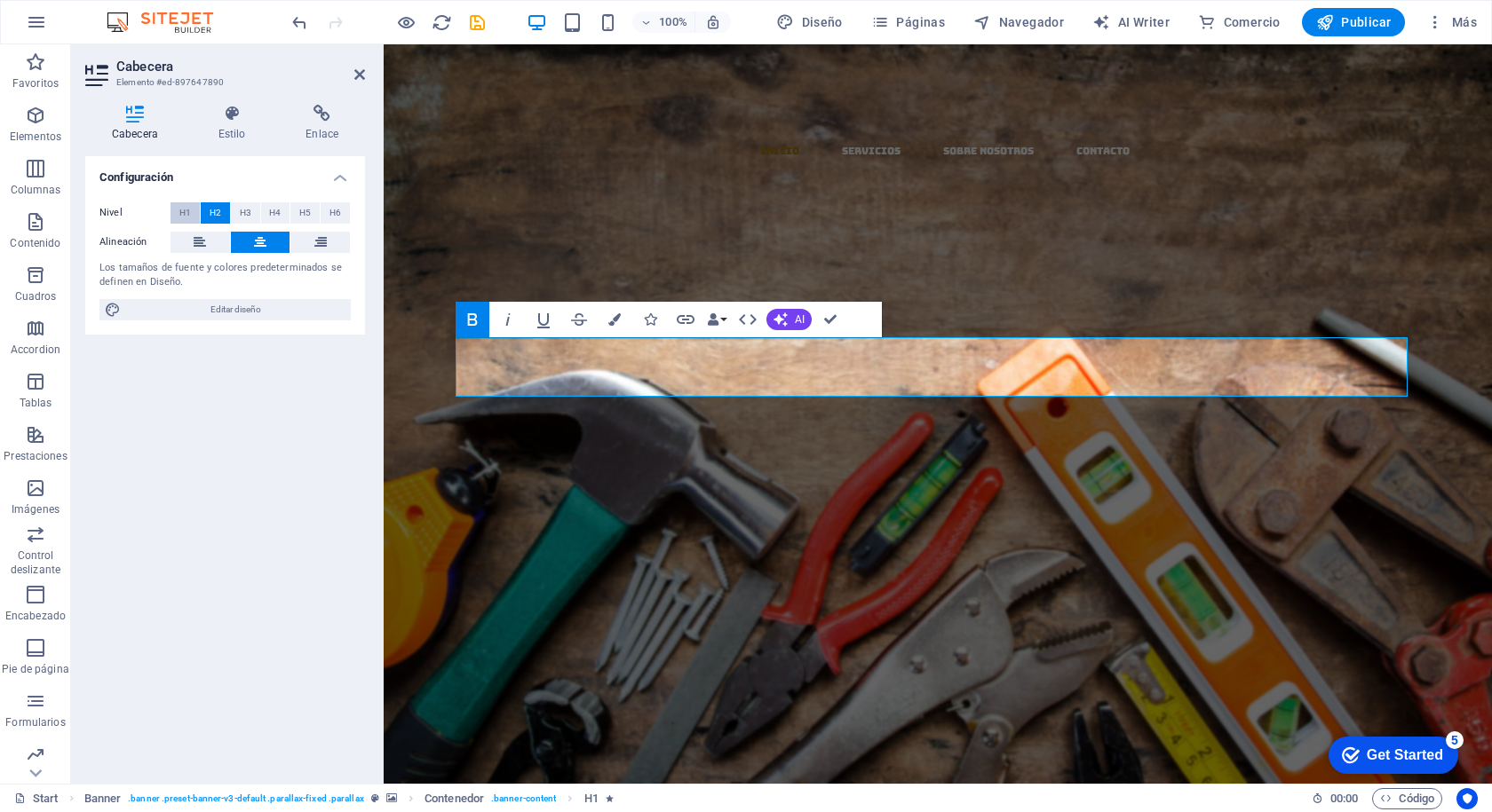
click at [191, 217] on button "H1" at bounding box center [184, 213] width 29 height 21
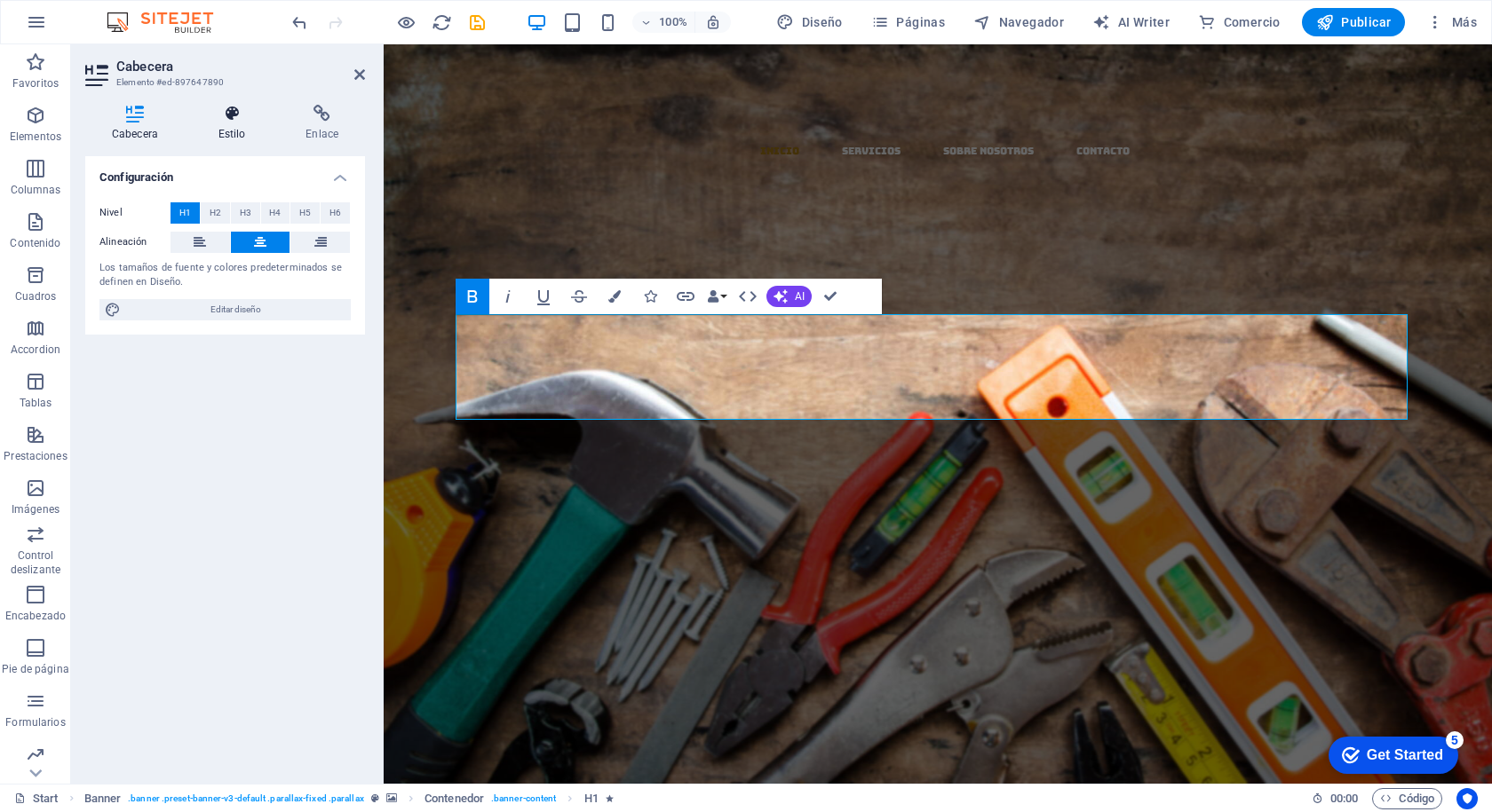
click at [238, 117] on icon at bounding box center [232, 113] width 81 height 18
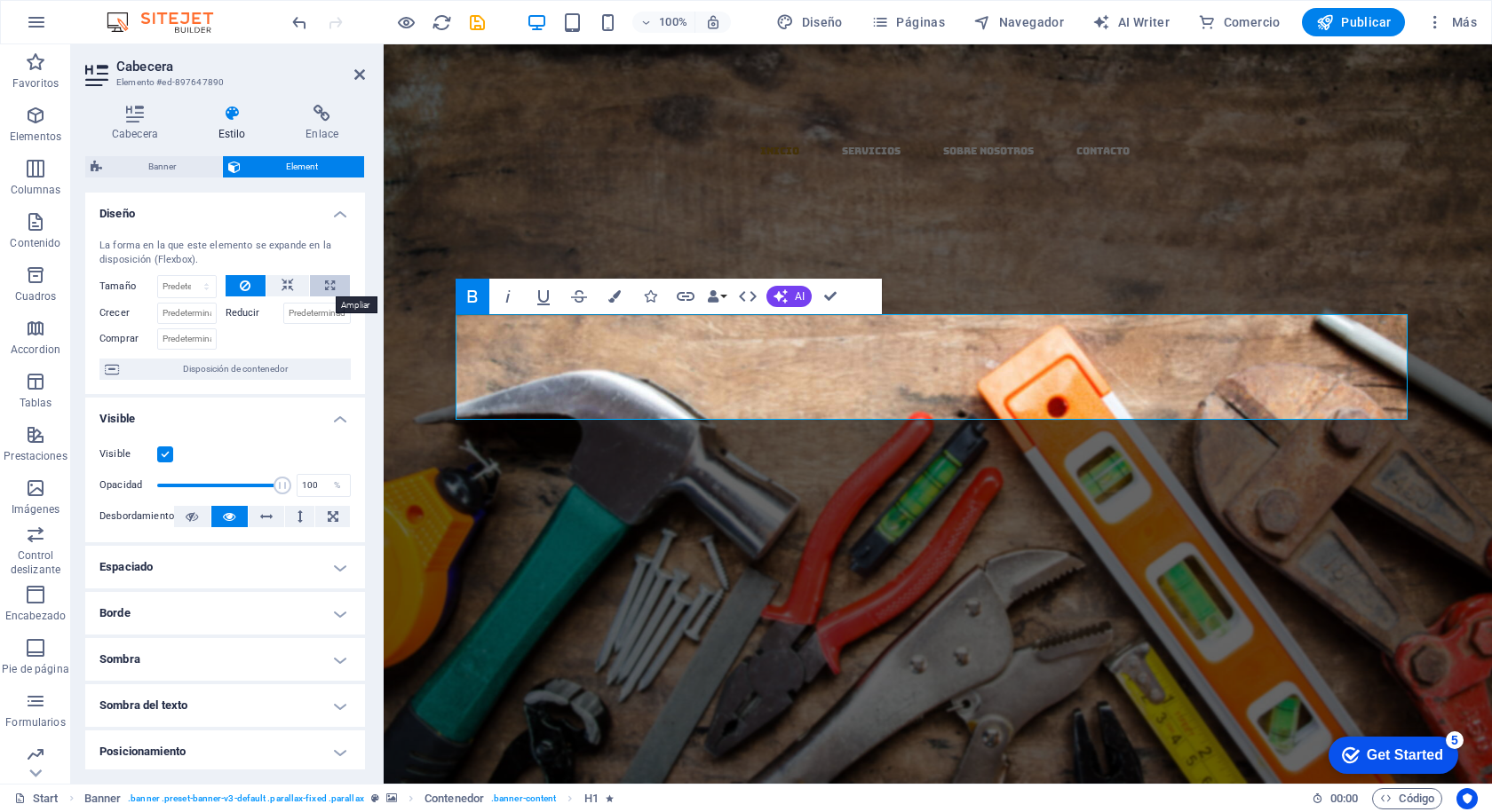
click at [327, 278] on icon at bounding box center [330, 286] width 9 height 21
type input "100"
select select "%"
click at [362, 75] on icon at bounding box center [359, 74] width 10 height 14
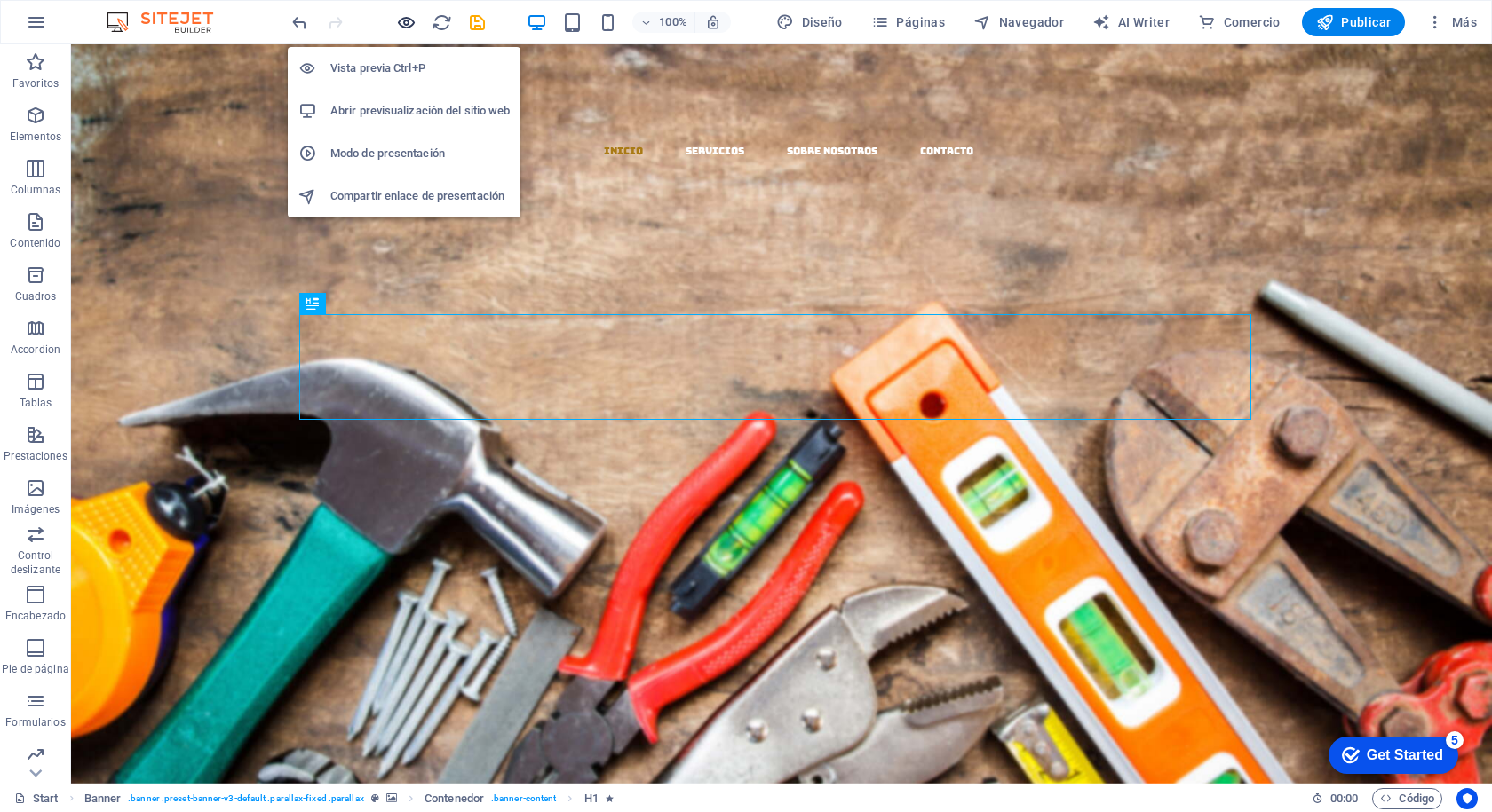
click at [406, 28] on icon "button" at bounding box center [406, 23] width 21 height 21
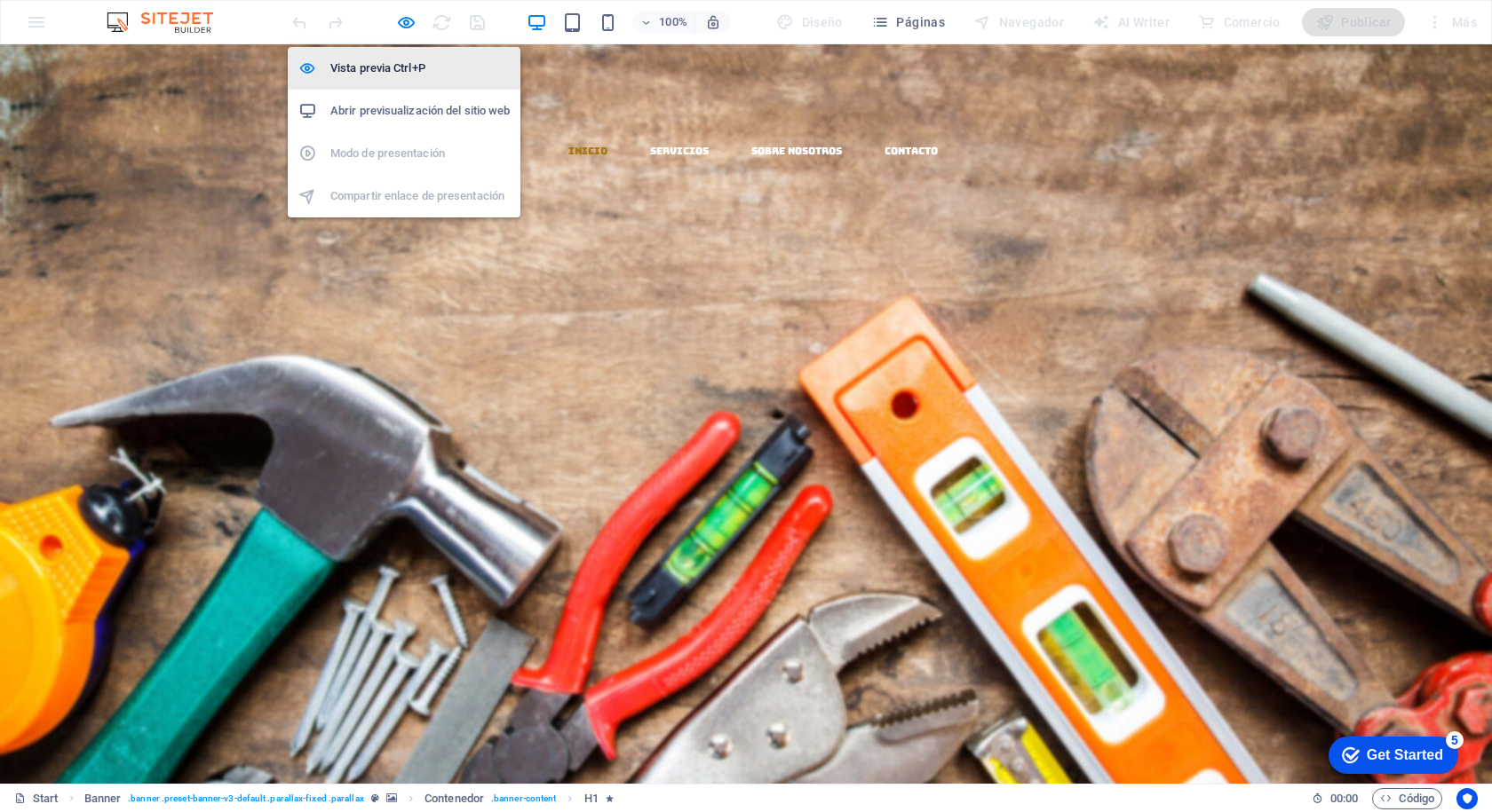
click at [398, 64] on h6 "Vista previa Ctrl+P" at bounding box center [420, 68] width 179 height 21
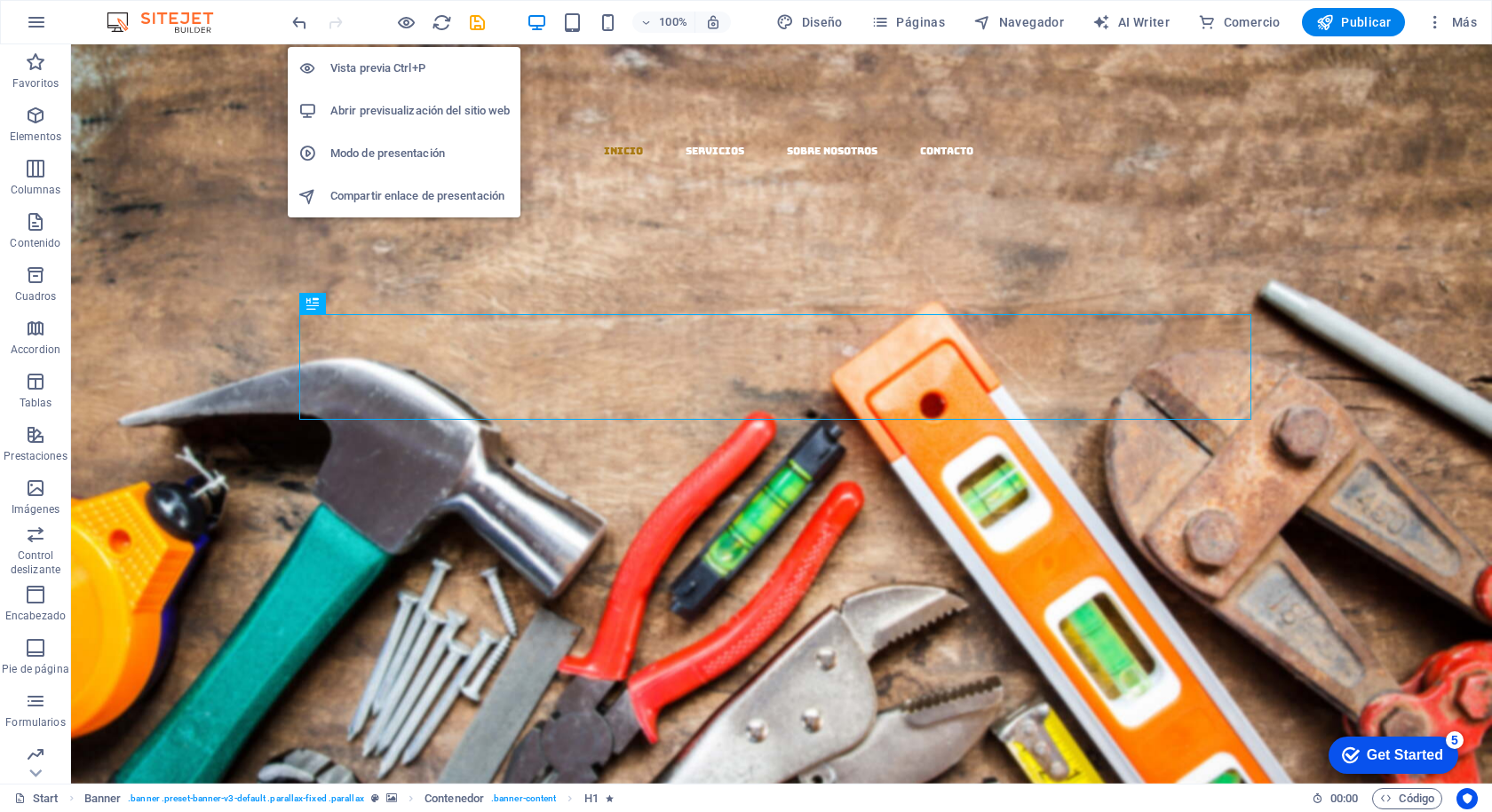
click at [377, 65] on h6 "Vista previa Ctrl+P" at bounding box center [420, 68] width 179 height 21
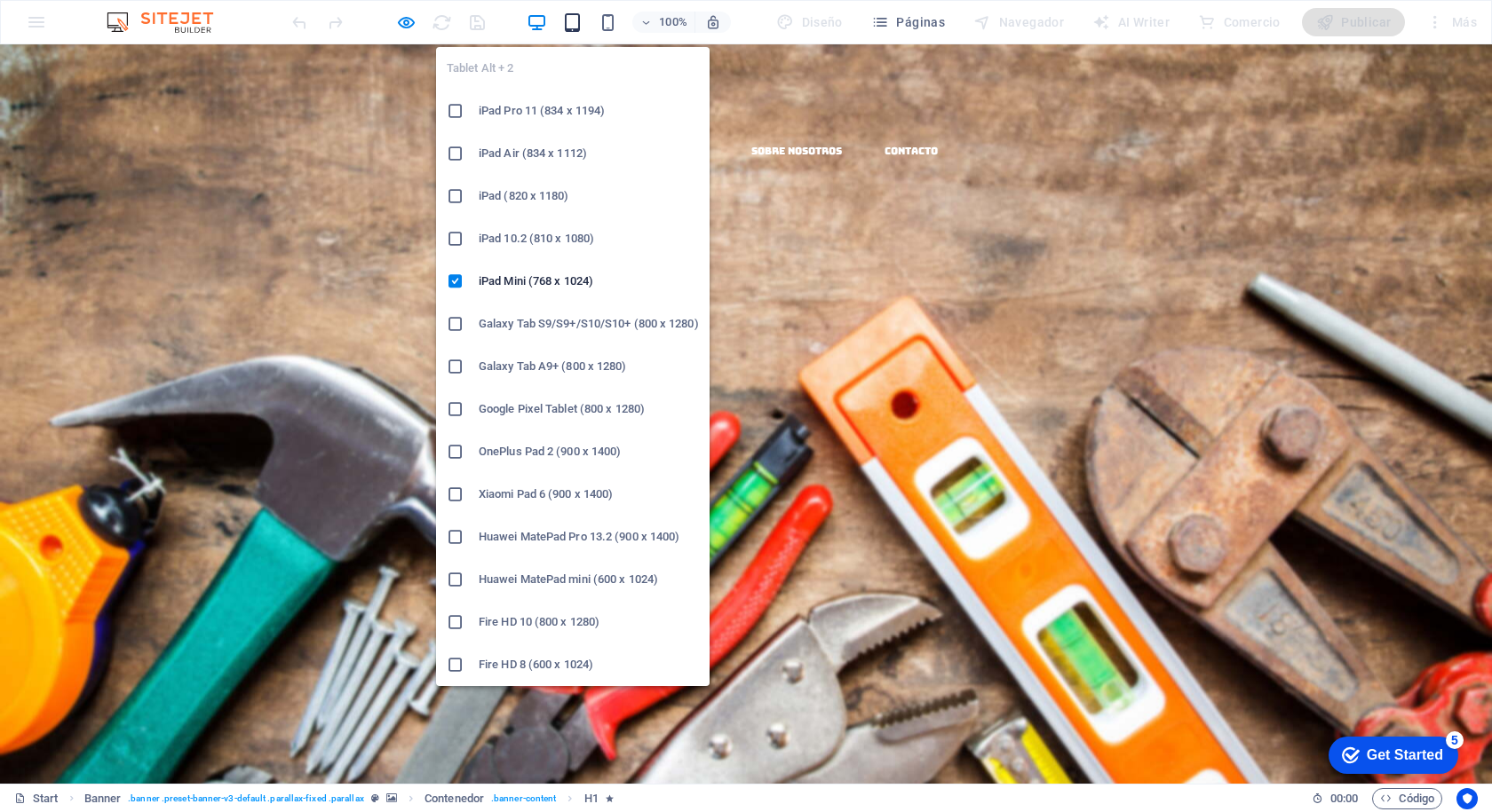
click at [570, 20] on icon "button" at bounding box center [573, 23] width 21 height 21
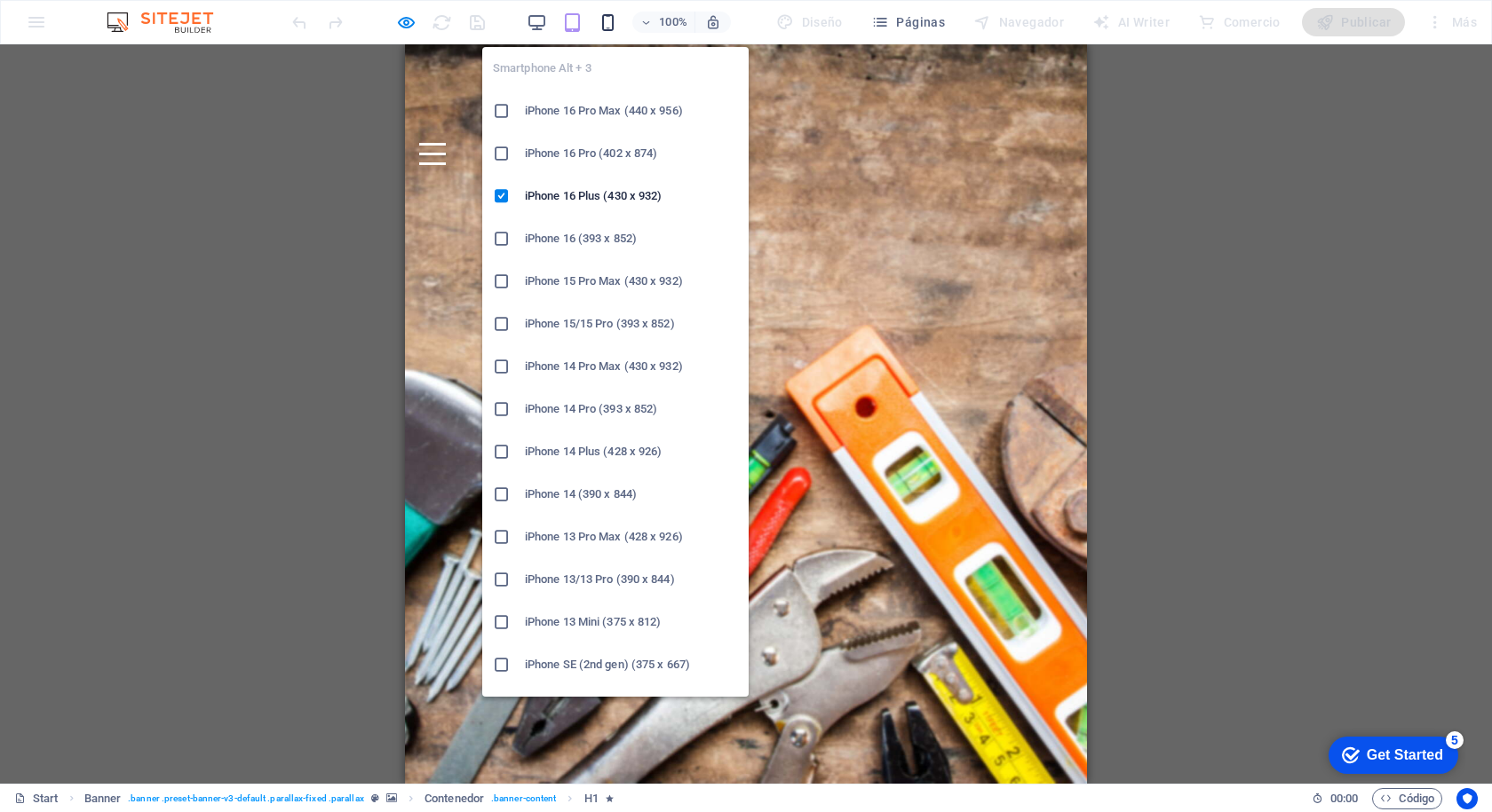
click at [610, 20] on icon "button" at bounding box center [608, 23] width 21 height 21
